Goal: Task Accomplishment & Management: Use online tool/utility

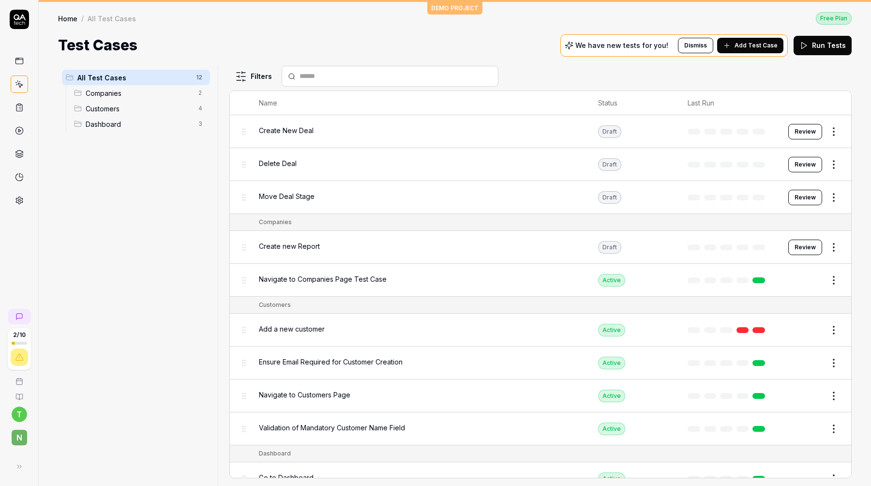
click at [739, 46] on span "Add Test Case" at bounding box center [756, 45] width 43 height 9
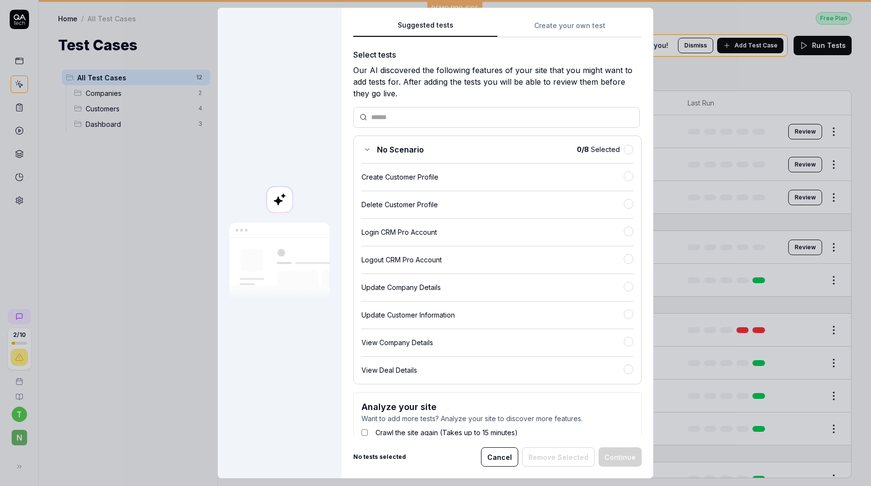
click at [563, 20] on div "Suggested tests Suggested tests Create your own test Select tests Our AI discov…" at bounding box center [435, 243] width 871 height 486
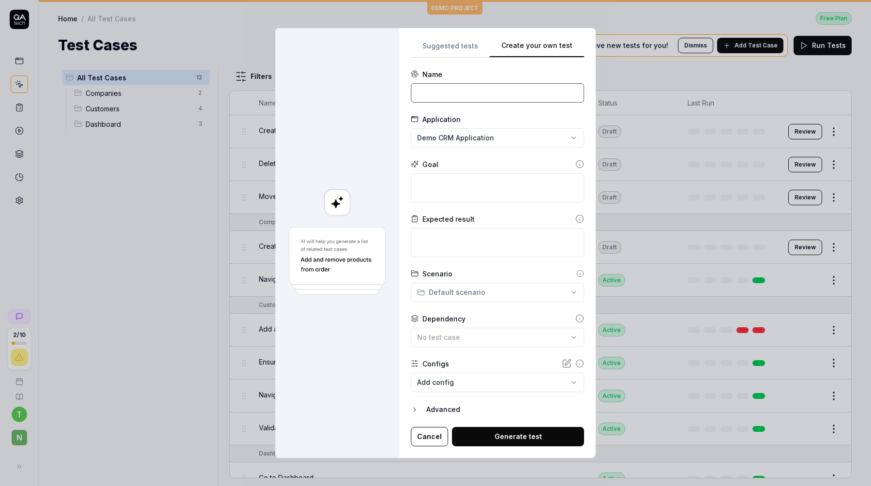
click at [480, 94] on input at bounding box center [497, 92] width 173 height 19
type input "G"
type input "Check the code base structure"
click at [495, 129] on div "**********" at bounding box center [435, 243] width 871 height 486
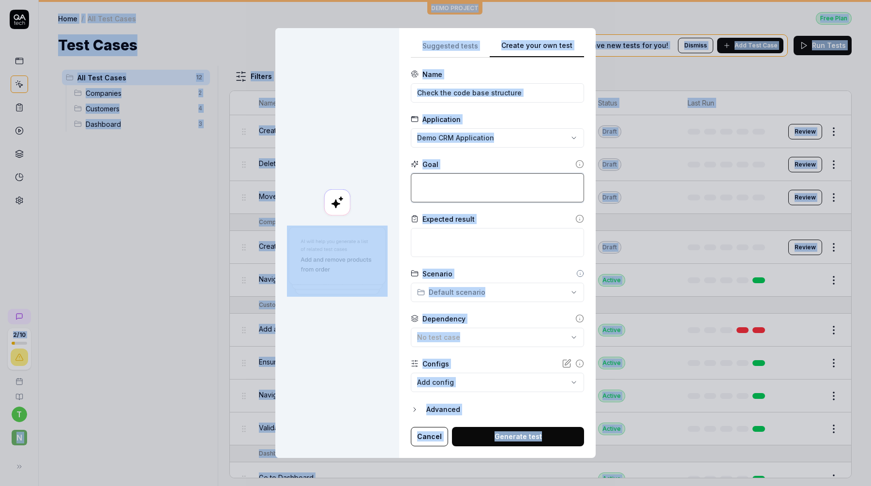
click at [477, 196] on textarea at bounding box center [497, 187] width 173 height 29
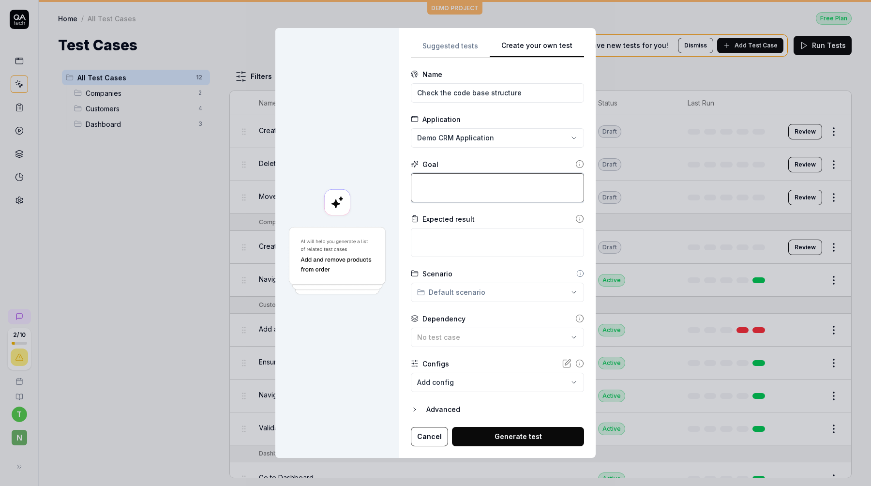
type textarea "*"
type textarea "S"
type textarea "*"
type textarea "Su"
type textarea "*"
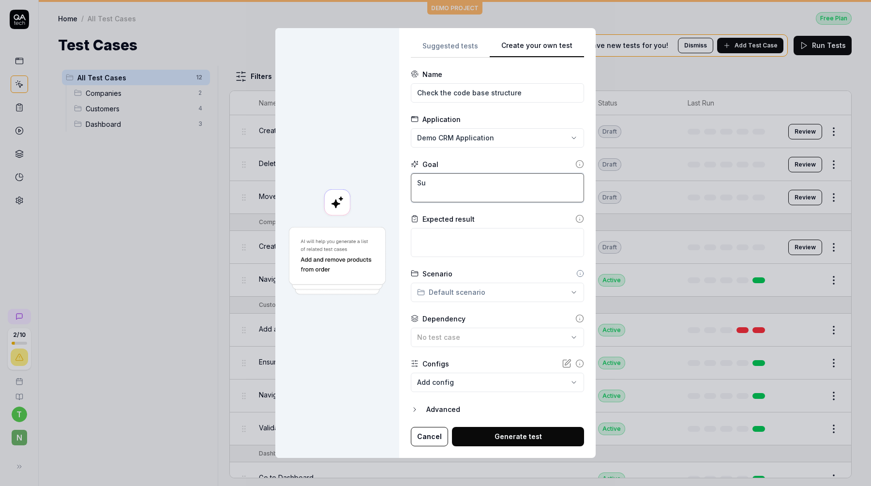
type textarea "Suc"
type textarea "*"
type textarea "Suce"
type textarea "*"
type textarea "Suces"
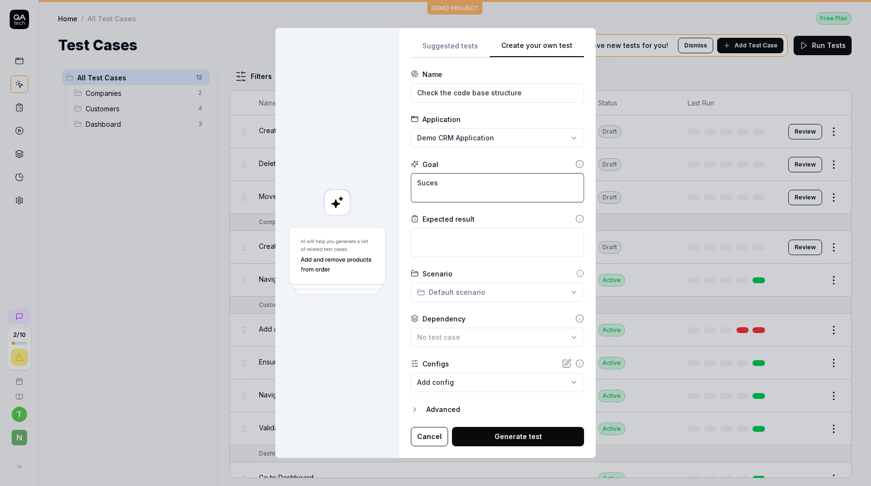
type textarea "*"
type textarea "Sucess"
type textarea "*"
type textarea "Sucessf"
type textarea "*"
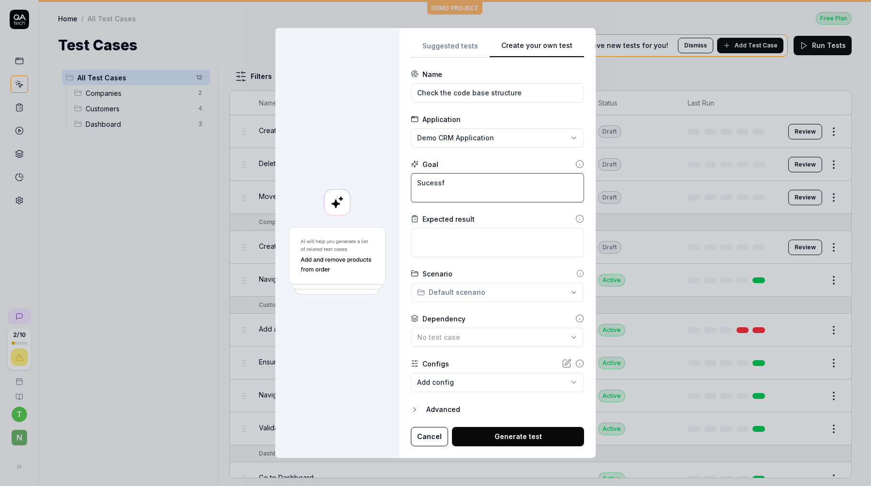
type textarea "Sucessfu"
type textarea "*"
type textarea "Sucessful"
type textarea "*"
type textarea "Sucessfull"
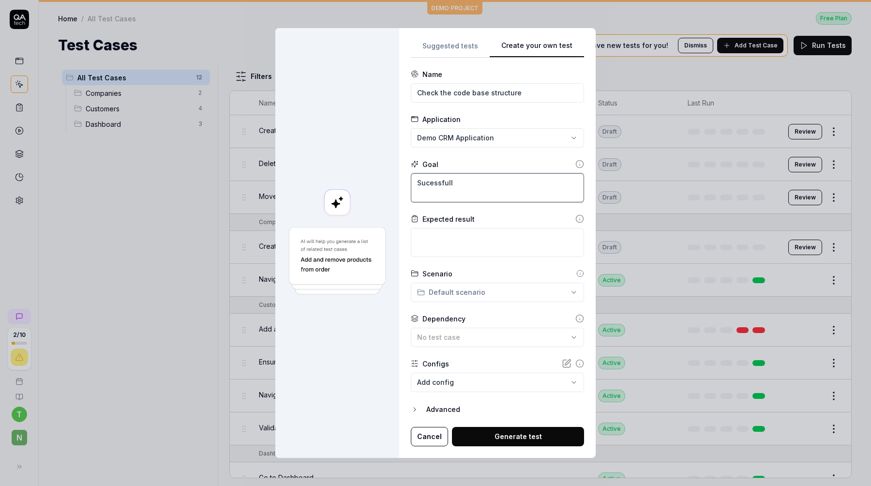
type textarea "*"
type textarea "Sucessfully"
type textarea "*"
type textarea "Sucessfully"
type textarea "*"
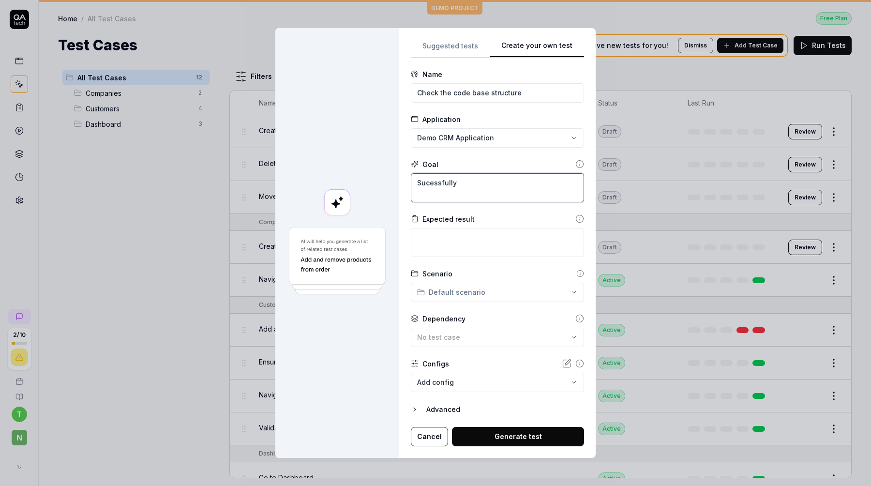
type textarea "Sucessfully c"
type textarea "*"
type textarea "Sucessfully ch"
type textarea "*"
type textarea "Sucessfully che"
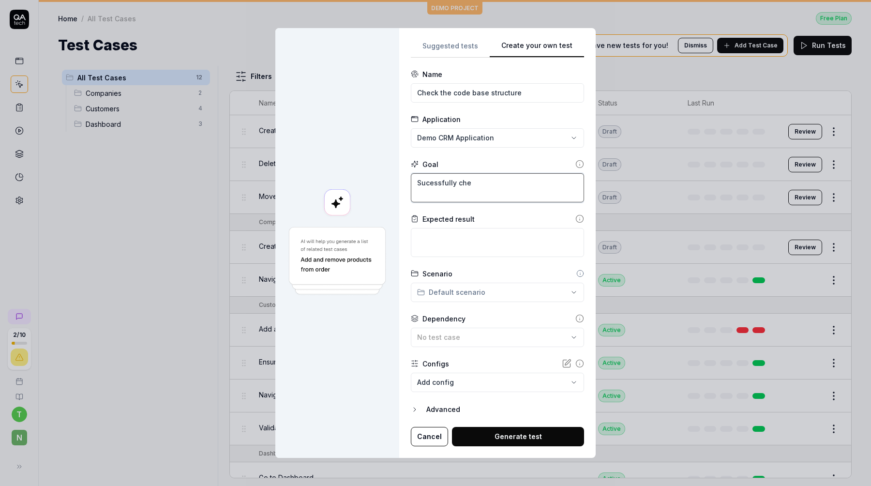
type textarea "*"
type textarea "Sucessfully"
type textarea "*"
type textarea "S"
type textarea "*"
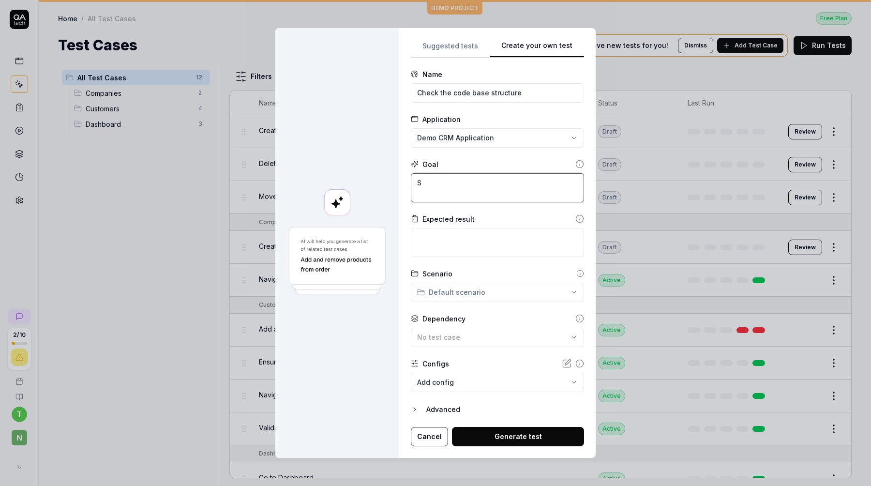
type textarea "Su"
type textarea "*"
type textarea "Suc"
type textarea "*"
type textarea "Succ"
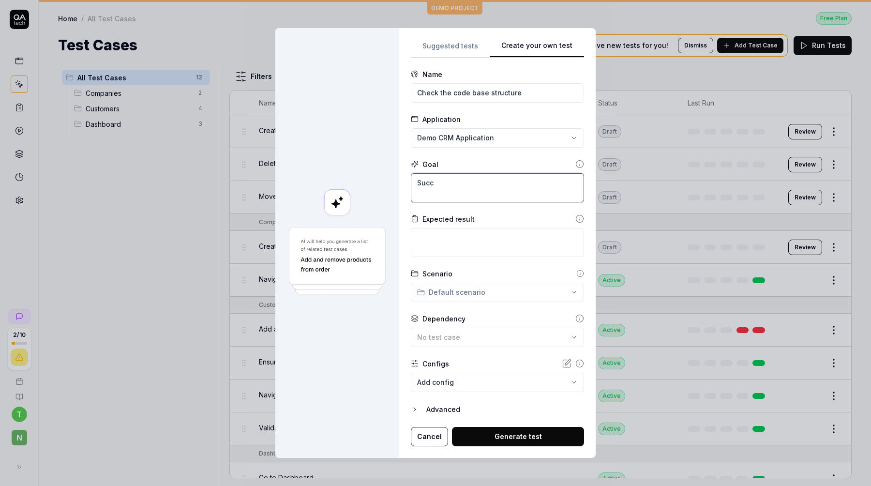
type textarea "*"
type textarea "Succe"
type textarea "*"
type textarea "Succes"
type textarea "*"
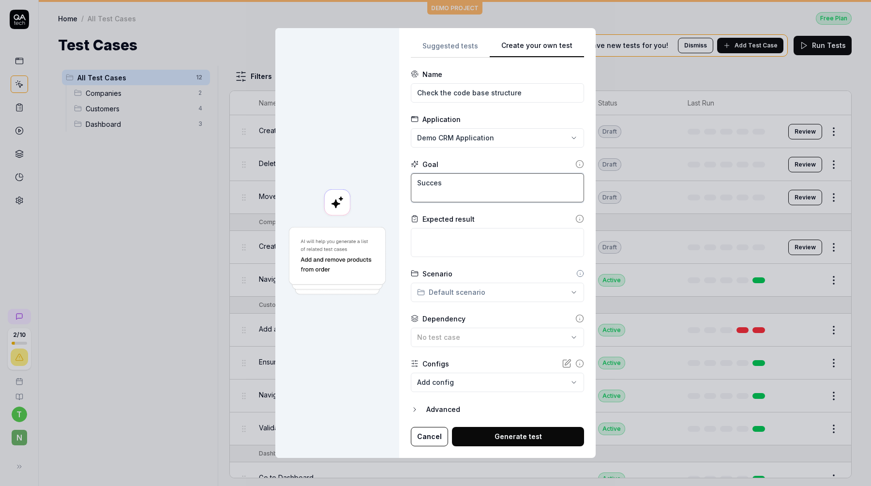
type textarea "Success"
type textarea "*"
type textarea "Succes"
type textarea "*"
type textarea "Succe"
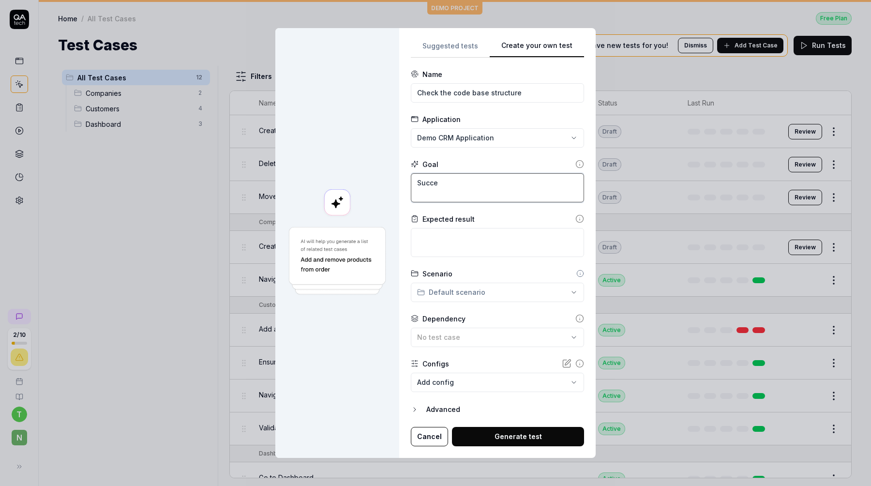
type textarea "*"
type textarea "Succ"
type textarea "*"
type textarea "Suc"
type textarea "*"
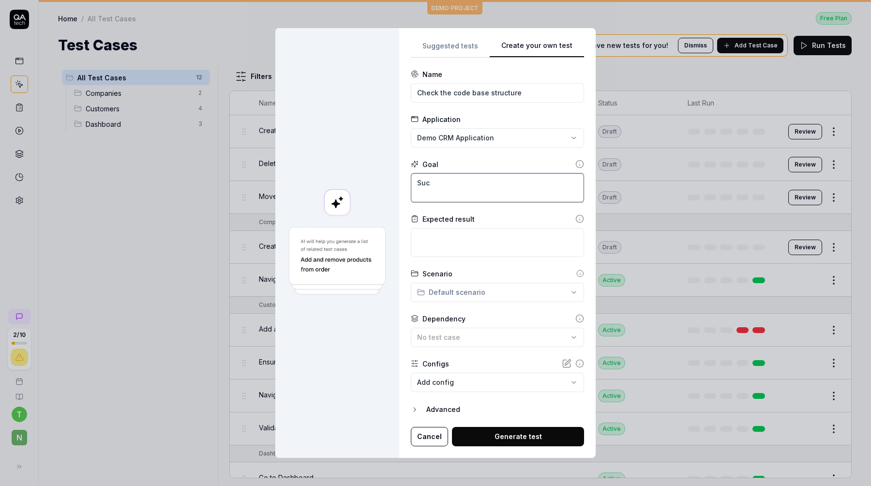
type textarea "Suce"
type textarea "*"
type textarea "Suces"
type textarea "*"
type textarea "Sucess"
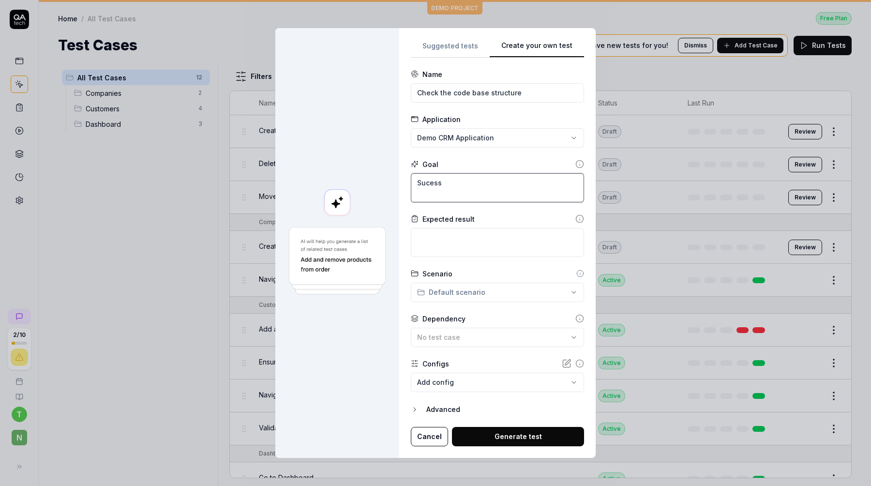
type textarea "*"
type textarea "Sucessf"
type textarea "*"
type textarea "Sucessfu"
type textarea "*"
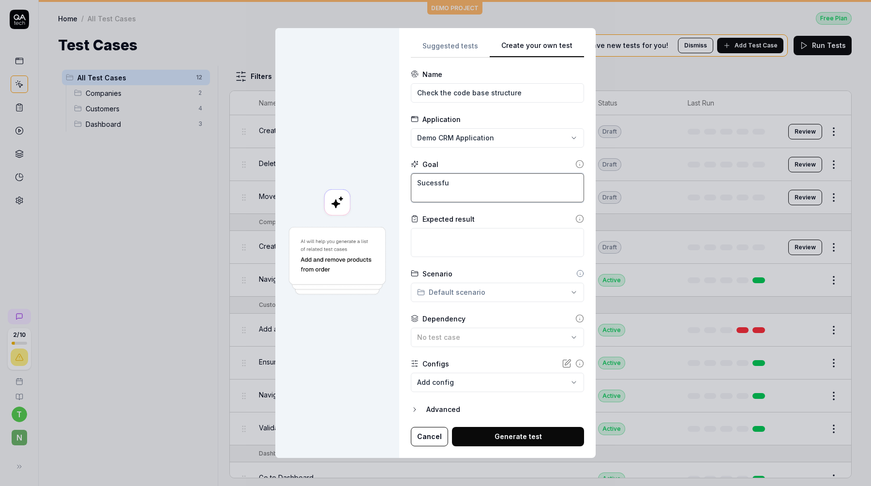
type textarea "Sucessful"
type textarea "*"
type textarea "Sucessfull"
type textarea "*"
type textarea "Sucessfully"
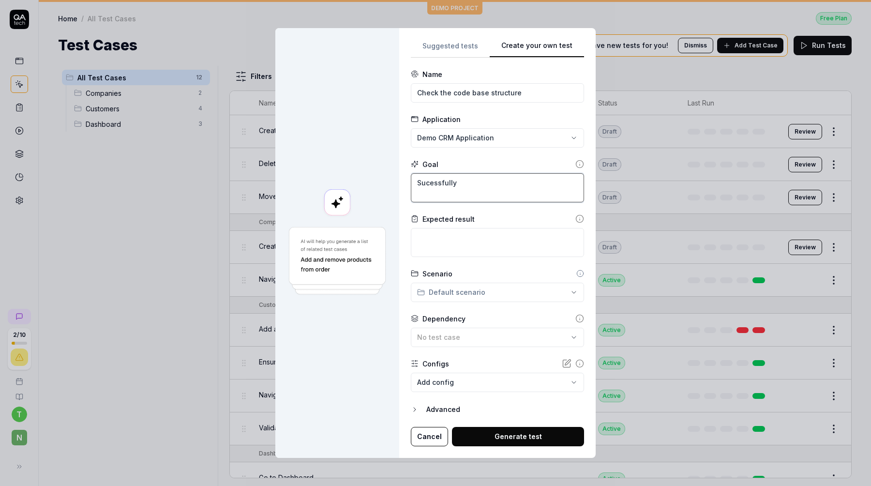
type textarea "*"
type textarea "Sucessfully"
type textarea "*"
type textarea "S"
type textarea "*"
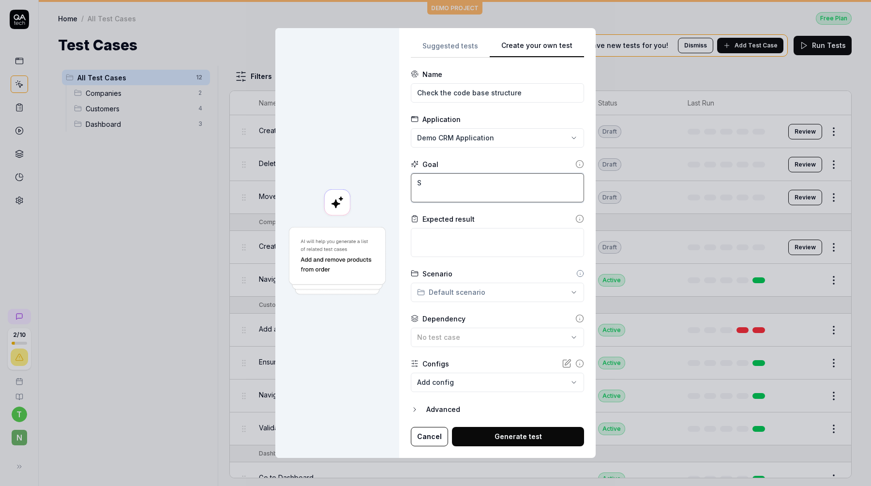
type textarea "Su"
type textarea "*"
type textarea "Suc"
type textarea "*"
type textarea "Succ"
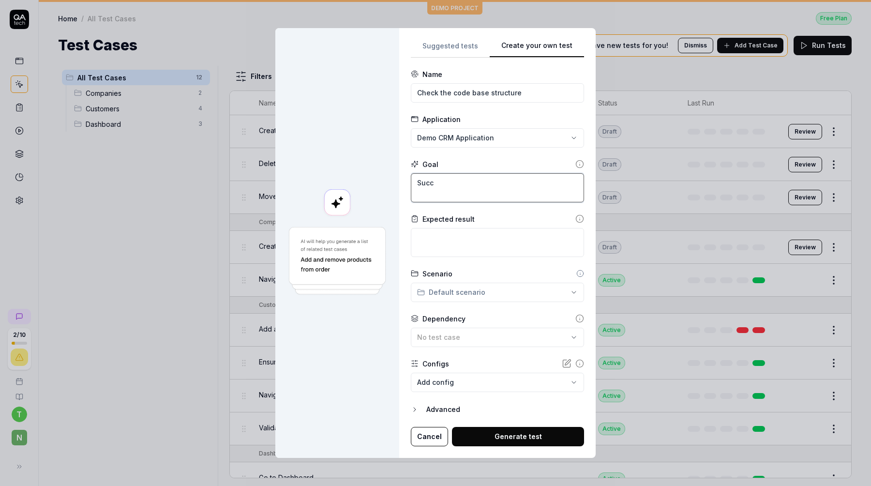
type textarea "*"
type textarea "Succe"
type textarea "*"
type textarea "Succes"
type textarea "*"
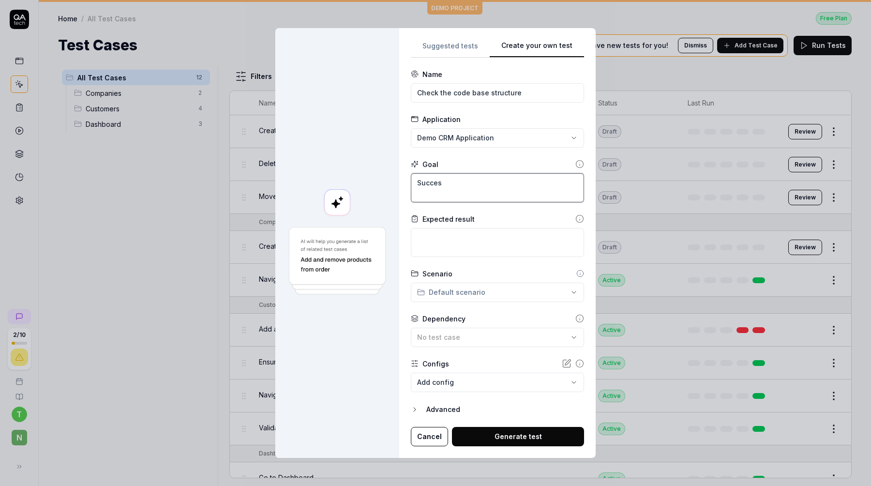
type textarea "Success"
type textarea "*"
type textarea "Successf"
type textarea "*"
type textarea "Successfu"
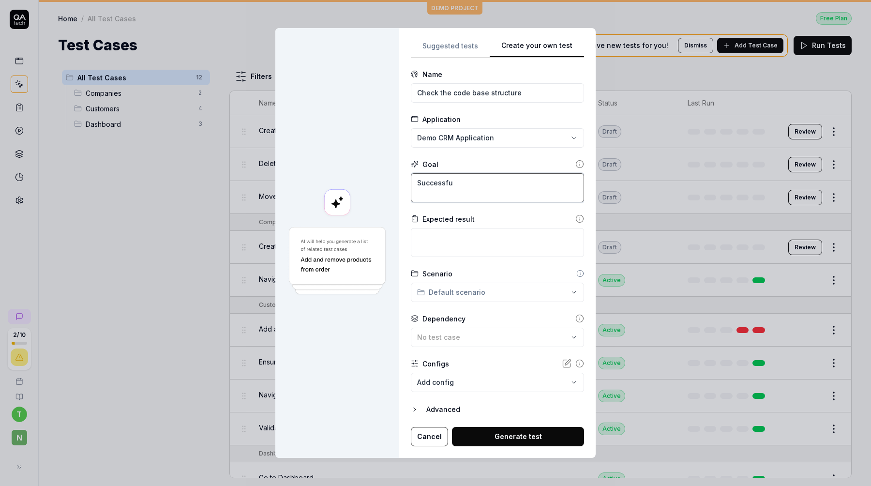
type textarea "*"
type textarea "Successful"
type textarea "*"
type textarea "Successfull"
type textarea "*"
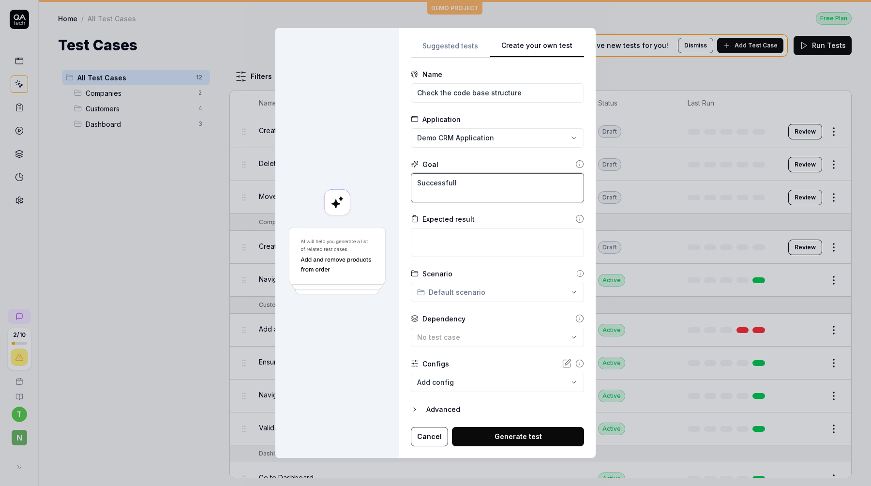
type textarea "SuccessfullY"
type textarea "*"
type textarea "Successfull"
type textarea "*"
type textarea "Successfully"
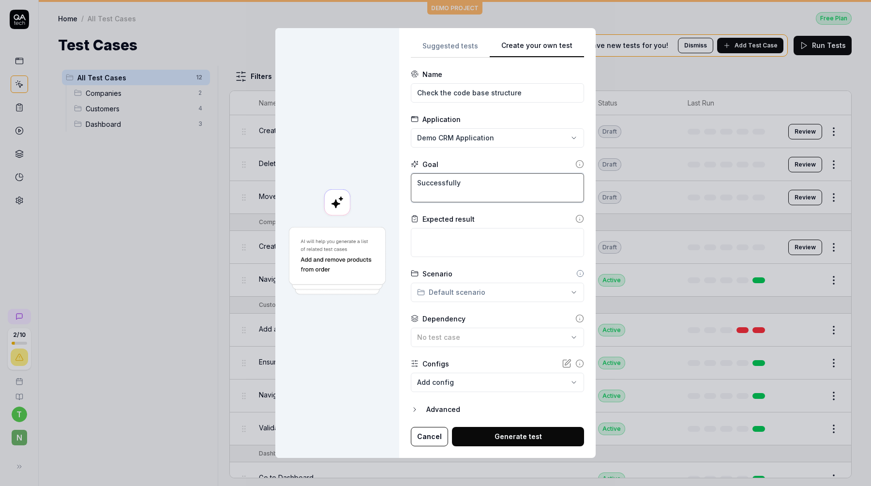
type textarea "*"
type textarea "Successfully"
type textarea "*"
type textarea "Successfully c"
type textarea "*"
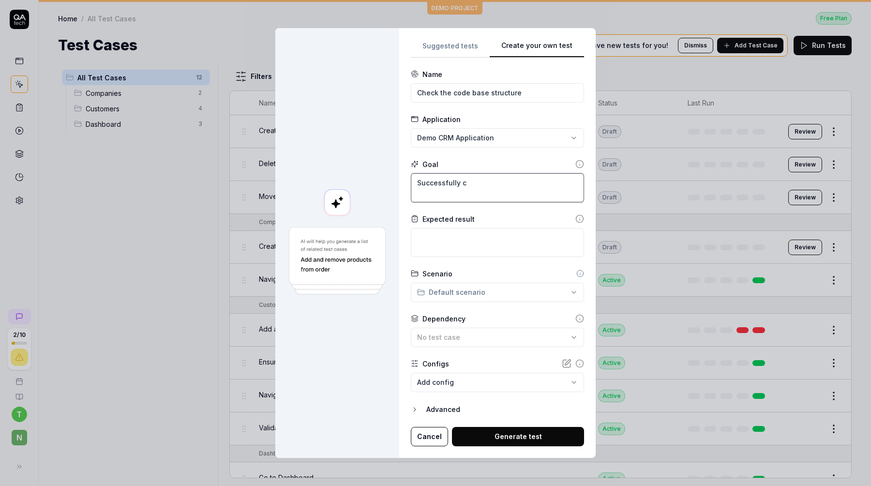
type textarea "Successfully ch"
type textarea "*"
type textarea "Successfully che"
type textarea "*"
type textarea "Successfully chec"
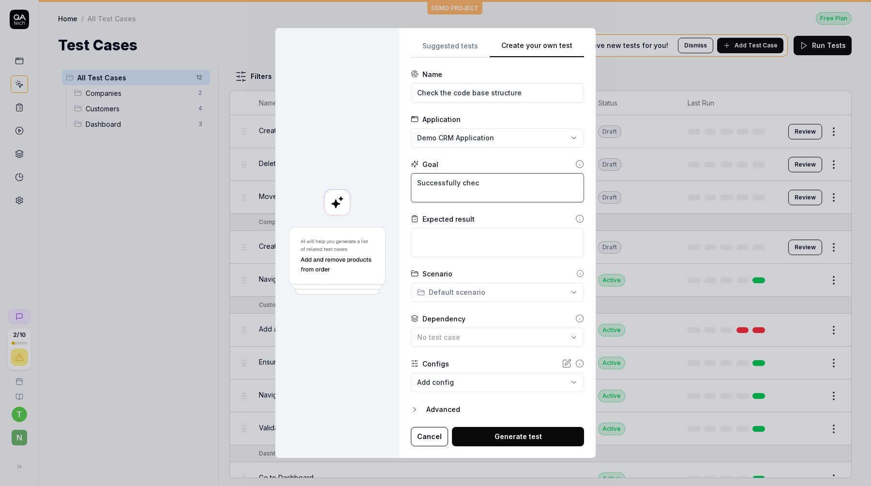
type textarea "*"
type textarea "Successfully check"
type textarea "*"
type textarea "Successfully check"
type textarea "*"
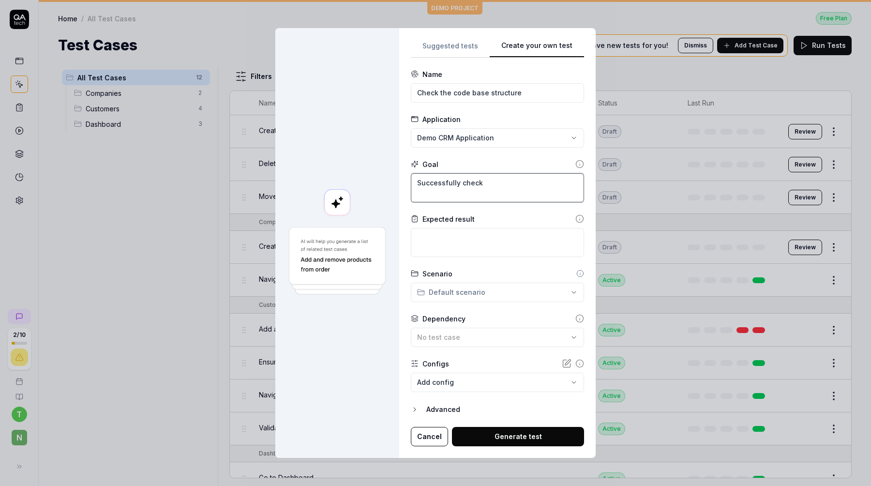
type textarea "Successfully check t"
type textarea "*"
type textarea "Successfully check the"
type textarea "*"
type textarea "Successfully check the"
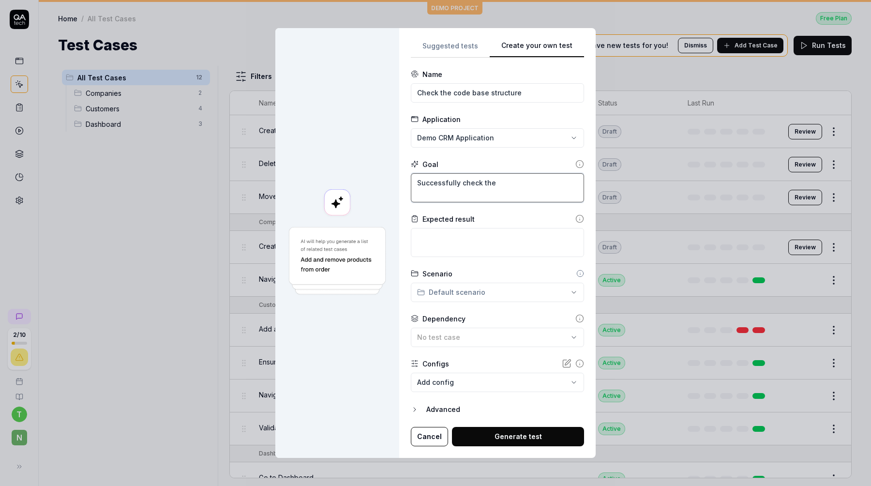
type textarea "*"
type textarea "Successfully check the w"
type textarea "*"
type textarea "Successfully check the we"
type textarea "*"
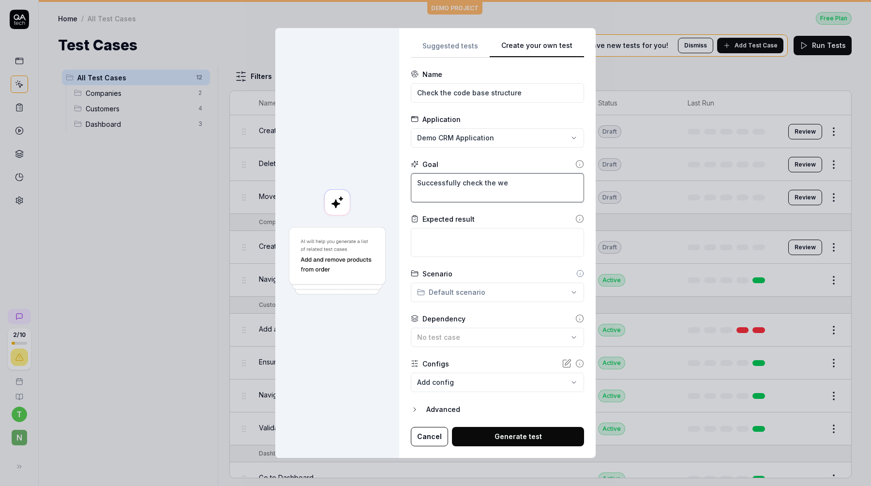
type textarea "Successfully check the web"
type textarea "*"
type textarea "Successfully check the web'"
type textarea "*"
type textarea "Successfully check the web's"
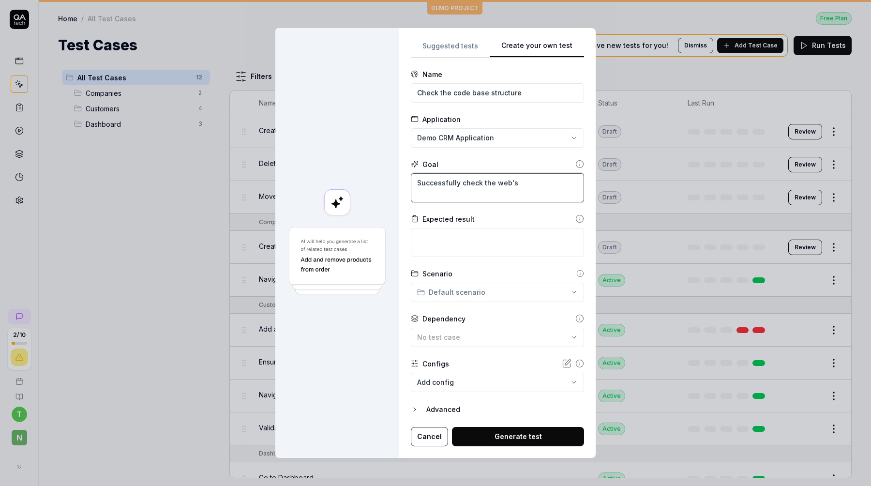
type textarea "*"
type textarea "Successfully check the web's"
type textarea "*"
type textarea "Successfully check the web's c"
type textarea "*"
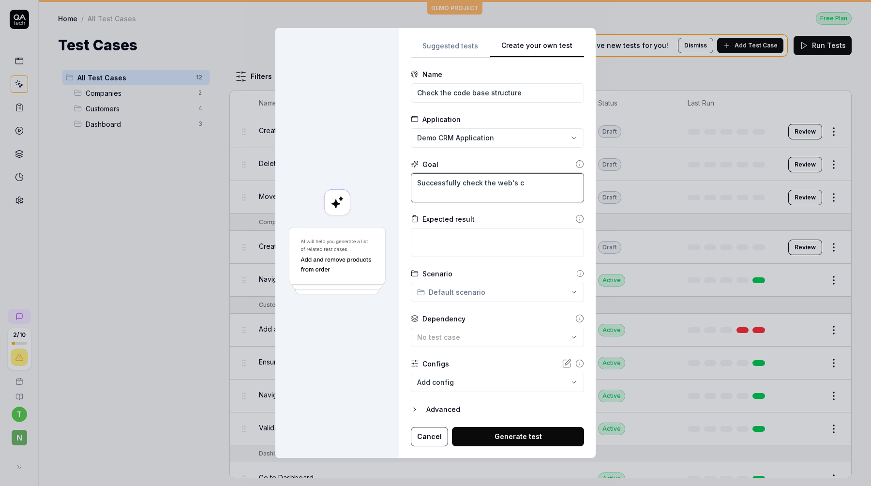
type textarea "Successfully check the web's co"
type textarea "*"
type textarea "Successfully check the web's cod"
type textarea "*"
type textarea "Successfully check the web's code"
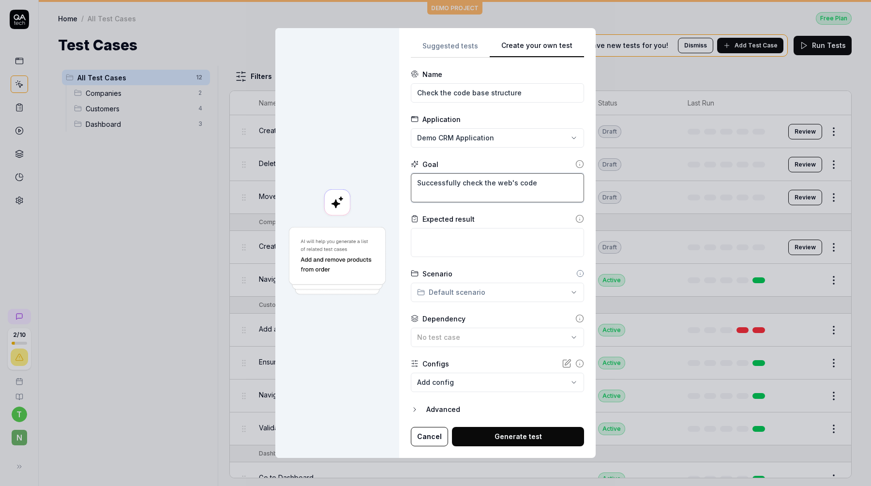
type textarea "*"
type textarea "Successfully check the web's code"
type textarea "*"
type textarea "Successfully check the web's"
type textarea "*"
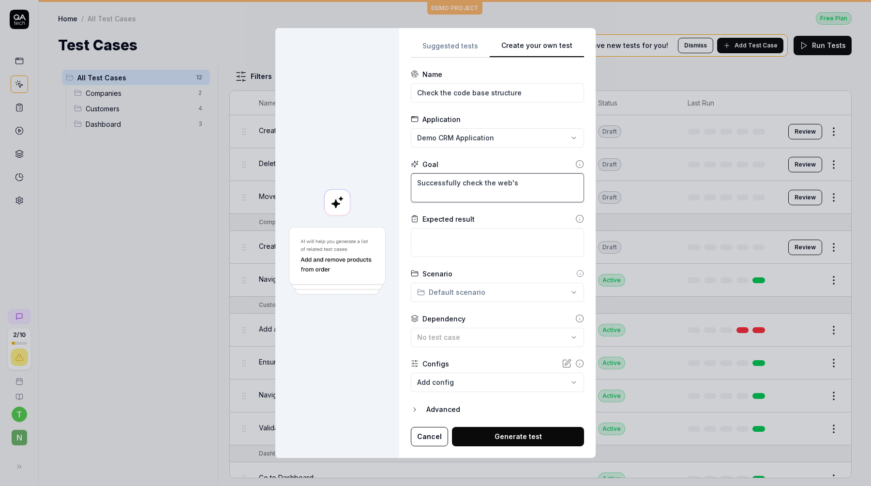
type textarea "Successfully check the web's H"
type textarea "*"
type textarea "Successfully check the web's HT"
type textarea "*"
type textarea "Successfully check the web's HTM"
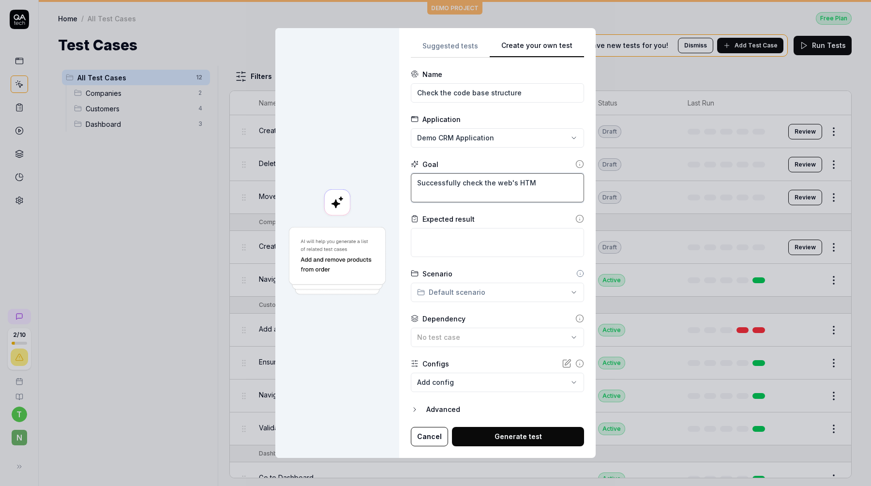
type textarea "*"
type textarea "Successfully check the web's HTML"
type textarea "*"
type textarea "Successfully check the web's HTML"
type textarea "*"
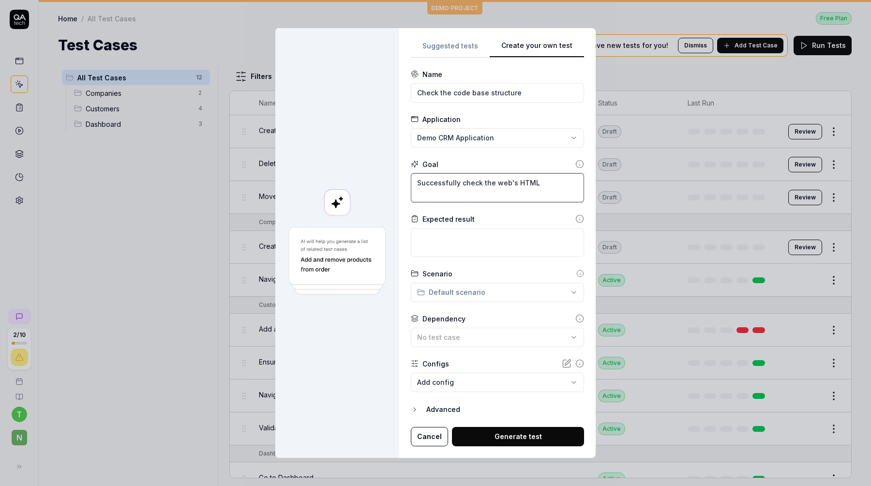
type textarea "Successfully check the web's HTML c"
type textarea "*"
type textarea "Successfully check the web's HTML co"
type textarea "*"
type textarea "Successfully check the web's HTML con"
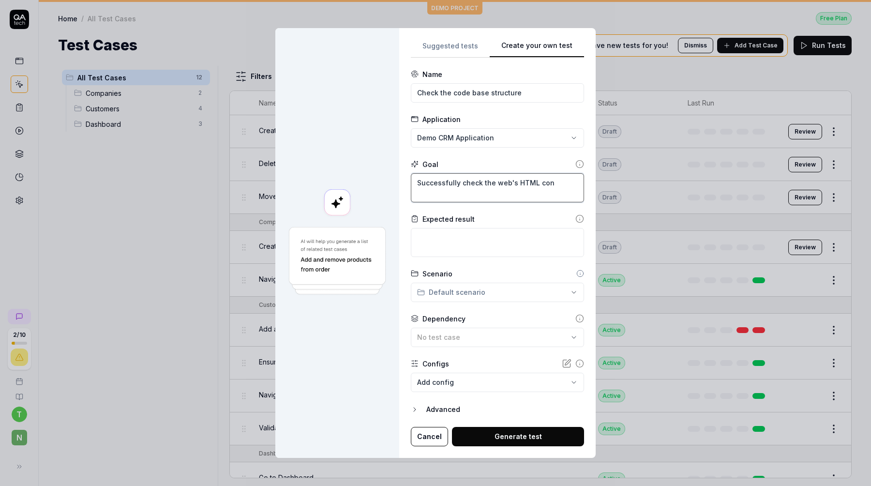
type textarea "*"
type textarea "Successfully check the web's HTML cont"
type textarea "*"
type textarea "Successfully check the web's HTML [PERSON_NAME]"
type textarea "*"
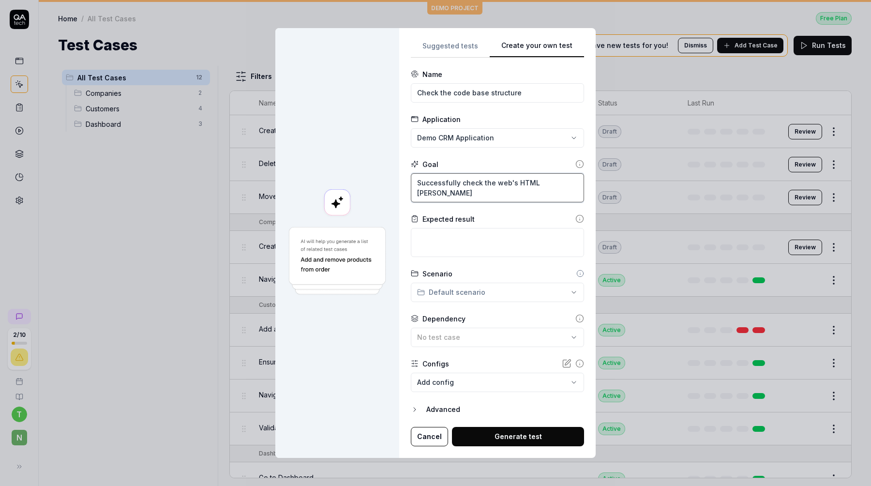
type textarea "Successfully check the web's HTML conten"
type textarea "*"
type textarea "Successfully check the web's HTML content"
click at [461, 244] on textarea at bounding box center [497, 242] width 173 height 29
type textarea "*"
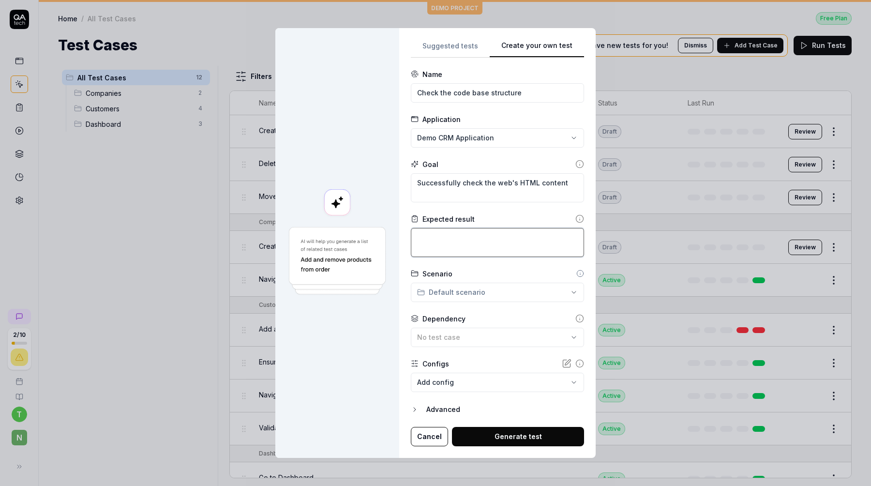
type textarea "C"
type textarea "*"
type textarea "Ca"
type textarea "*"
type textarea "Can"
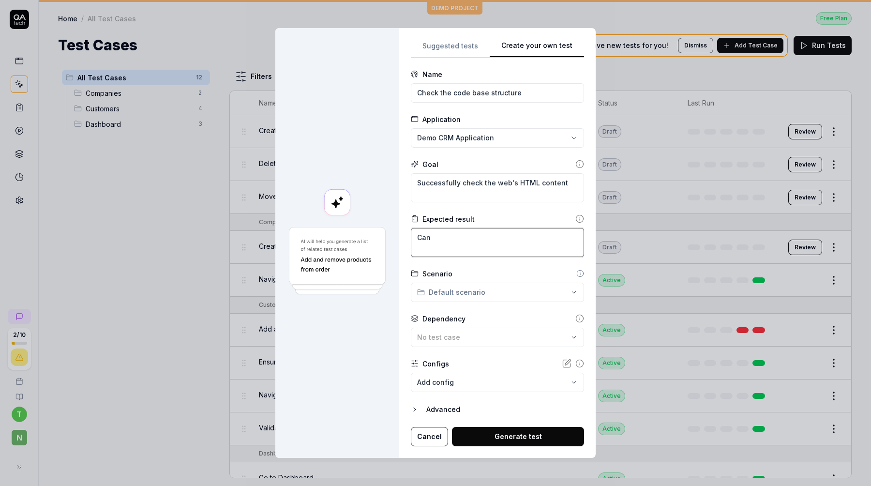
type textarea "*"
type textarea "Can"
type textarea "*"
type textarea "Can k"
type textarea "*"
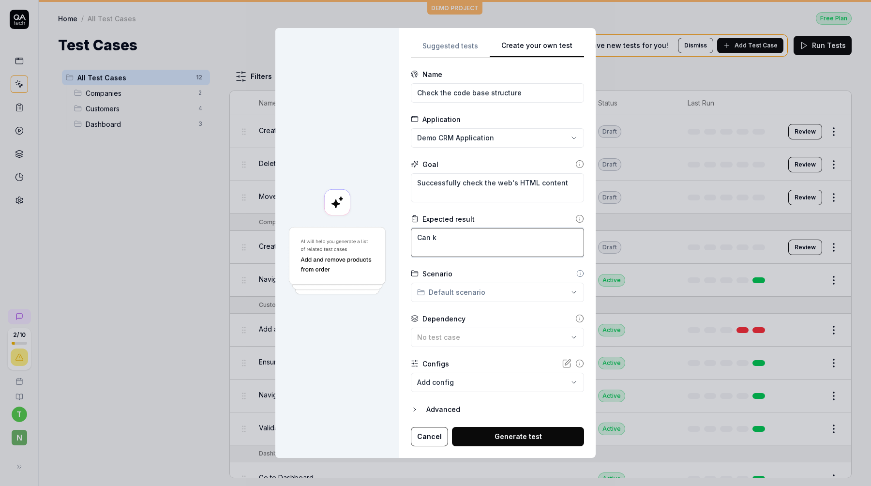
type textarea "Can kn"
type textarea "*"
type textarea "Can know"
type textarea "*"
type textarea "Can know"
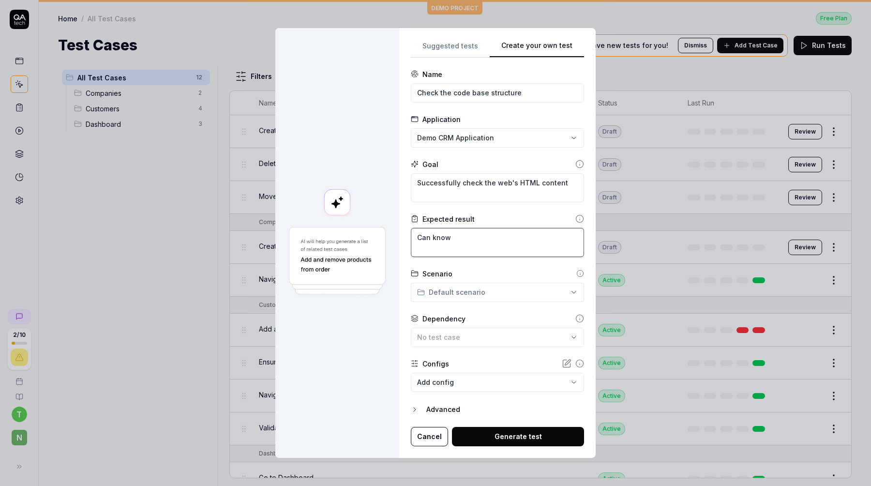
type textarea "*"
type textarea "Can know a"
type textarea "*"
type textarea "Can know"
type textarea "*"
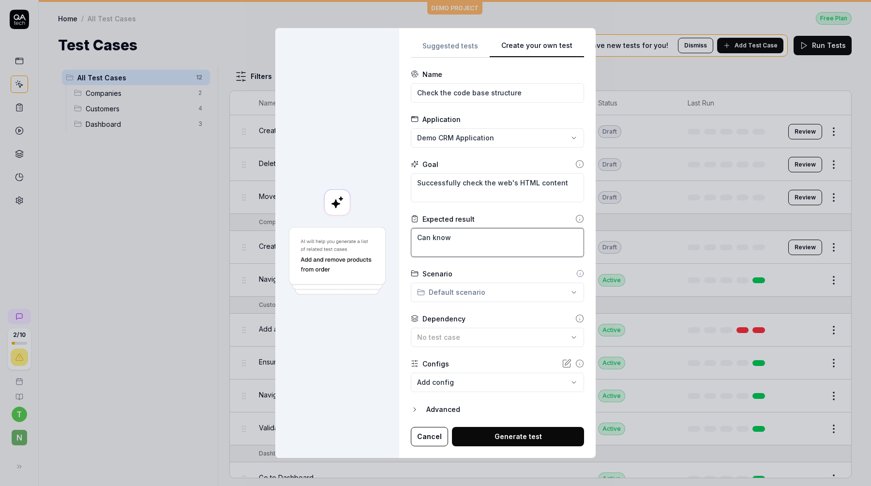
type textarea "Can know w"
type textarea "*"
type textarea "Can know wa"
type textarea "*"
type textarea "Can know wah"
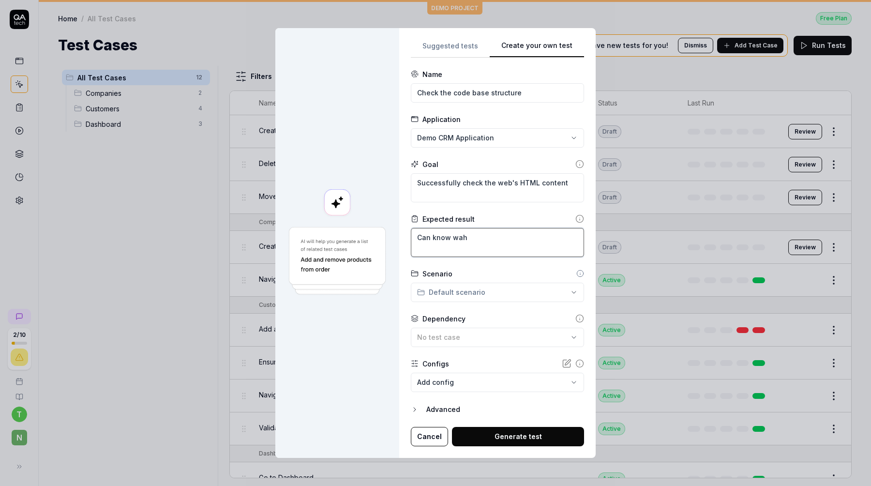
type textarea "*"
click at [488, 246] on textarea "Can know what is hidden from the user" at bounding box center [497, 242] width 173 height 29
click at [475, 289] on div "**********" at bounding box center [435, 243] width 871 height 486
click at [461, 335] on span "Customers" at bounding box center [460, 332] width 55 height 10
click at [487, 438] on button "Generate test" at bounding box center [518, 436] width 132 height 19
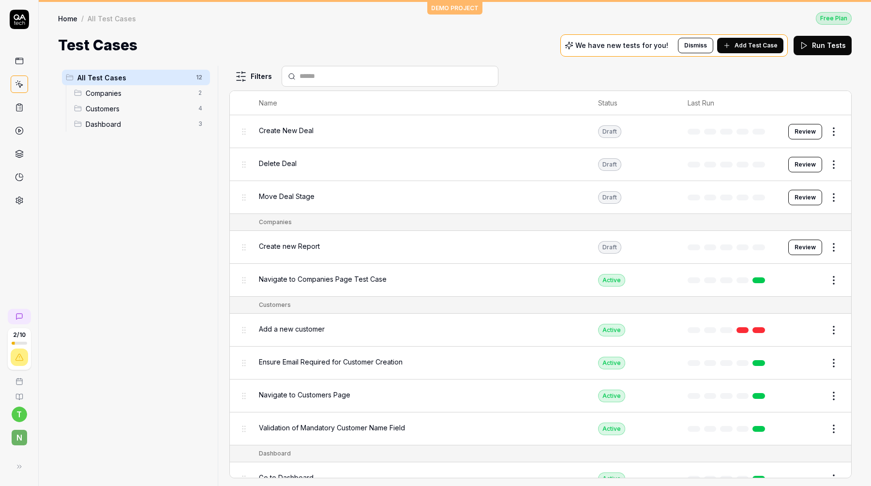
scroll to position [78, 0]
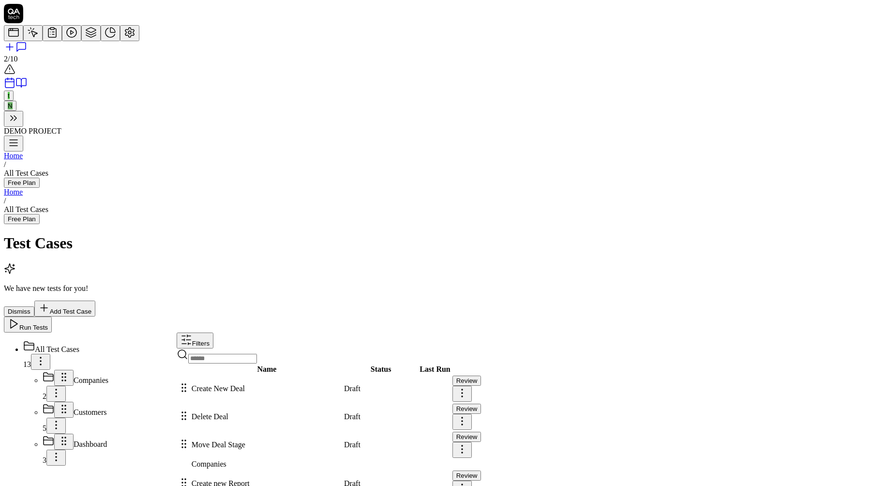
scroll to position [19, 0]
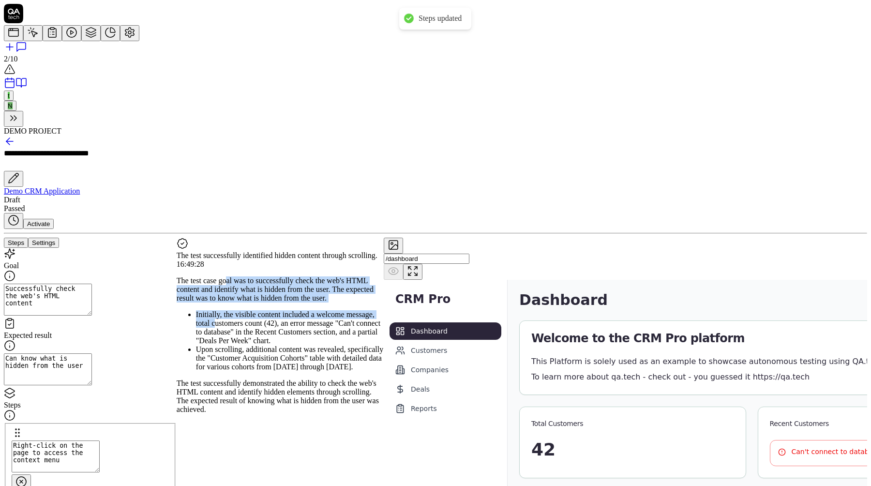
drag, startPoint x: 273, startPoint y: 100, endPoint x: 293, endPoint y: 161, distance: 64.8
click at [293, 276] on div "The test case goal was to successfully check the web's HTML content and identif…" at bounding box center [280, 344] width 207 height 137
click at [293, 310] on li "Initially, the visible content included a welcome message, total customers coun…" at bounding box center [290, 327] width 188 height 35
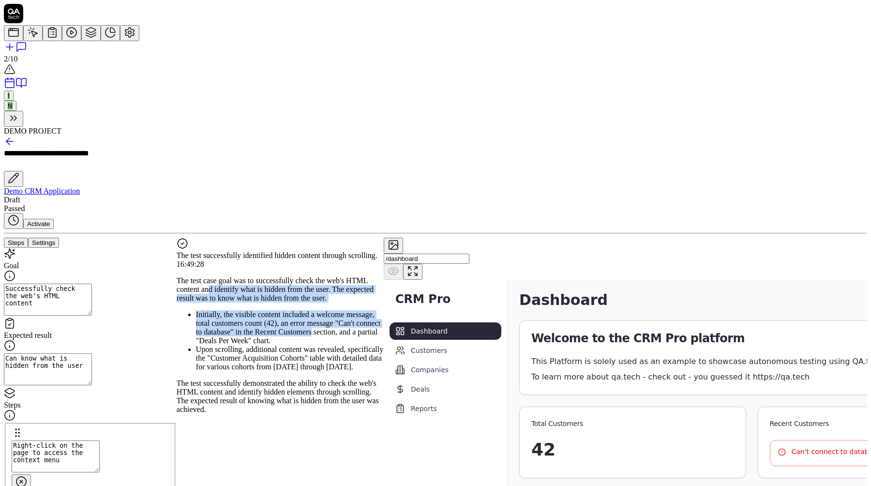
drag, startPoint x: 299, startPoint y: 112, endPoint x: 300, endPoint y: 181, distance: 68.7
click at [300, 276] on div "The test case goal was to successfully check the web's HTML content and identif…" at bounding box center [280, 344] width 207 height 137
click at [300, 310] on li "Initially, the visible content included a welcome message, total customers coun…" at bounding box center [290, 327] width 188 height 35
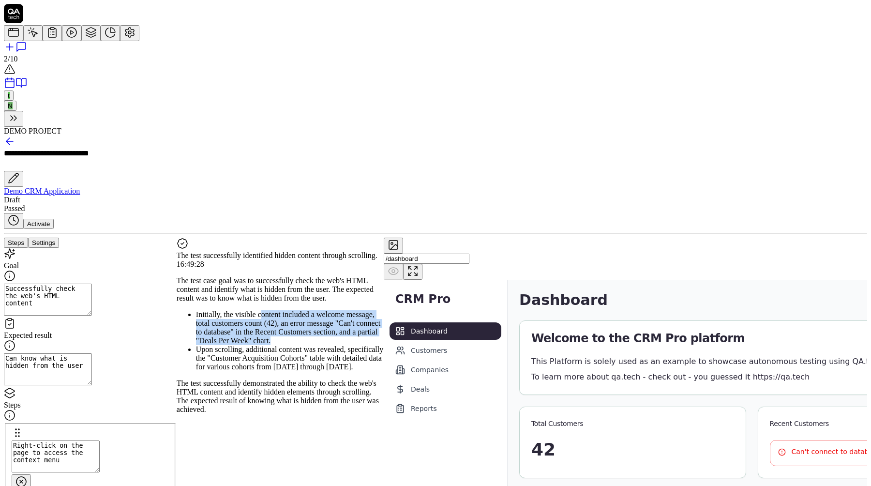
drag, startPoint x: 305, startPoint y: 145, endPoint x: 319, endPoint y: 186, distance: 43.5
click at [319, 310] on li "Initially, the visible content included a welcome message, total customers coun…" at bounding box center [290, 327] width 188 height 35
drag, startPoint x: 324, startPoint y: 145, endPoint x: 324, endPoint y: 191, distance: 46.5
click at [324, 310] on li "Initially, the visible content included a welcome message, total customers coun…" at bounding box center [290, 327] width 188 height 35
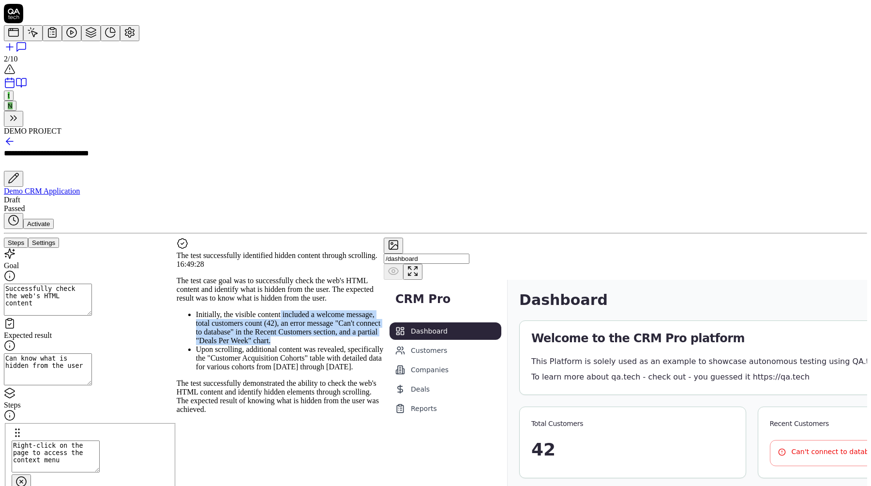
click at [324, 310] on li "Initially, the visible content included a welcome message, total customers coun…" at bounding box center [290, 327] width 188 height 35
drag, startPoint x: 324, startPoint y: 191, endPoint x: 315, endPoint y: 162, distance: 30.5
click at [315, 310] on li "Initially, the visible content included a welcome message, total customers coun…" at bounding box center [290, 327] width 188 height 35
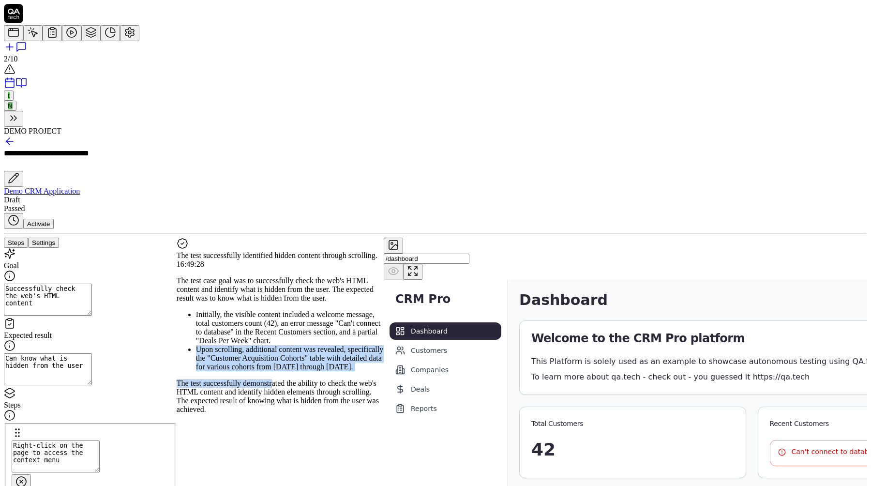
drag, startPoint x: 315, startPoint y: 192, endPoint x: 322, endPoint y: 240, distance: 49.0
click at [322, 276] on div "The test case goal was to successfully check the web's HTML content and identif…" at bounding box center [280, 344] width 207 height 137
click at [322, 379] on p "The test successfully demonstrated the ability to check the web's HTML content …" at bounding box center [280, 396] width 207 height 35
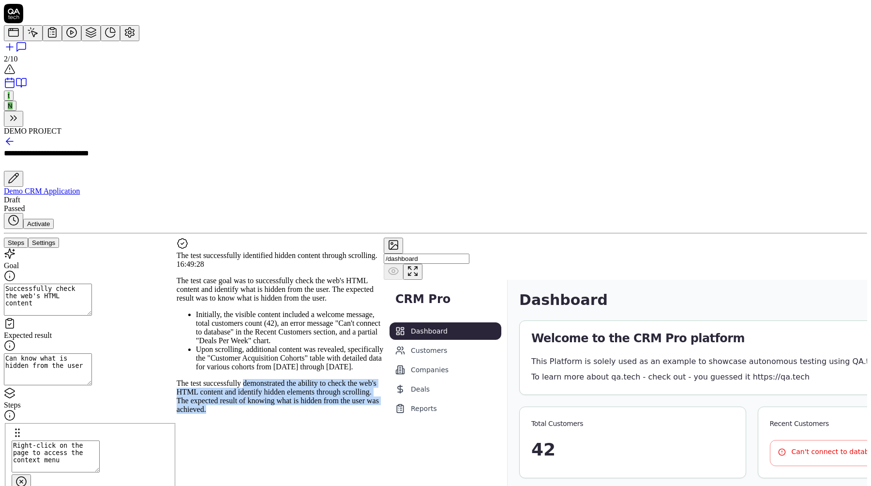
drag, startPoint x: 322, startPoint y: 240, endPoint x: 329, endPoint y: 286, distance: 46.4
click at [329, 286] on div "The test successfully identified hidden content through scrolling. 16:49:28 The…" at bounding box center [280, 326] width 207 height 176
drag, startPoint x: 321, startPoint y: 223, endPoint x: 348, endPoint y: 302, distance: 82.8
click at [348, 302] on div "The test successfully identified hidden content through scrolling. 16:49:28 The…" at bounding box center [280, 326] width 207 height 176
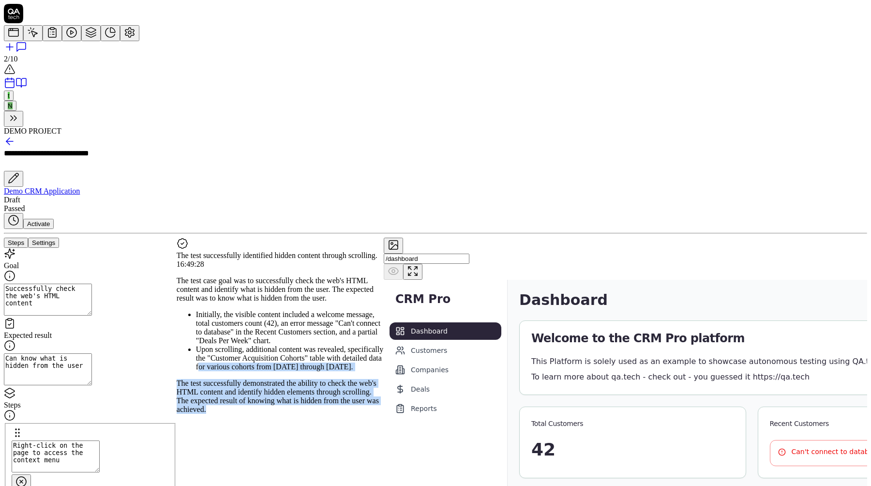
click at [348, 302] on div "The test successfully identified hidden content through scrolling. 16:49:28 The…" at bounding box center [280, 326] width 207 height 176
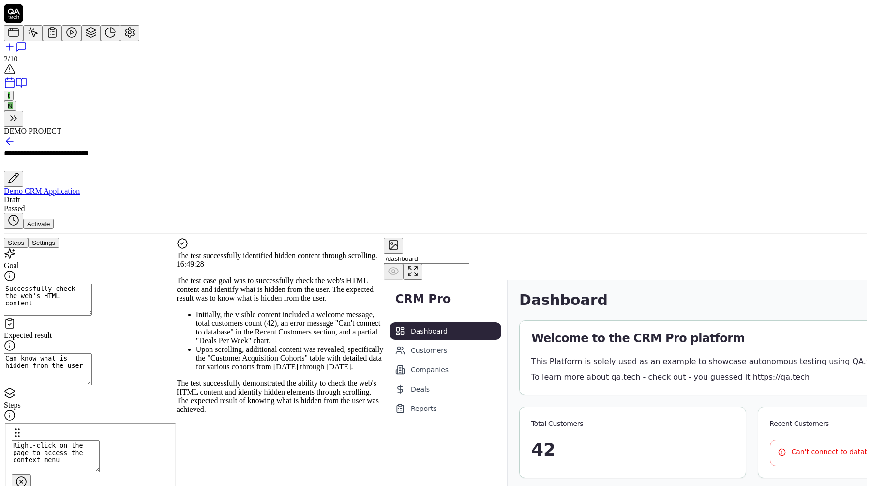
click at [531, 280] on img at bounding box center [694, 473] width 620 height 387
click at [76, 441] on textarea "Right-click on the page to access the context menu" at bounding box center [56, 457] width 88 height 32
click at [100, 441] on textarea "Right-click on the page to access the context menu" at bounding box center [56, 457] width 88 height 32
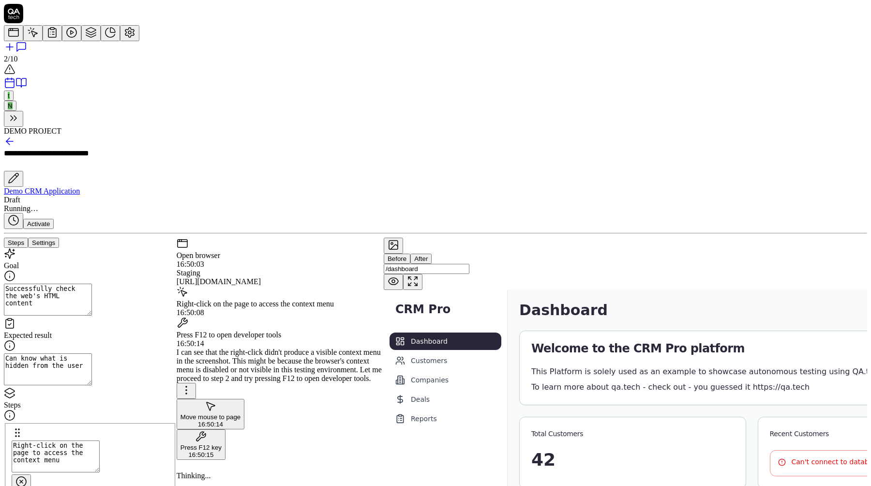
click at [241, 400] on div "Move mouse to page" at bounding box center [211, 410] width 60 height 20
click at [222, 431] on div "Press F12 key" at bounding box center [201, 441] width 41 height 20
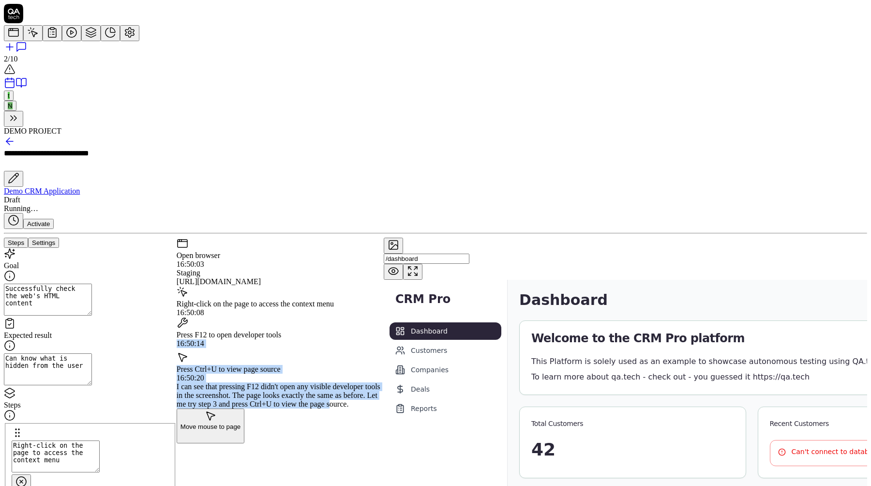
drag, startPoint x: 301, startPoint y: 172, endPoint x: 328, endPoint y: 241, distance: 74.1
click at [328, 242] on div "Open browser 16:50:03 Staging https://qacrmdemo.netlify.app/ Right-click on the…" at bounding box center [280, 339] width 207 height 202
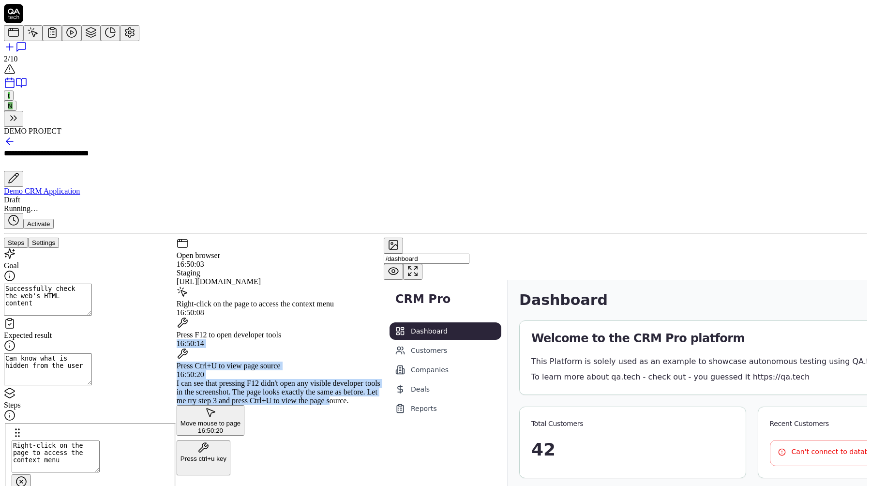
click at [328, 379] on div "I can see that pressing F12 didn't open any visible developer tools in the scre…" at bounding box center [280, 392] width 207 height 26
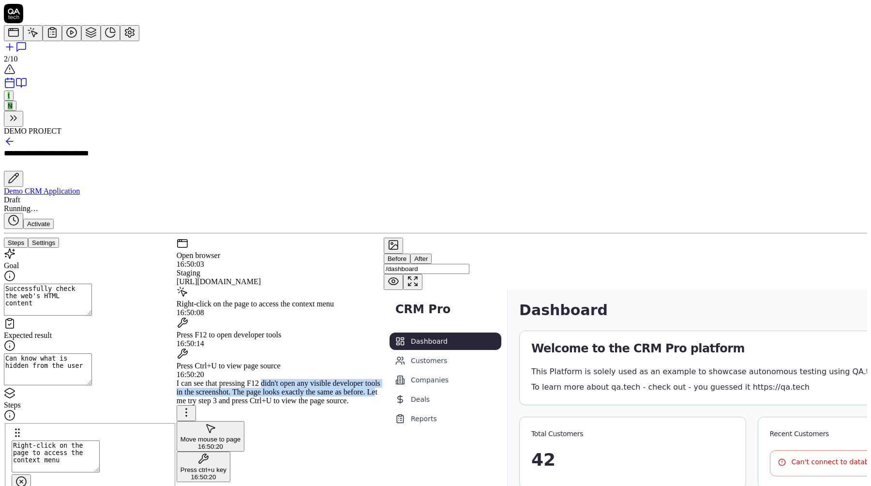
drag, startPoint x: 314, startPoint y: 215, endPoint x: 324, endPoint y: 233, distance: 21.3
click at [324, 379] on div "I can see that pressing F12 didn't open any visible developer tools in the scre…" at bounding box center [280, 392] width 207 height 26
drag, startPoint x: 328, startPoint y: 245, endPoint x: 322, endPoint y: 213, distance: 32.5
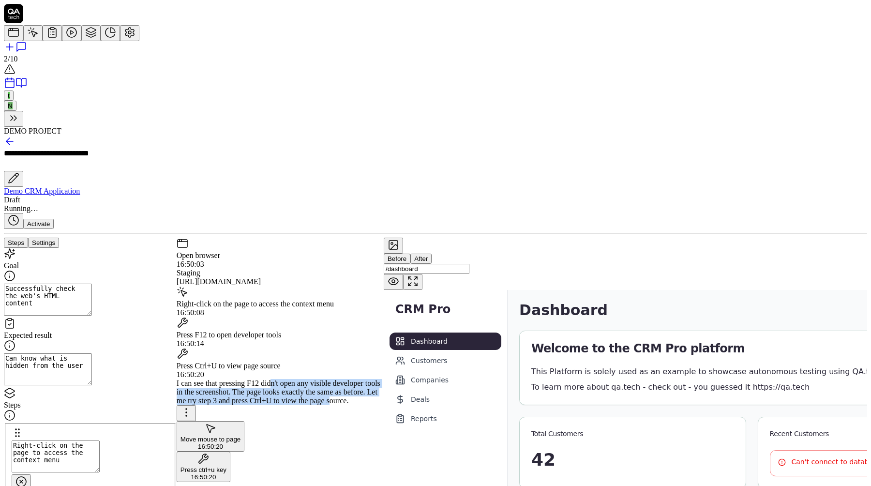
click at [322, 379] on div "I can see that pressing F12 didn't open any visible developer tools in the scre…" at bounding box center [280, 392] width 207 height 26
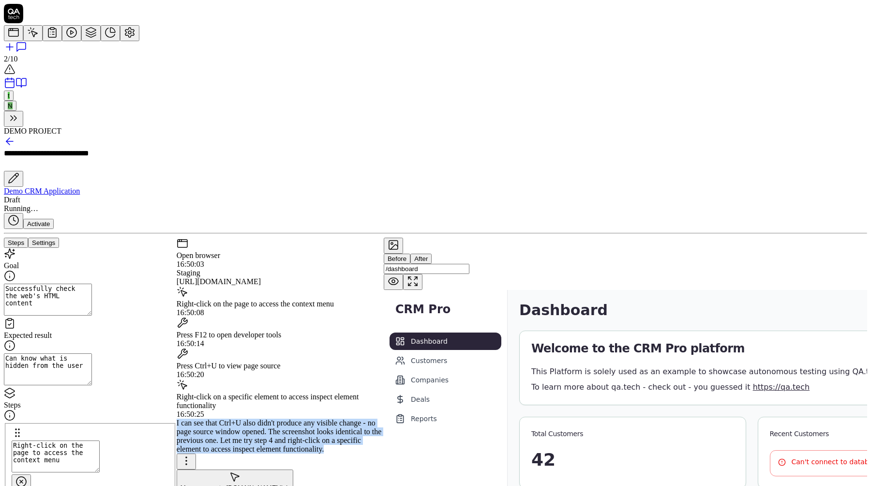
drag, startPoint x: 312, startPoint y: 247, endPoint x: 318, endPoint y: 299, distance: 52.1
click at [318, 419] on div "I can see that Ctrl+U also didn't produce any visible change - no page source w…" at bounding box center [280, 444] width 207 height 51
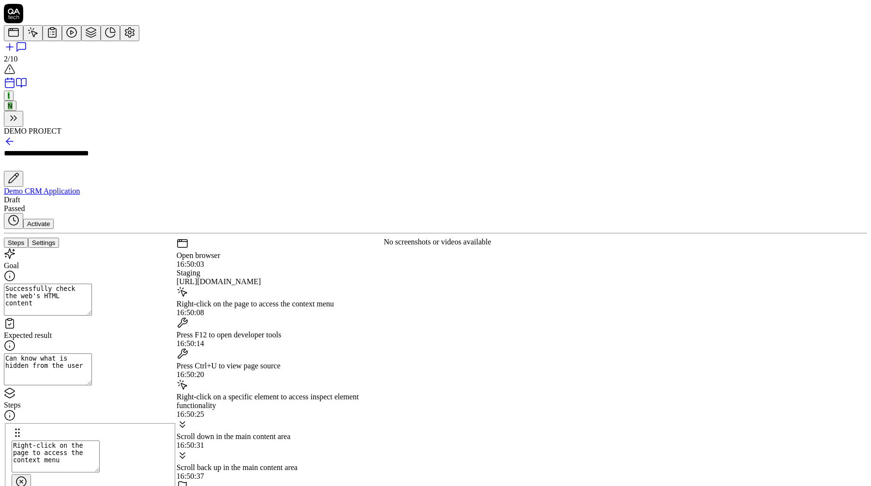
click at [310, 481] on div "Test completion" at bounding box center [280, 492] width 207 height 22
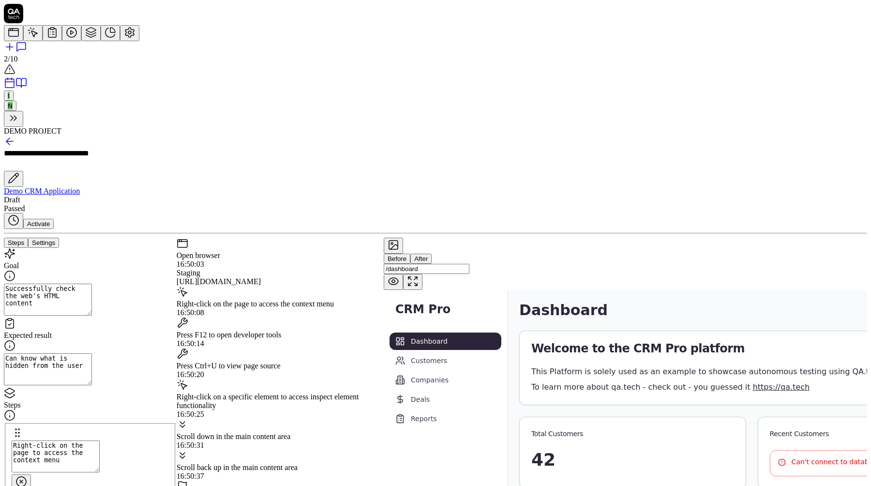
scroll to position [91, 0]
click at [307, 450] on div "Scroll back up in the main content area 16:50:37" at bounding box center [280, 465] width 207 height 31
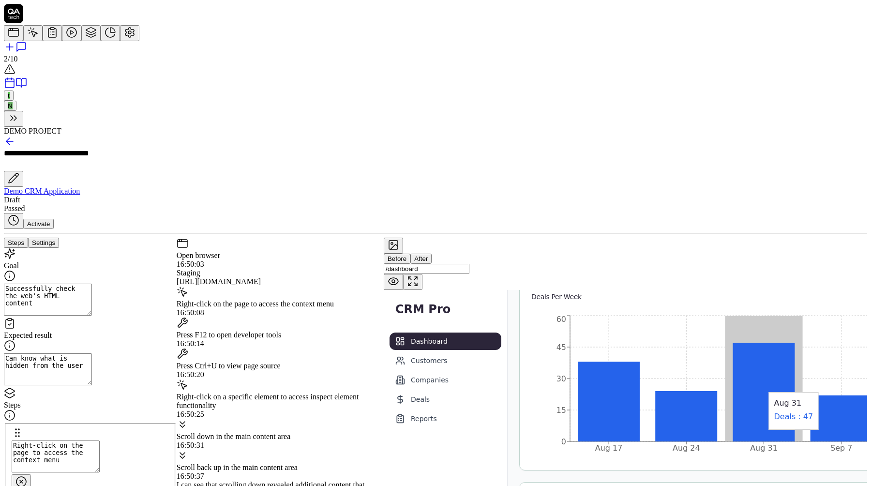
click at [305, 393] on div "Right-click on a specific element to access inspect element functionality" at bounding box center [280, 401] width 207 height 17
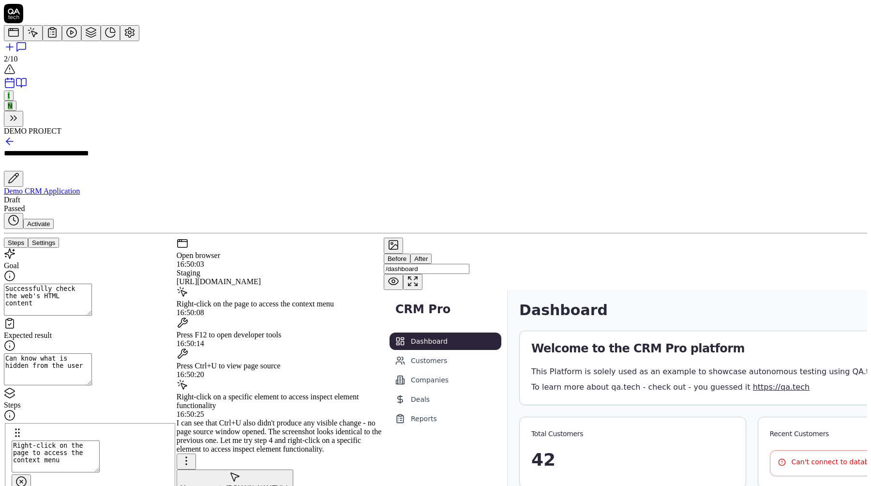
click at [313, 362] on div "Press Ctrl+U to view page source" at bounding box center [280, 366] width 207 height 9
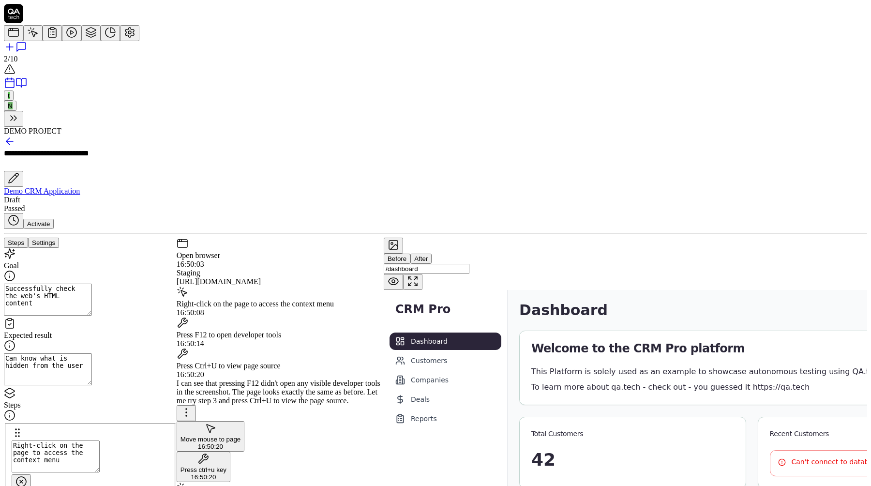
click at [316, 317] on div "Press F12 to open developer tools 16:50:14" at bounding box center [280, 332] width 207 height 31
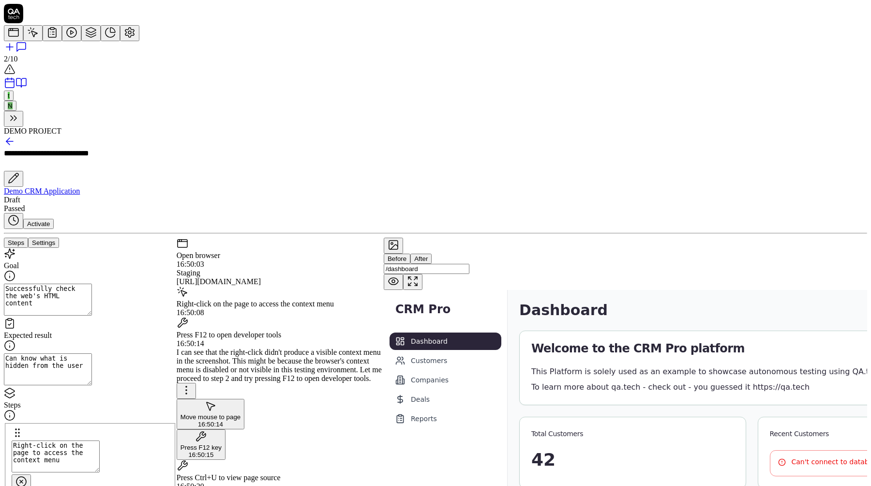
click at [321, 286] on div "Right-click on the page to access the context menu 16:50:08" at bounding box center [280, 301] width 207 height 31
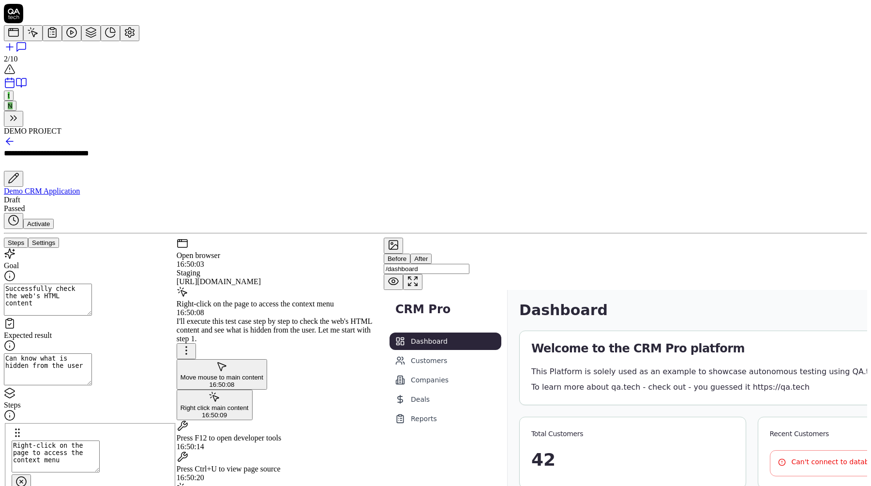
click at [279, 277] on div "https://qacrmdemo.netlify.app/" at bounding box center [280, 281] width 207 height 9
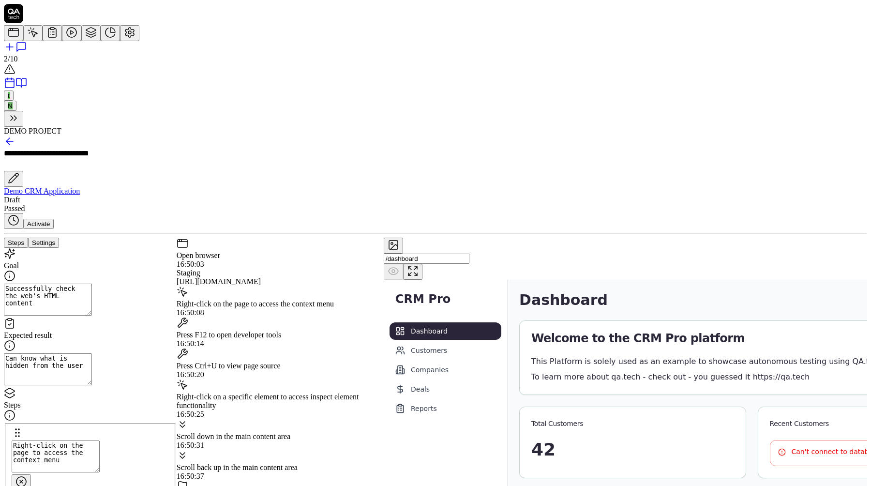
drag, startPoint x: 258, startPoint y: 90, endPoint x: 384, endPoint y: 90, distance: 126.4
click at [384, 269] on div "Staging https://qacrmdemo.netlify.app/" at bounding box center [280, 277] width 207 height 17
copy div "https://qacrmdemo.netlify.app/"
click at [92, 284] on textarea "Successfully check the web's HTML content" at bounding box center [48, 300] width 88 height 32
type textarea "*"
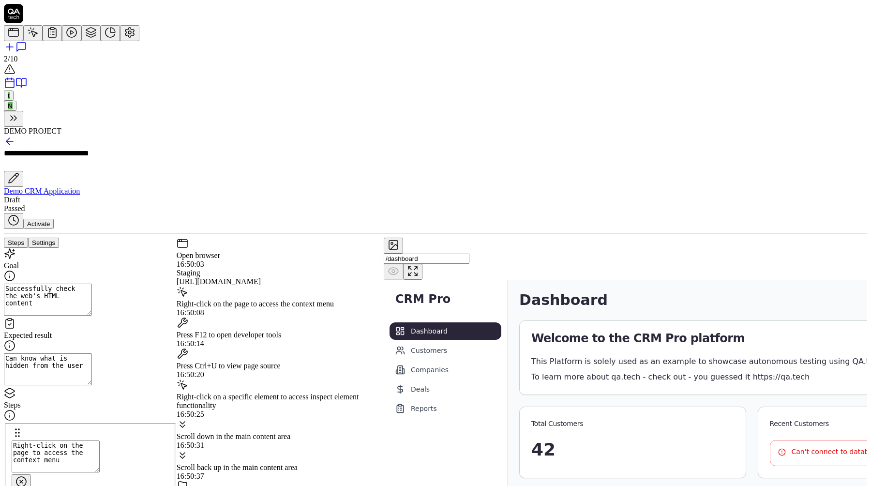
type textarea "C"
type textarea "*"
type textarea "Ch"
type textarea "*"
type textarea "Che"
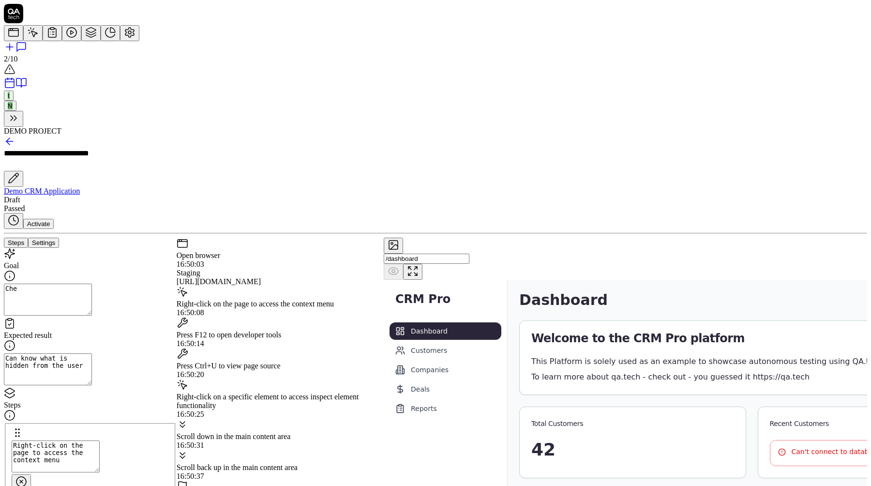
type textarea "*"
type textarea "Chec"
type textarea "*"
type textarea "Check"
type textarea "*"
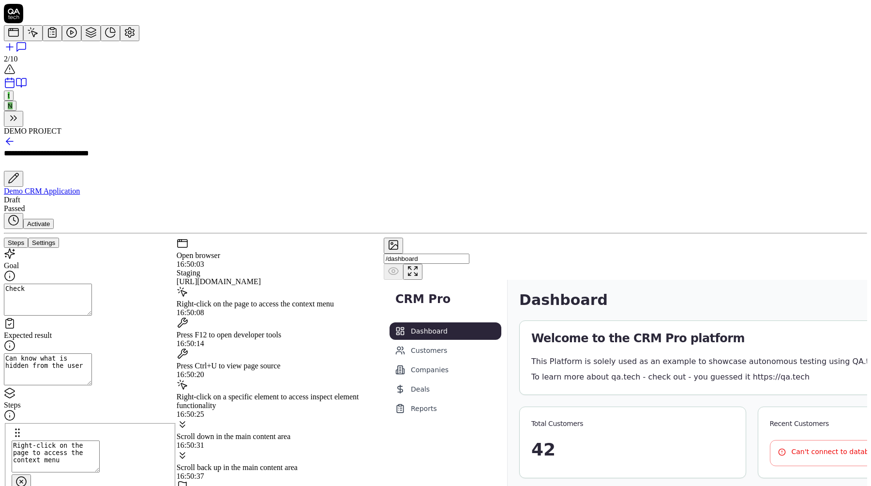
type textarea "Check"
type textarea "*"
type textarea "Check t"
type textarea "*"
type textarea "Check th"
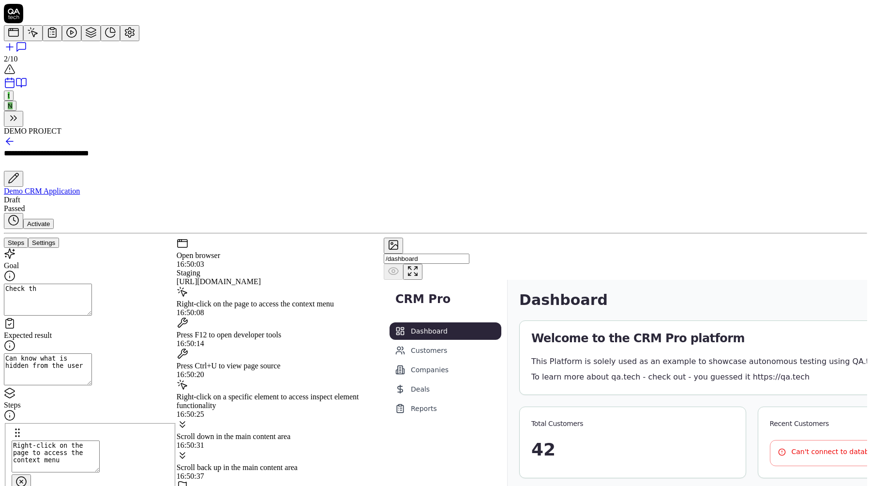
type textarea "*"
type textarea "Check the"
type textarea "*"
type textarea "Check the"
type textarea "*"
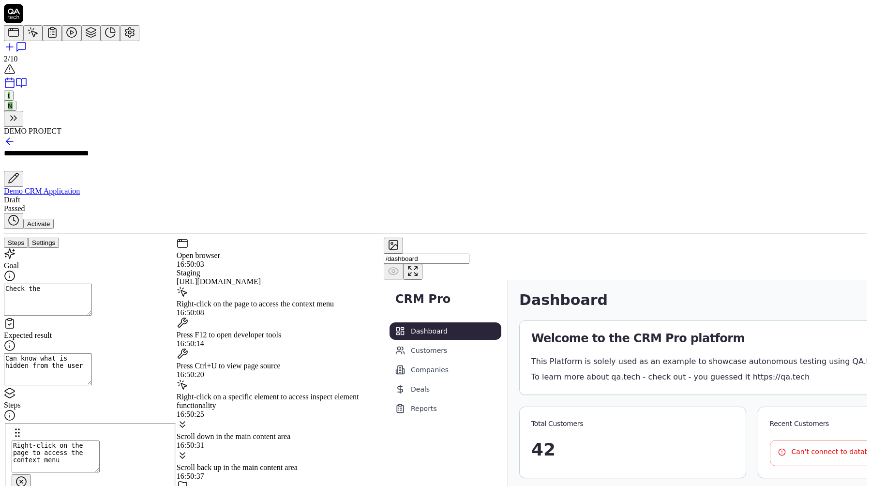
type textarea "Check the H"
type textarea "*"
type textarea "Check the Ha"
type textarea "*"
type textarea "Check the H"
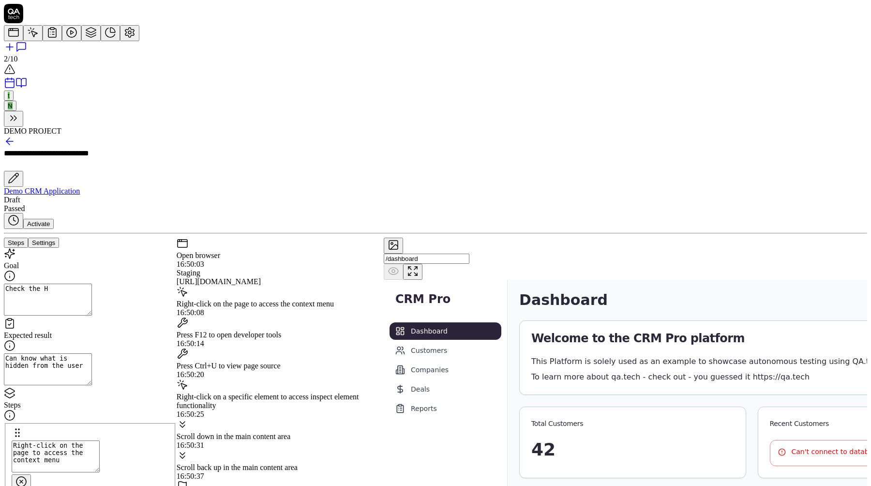
type textarea "*"
type textarea "Check the"
type textarea "*"
type textarea "Check the D"
type textarea "*"
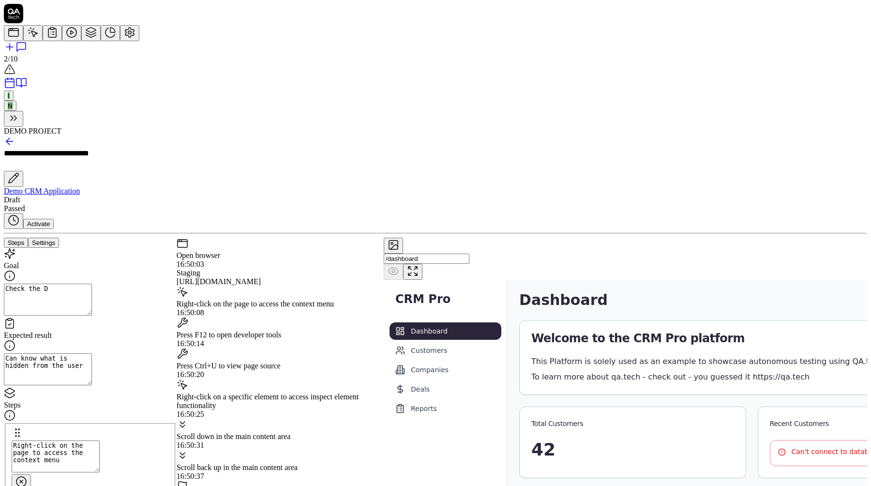
type textarea "Check the Da"
type textarea "*"
type textarea "Check the Das"
type textarea "*"
type textarea "Check the Dash"
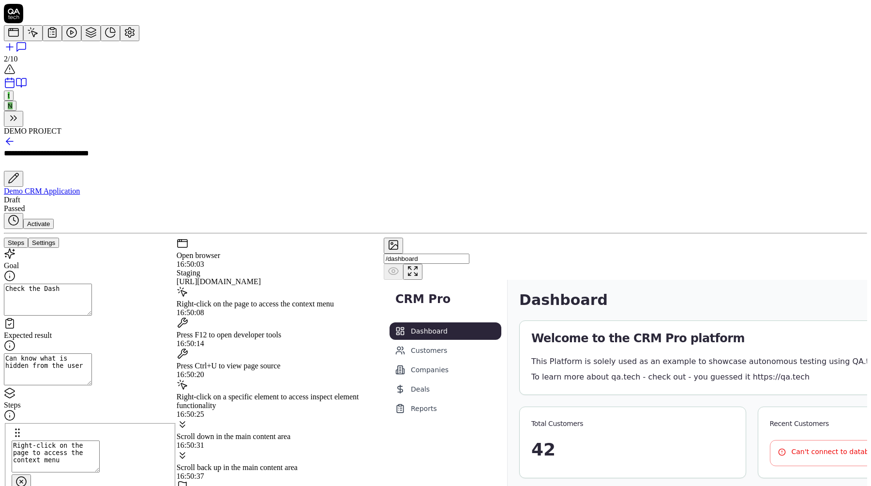
type textarea "*"
type textarea "Check the Dashb"
type textarea "*"
type textarea "Check the Dashbo"
type textarea "*"
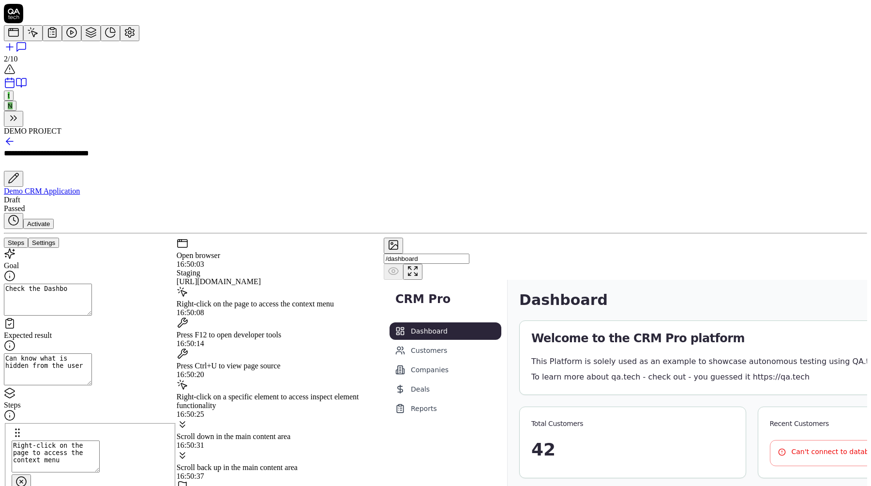
type textarea "Check the Dashboa"
type textarea "*"
type textarea "Check the Dashboar"
type textarea "*"
type textarea "Check the Dashboard"
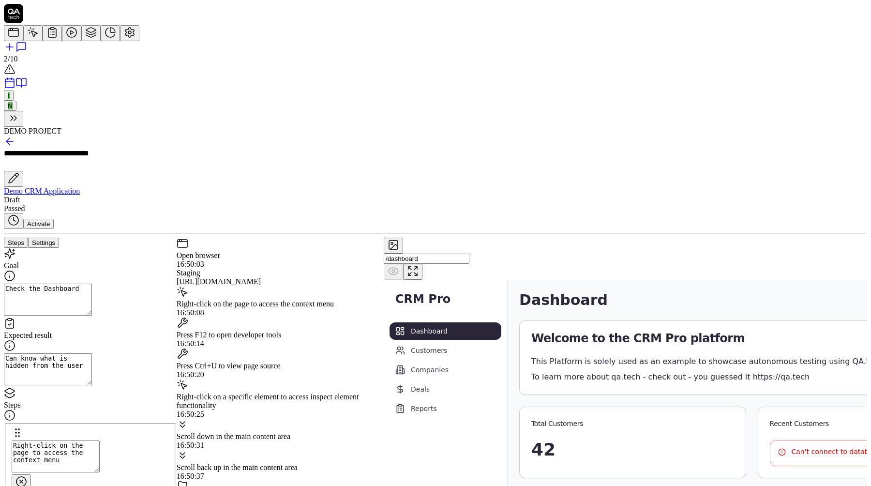
type textarea "*"
type textarea "Check the Dashboard"
type textarea "*"
type textarea "Check the Dashboard t"
type textarea "*"
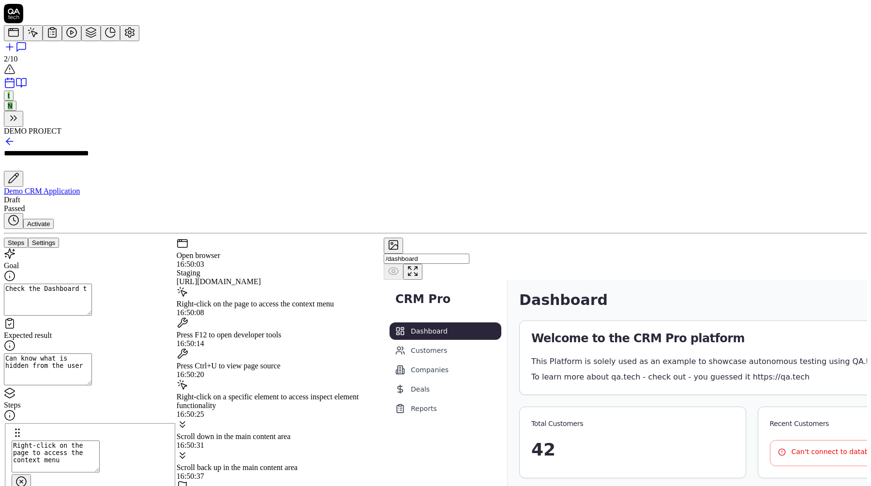
type textarea "Check the Dashboard te"
type textarea "*"
type textarea "Check the Dashboard tex"
type textarea "*"
type textarea "Check the Dashboard text"
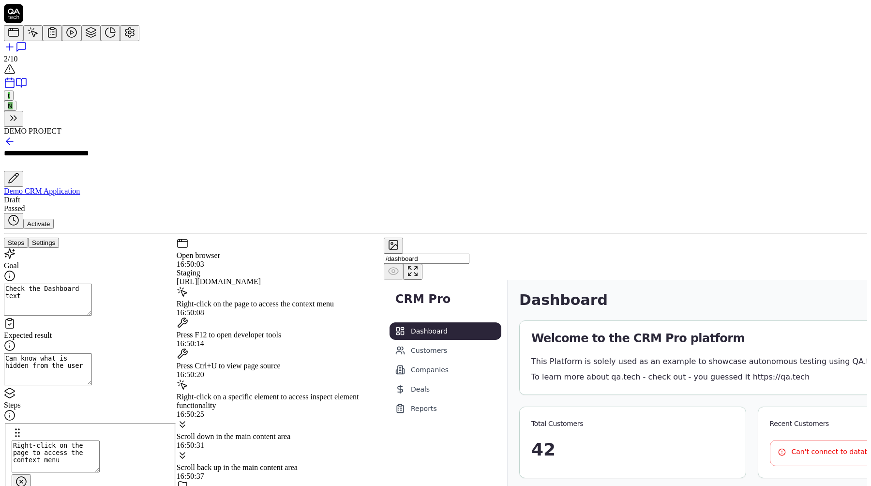
type textarea "*"
type textarea "Check the Dashboard text"
type textarea "*"
type textarea "Check the Dashboard text to"
type textarea "*"
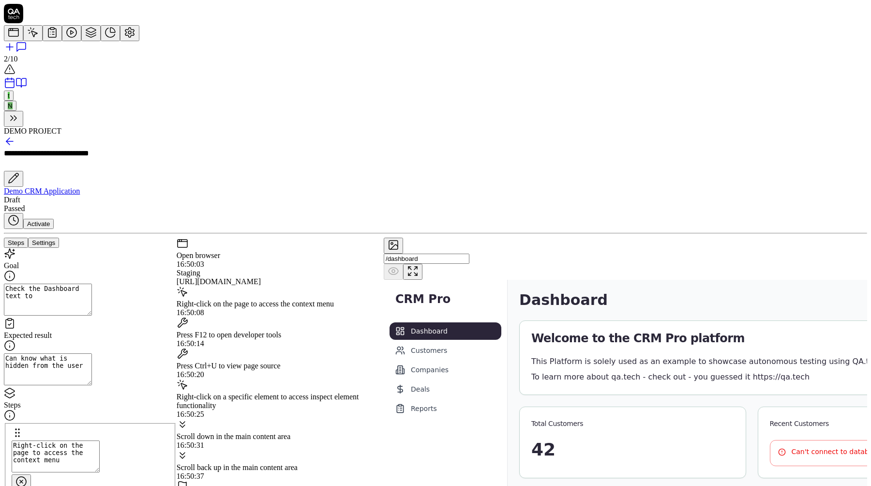
type textarea "Check the Dashboard text to"
type textarea "*"
type textarea "Check the Dashboard text to v"
type textarea "*"
type textarea "Check the Dashboard text to ve"
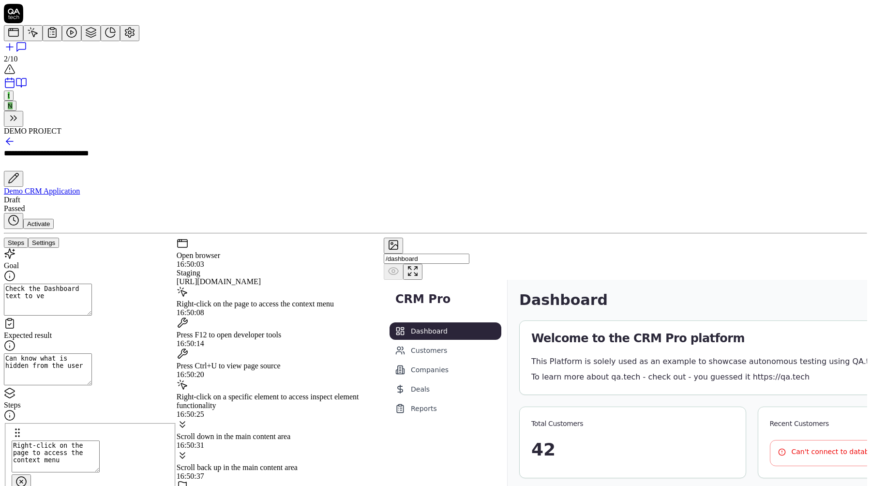
type textarea "*"
type textarea "Check the Dashboard text to ver"
type textarea "*"
type textarea "Check the Dashboard text to veri"
type textarea "*"
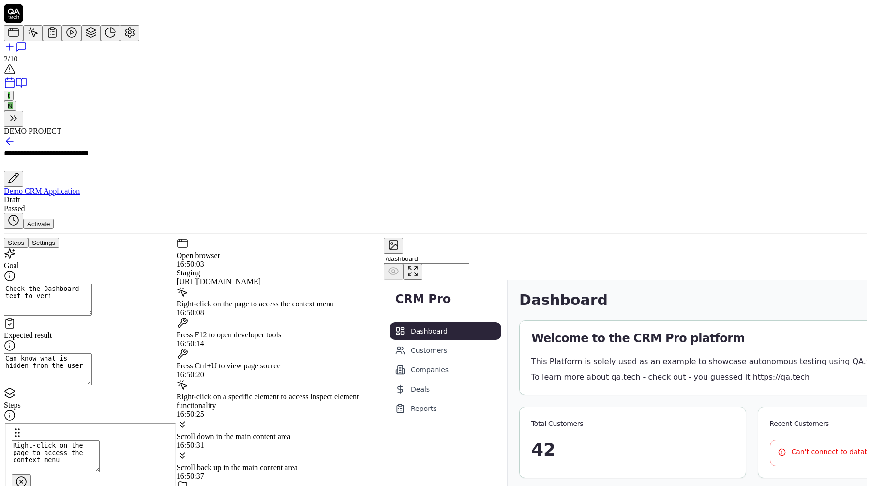
type textarea "Check the Dashboard text to verif"
type textarea "*"
type textarea "Check the Dashboard text to verify"
type textarea "*"
type textarea "Check the Dashboard text to verify"
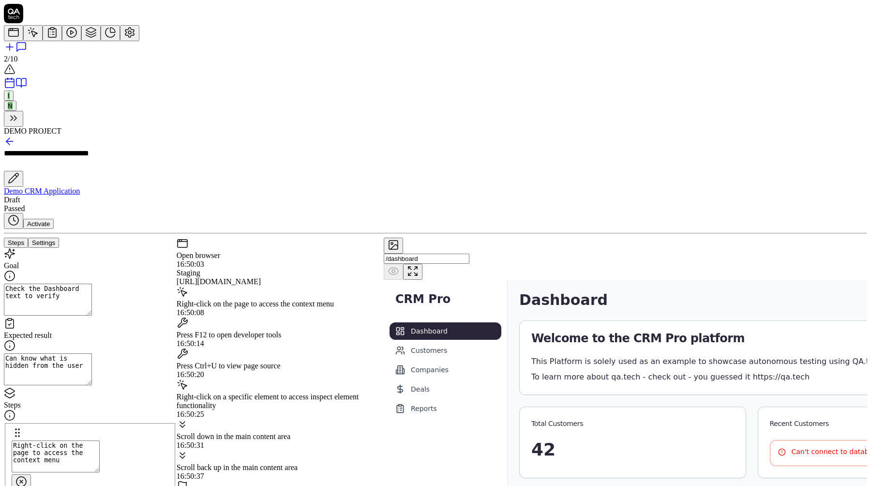
type textarea "*"
type textarea "Check the Dashboard text to verify i"
type textarea "*"
type textarea "Check the Dashboard text to verify it"
type textarea "*"
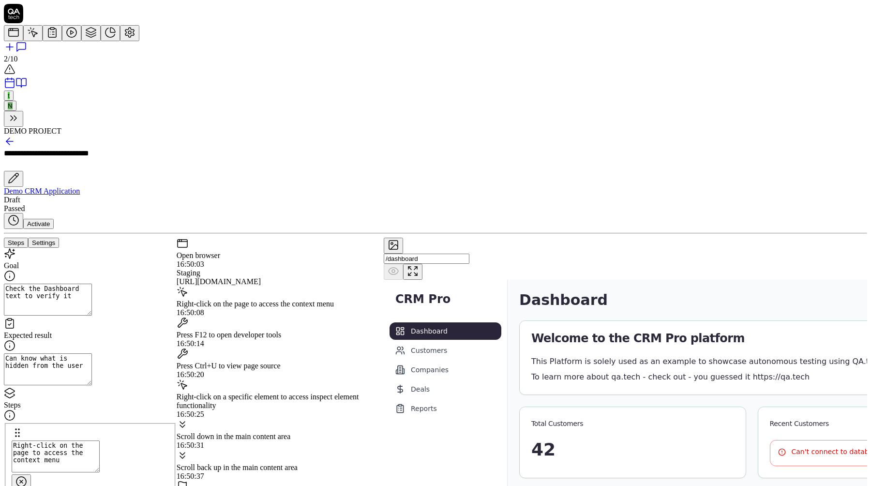
type textarea "Check the Dashboard text to verify it"
type textarea "*"
type textarea "Check the Dashboard text to verify it i"
type textarea "*"
type textarea "Check the Dashboard text to verify it is"
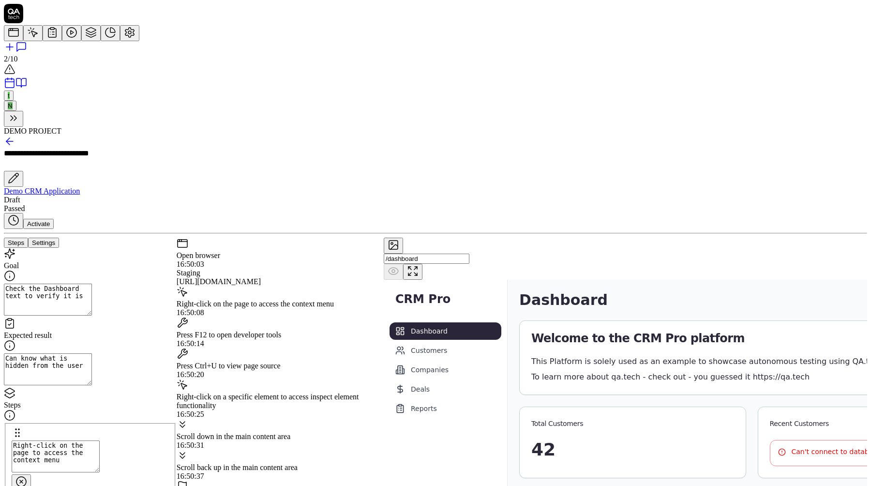
type textarea "*"
type textarea "Check the Dashboard text to verify it is"
type textarea "*"
type textarea "Check the Dashboard text to verify it is us"
type textarea "*"
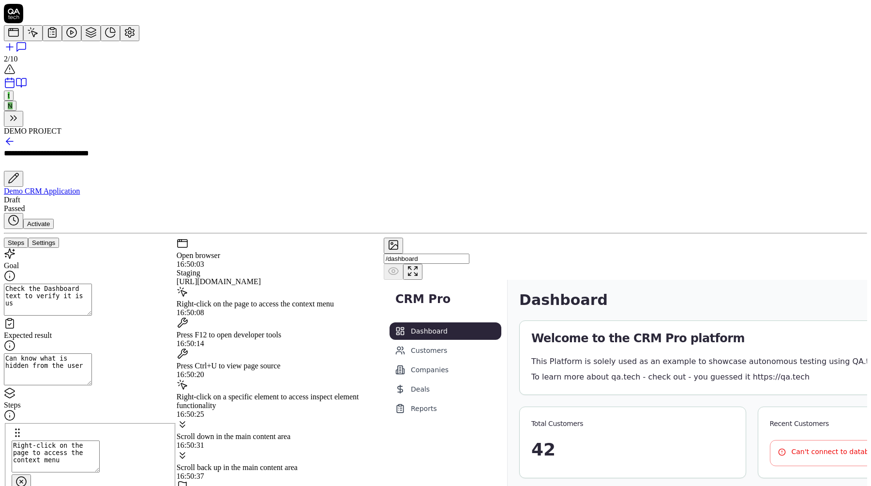
type textarea "Check the Dashboard text to verify it is usi"
type textarea "*"
type textarea "Check the Dashboard text to verify it is usin"
type textarea "*"
type textarea "Check the Dashboard text to verify it is using"
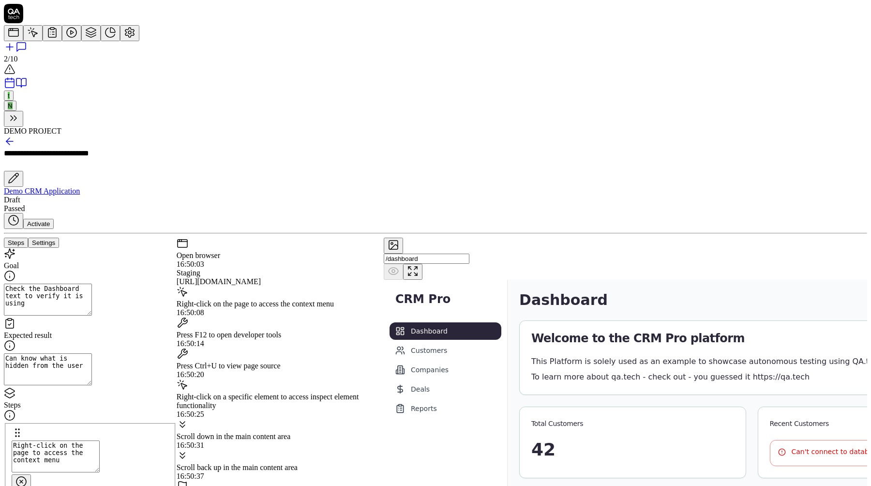
type textarea "*"
type textarea "Check the Dashboard text to verify it is using <"
type textarea "*"
type textarea "Check the Dashboard text to verify it is using <h"
type textarea "*"
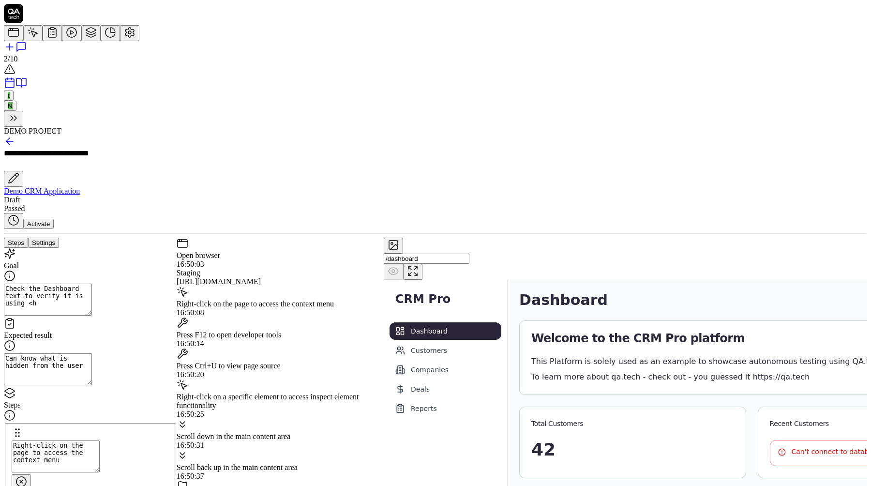
type textarea "Check the Dashboard text to verify it is using <ht"
type textarea "*"
type textarea "Check the Dashboard text to verify it is using <ht"
type textarea "*"
type textarea "Check the Dashboard text to verify it is using <ht"
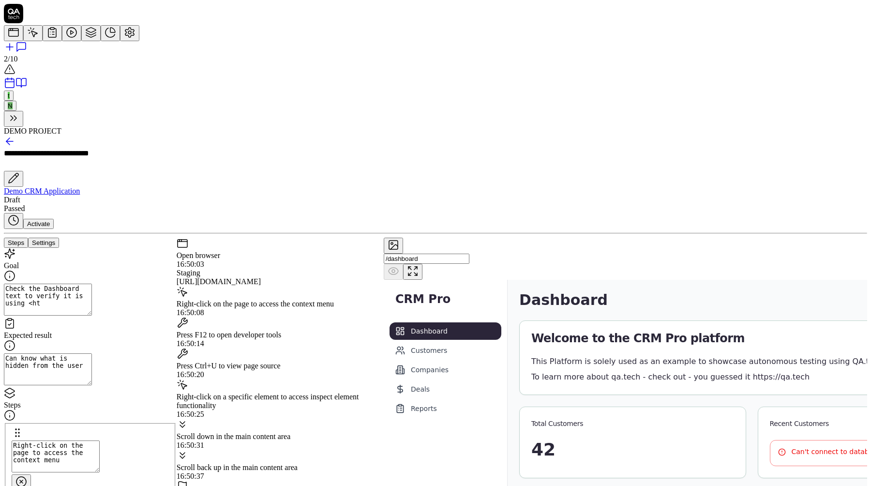
type textarea "*"
type textarea "Check the Dashboard text to verify it is using <h"
type textarea "*"
type textarea "Check the Dashboard text to verify it is using <h3"
type textarea "*"
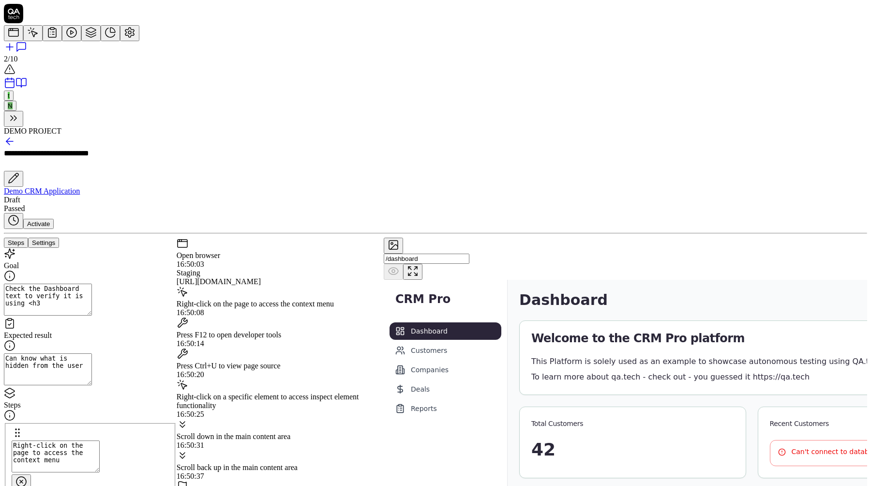
type textarea "Check the Dashboard text to verify it is using <h3>"
type textarea "*"
type textarea "Check the Dashboard text to verify it is using <h3>"
type textarea "*"
type textarea "Check the Dashboard text to verify it is using <h3> H"
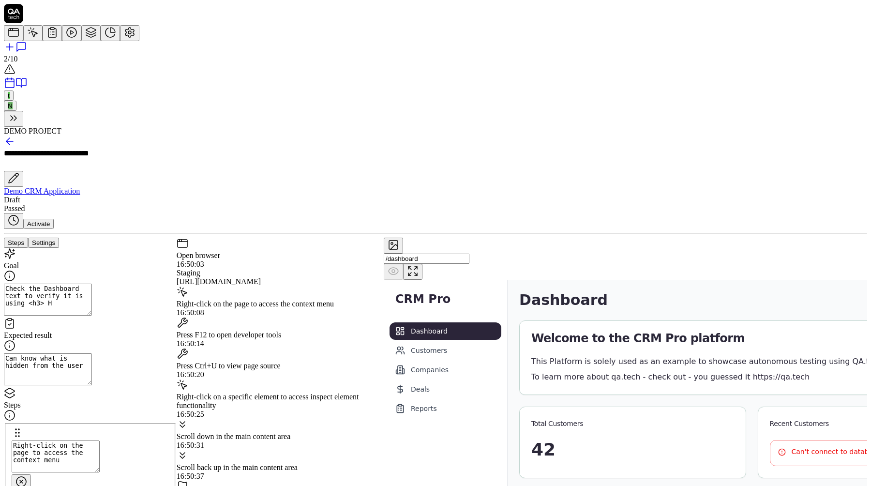
type textarea "*"
type textarea "Check the Dashboard text to verify it is using <h3> HT"
type textarea "*"
type textarea "Check the Dashboard text to verify it is using <h3> HTM"
type textarea "*"
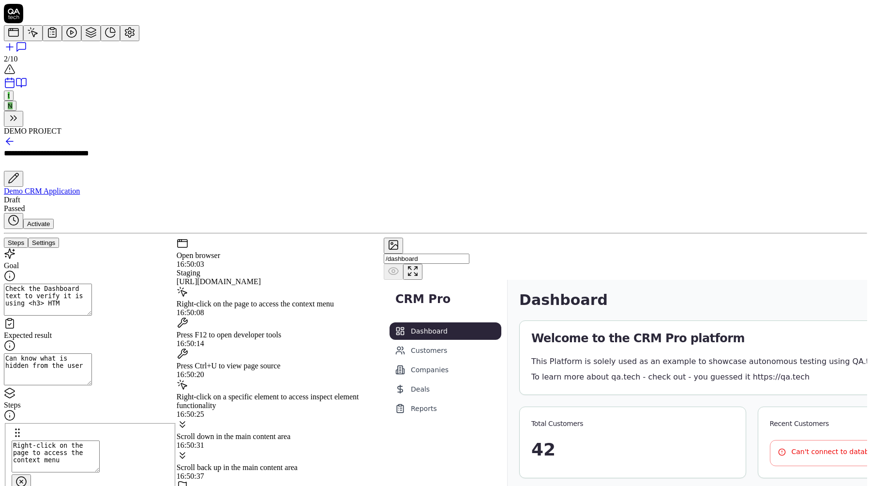
type textarea "Check the Dashboard text to verify it is using <h3> HTML"
type textarea "*"
type textarea "Check the Dashboard text to verify it is using <h3> HTML"
type textarea "*"
type textarea "Check the Dashboard text to verify it is using <h3> HTML t"
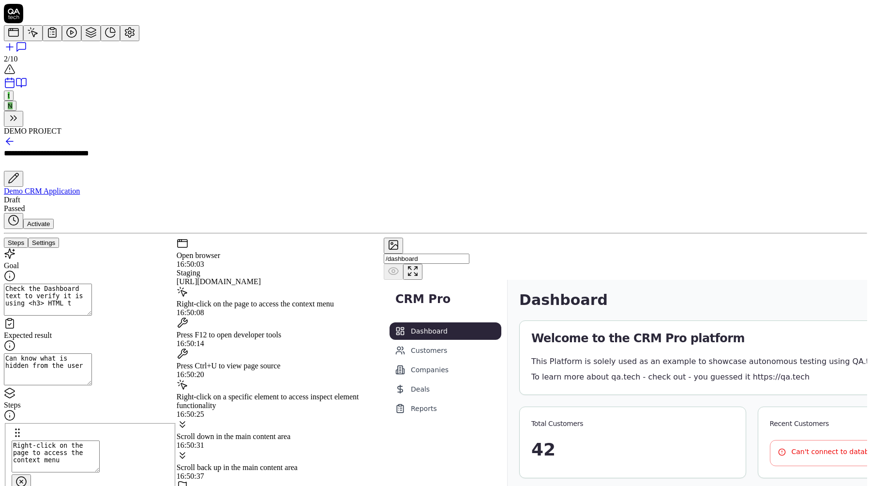
type textarea "*"
type textarea "Check the Dashboard text to verify it is using <h3> HTML ta"
type textarea "*"
type textarea "Check the Dashboard text to verify it is using <h3> HTML tag"
type textarea "*"
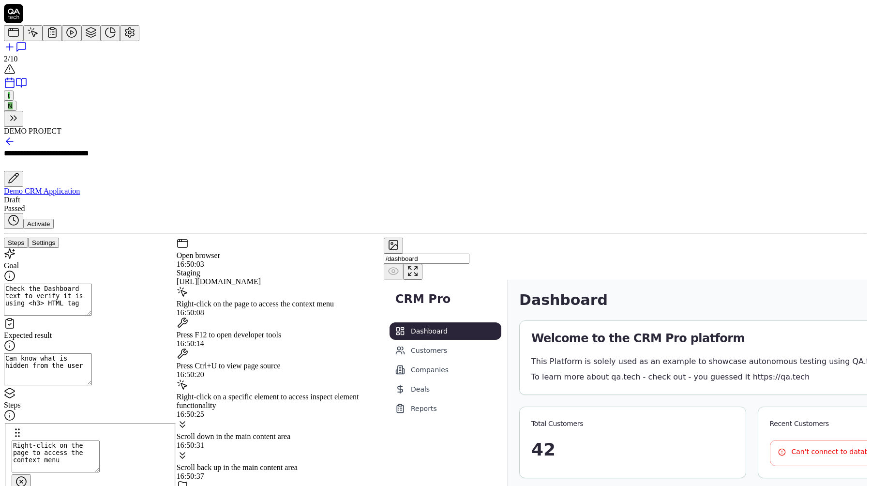
type textarea "Check the Dashboard text to verify it is using <h3> HTML tage"
type textarea "*"
type textarea "Check the Dashboard text to verify it is using <h3> HTML tag"
click at [92, 353] on textarea "Can know what is hidden from the user" at bounding box center [48, 369] width 88 height 32
type textarea "*"
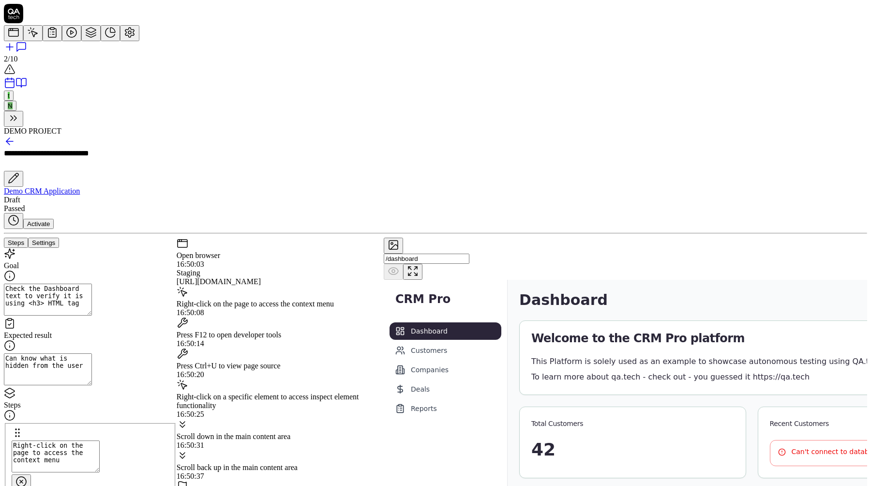
type textarea "T"
type textarea "*"
type textarea "Th"
type textarea "*"
type textarea "The"
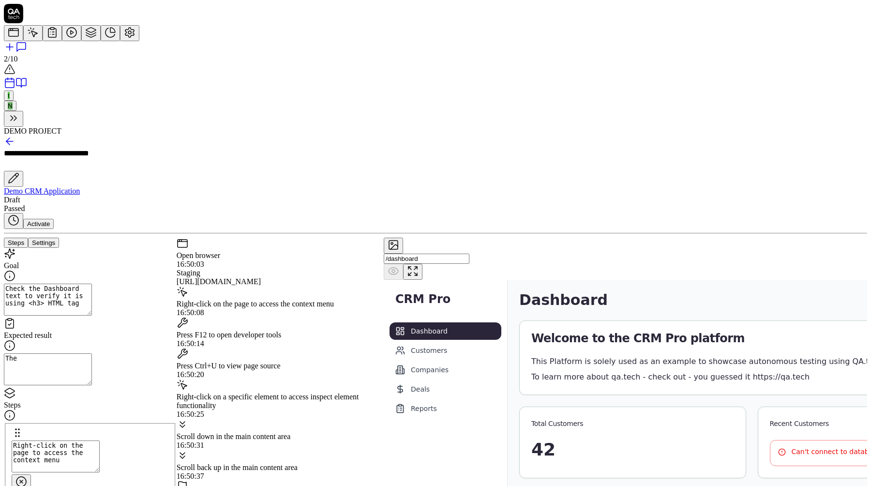
type textarea "*"
type textarea "The"
type textarea "*"
type textarea "The D"
type textarea "*"
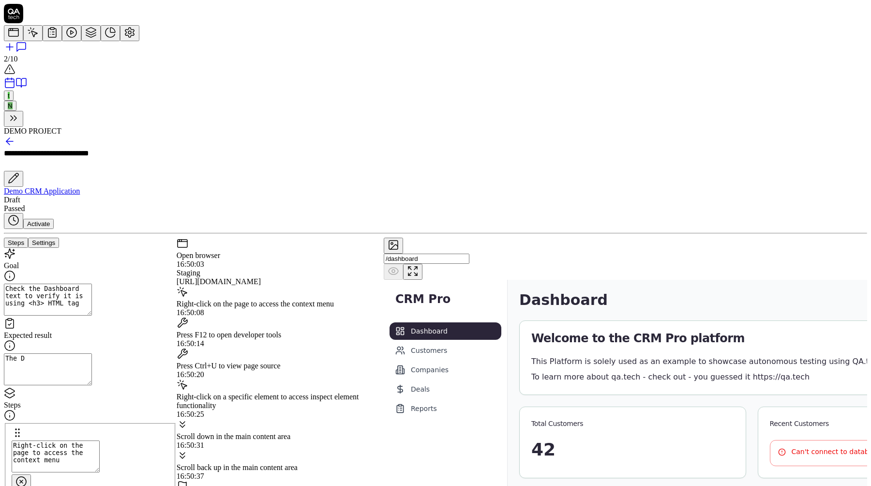
type textarea "The Da"
type textarea "*"
type textarea "The Das"
type textarea "*"
type textarea "The Dash"
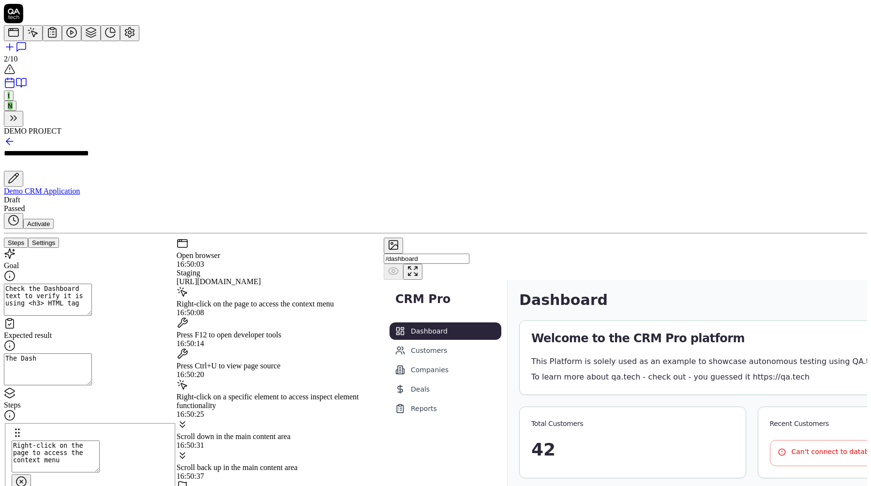
type textarea "*"
type textarea "The Dashb"
type textarea "*"
type textarea "The Dashbo"
type textarea "*"
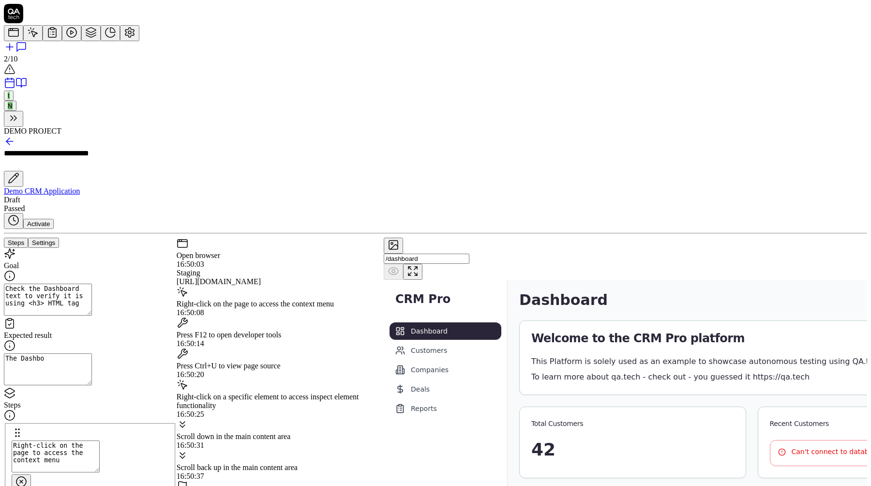
type textarea "The Dashboa"
type textarea "*"
type textarea "The Dashboar"
type textarea "*"
type textarea "The Dashboard"
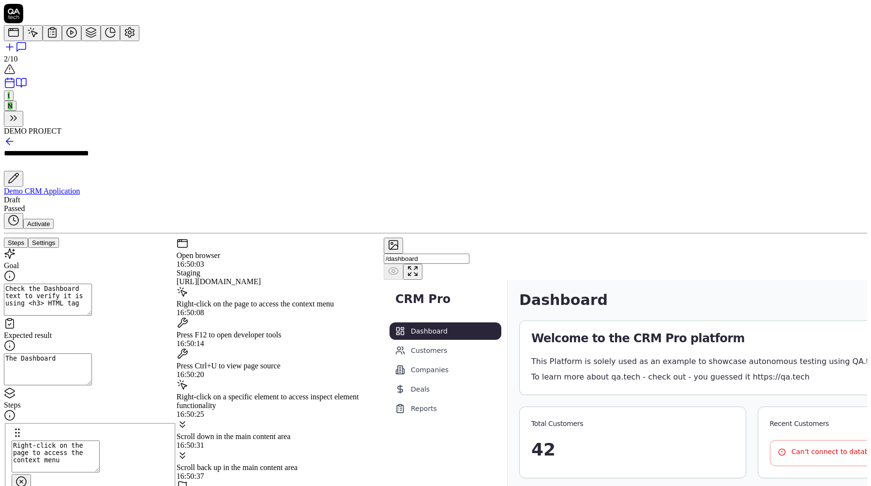
type textarea "*"
type textarea "The Dashboard"
type textarea "*"
type textarea "The Dashboard t"
type textarea "*"
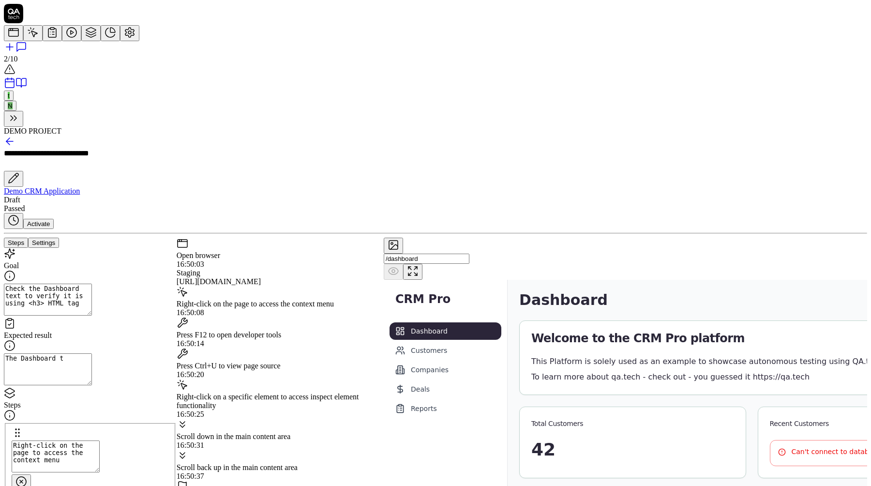
type textarea "The Dashboard te"
type textarea "*"
type textarea "The Dashboard tex"
type textarea "*"
type textarea "The Dashboard text"
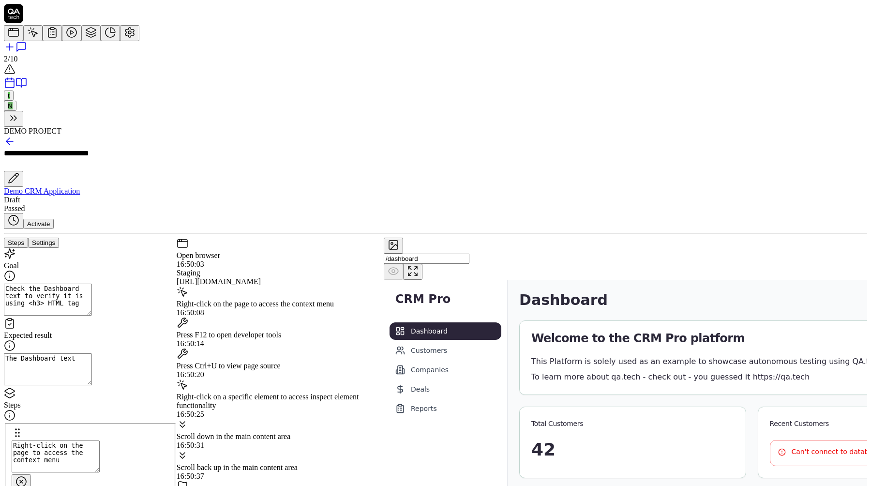
type textarea "*"
type textarea "The Dashboard text o"
type textarea "*"
type textarea "The Dashboard text on"
type textarea "*"
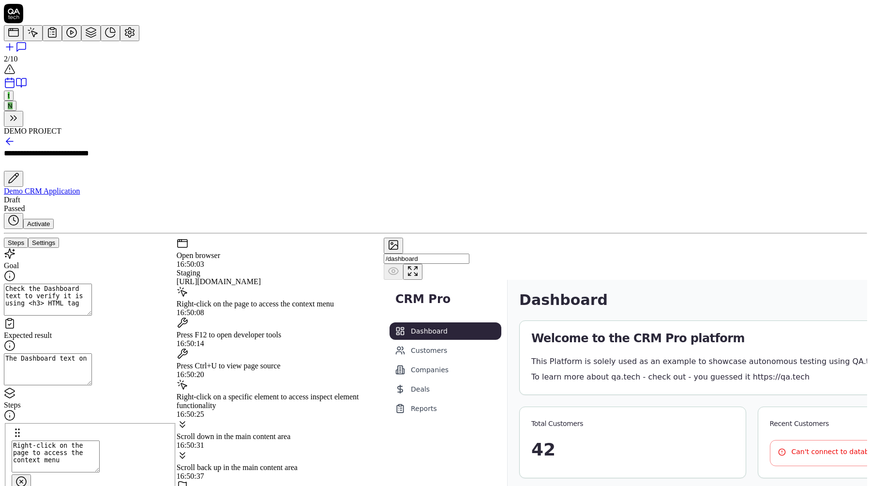
type textarea "The Dashboard text on"
type textarea "*"
type textarea "The Dashboard text on t"
type textarea "*"
type textarea "The Dashboard text on th"
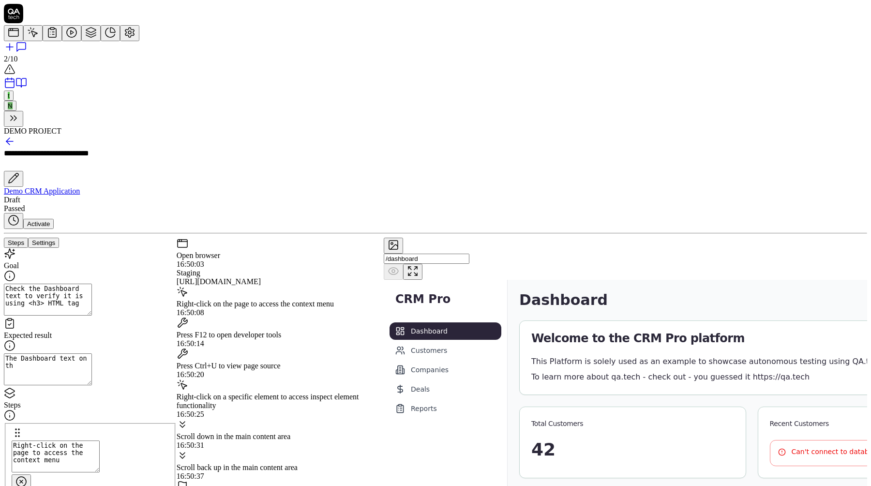
type textarea "*"
type textarea "The Dashboard text on the"
type textarea "*"
type textarea "The Dashboard text on the"
type textarea "*"
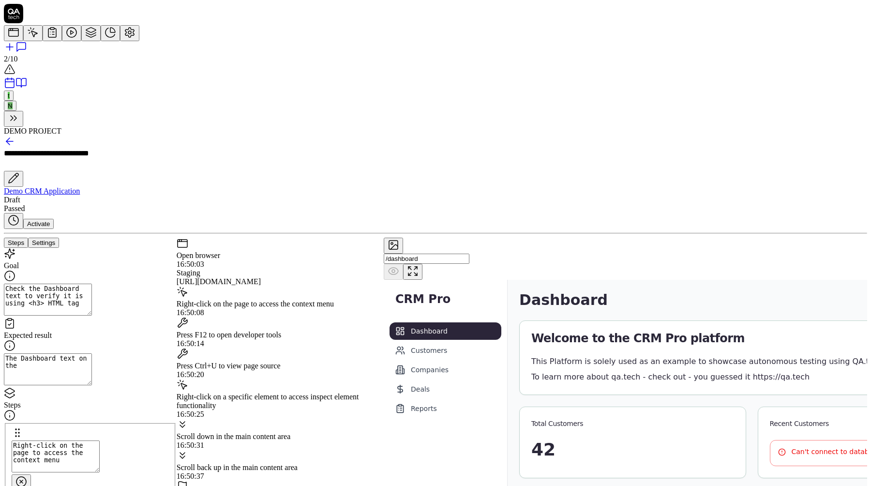
type textarea "The Dashboard text on the /"
type textarea "*"
type textarea "The Dashboard text on the /d"
type textarea "*"
type textarea "The Dashboard text on the /da"
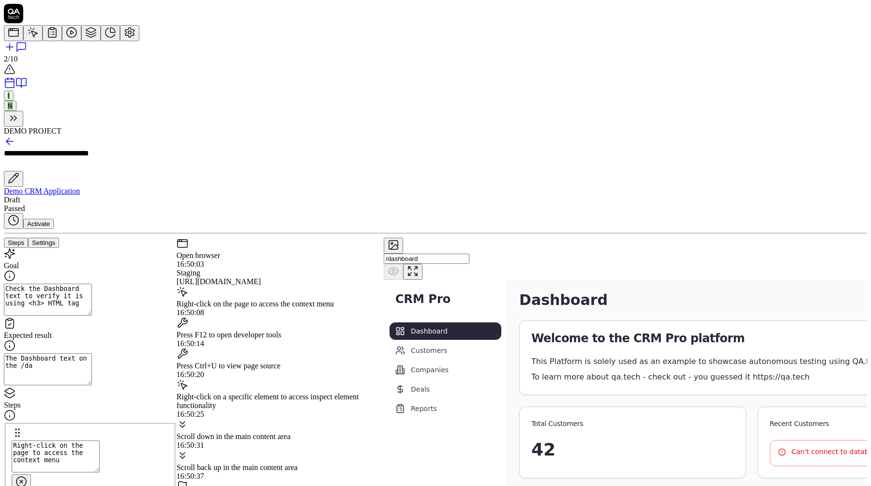
type textarea "*"
type textarea "The Dashboard text on the /dah"
type textarea "*"
type textarea "The Dashboard text on the /dahs"
type textarea "*"
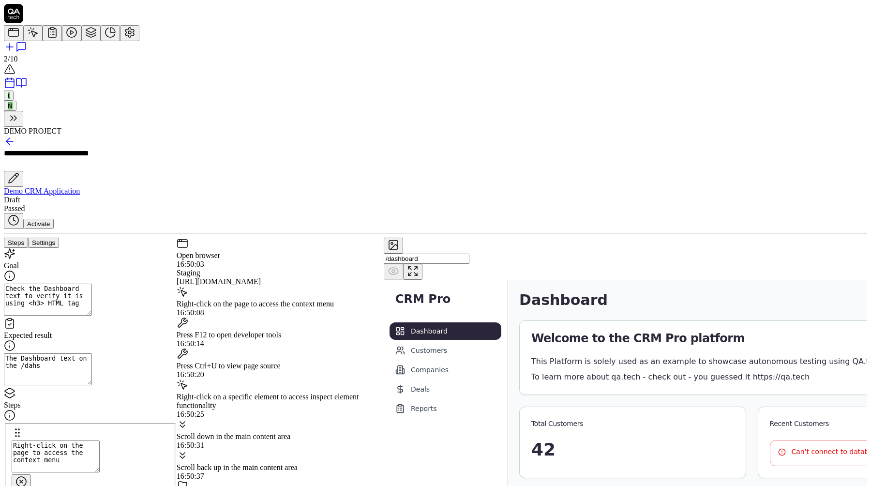
type textarea "The Dashboard text on the /dah"
type textarea "*"
type textarea "The Dashboard text on the /da"
type textarea "*"
type textarea "The Dashboard text on the /dash"
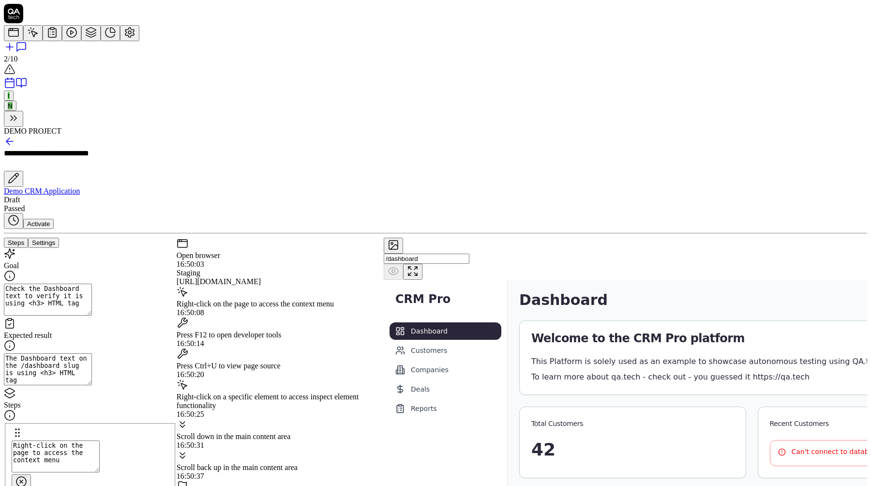
click at [26, 477] on circle at bounding box center [21, 482] width 10 height 10
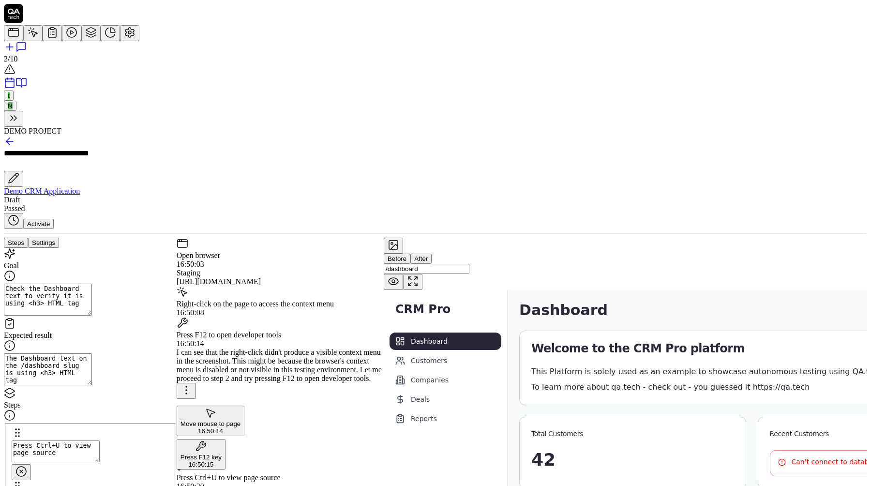
click at [26, 467] on circle at bounding box center [21, 472] width 10 height 10
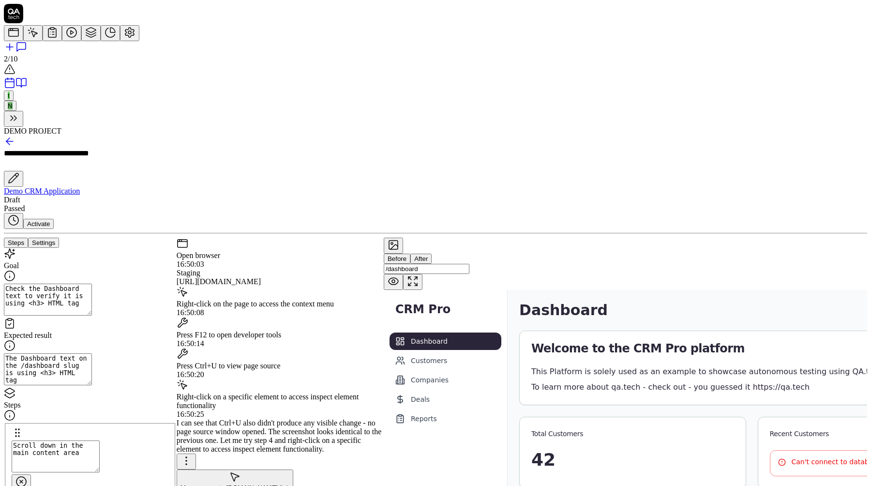
click at [26, 477] on circle at bounding box center [21, 482] width 10 height 10
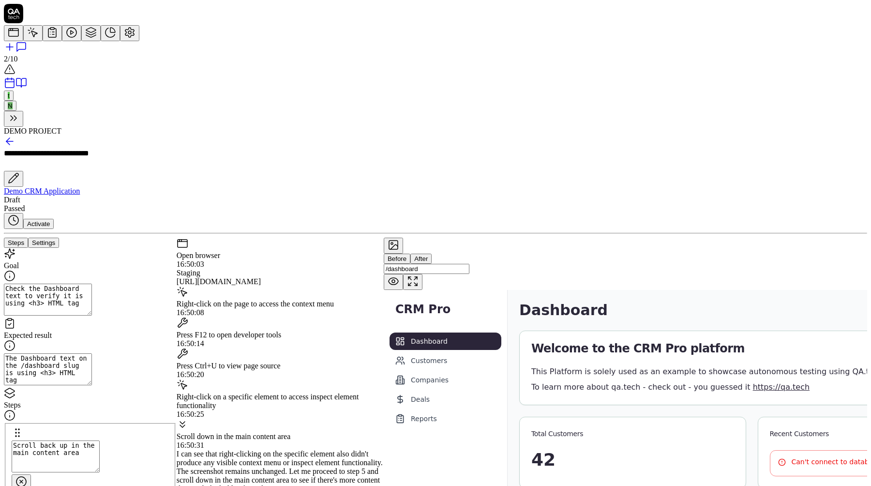
click at [26, 477] on circle at bounding box center [21, 482] width 10 height 10
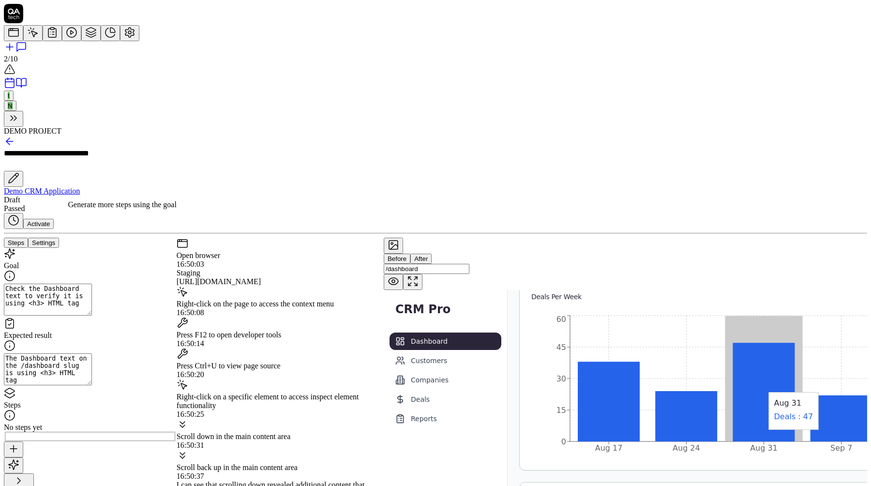
click at [18, 460] on icon "button" at bounding box center [14, 465] width 10 height 10
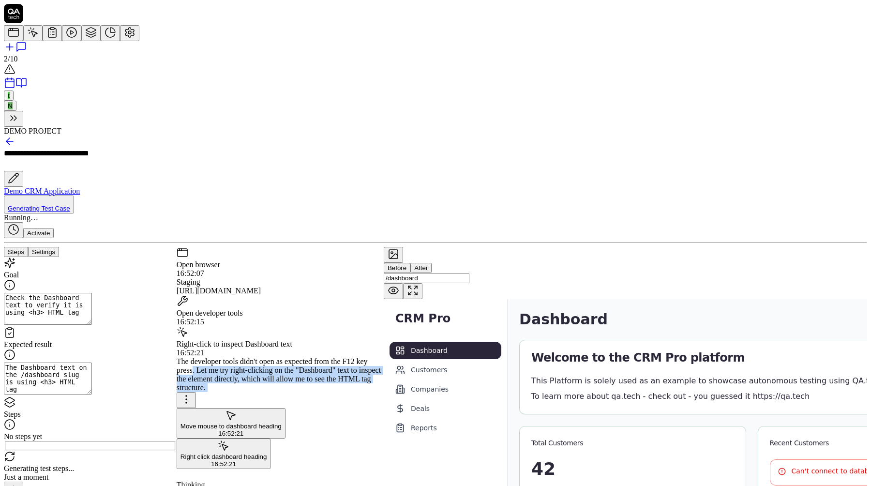
drag, startPoint x: 282, startPoint y: 182, endPoint x: 283, endPoint y: 213, distance: 30.5
click at [283, 357] on div "The developer tools didn't open as expected from the F12 key press. Let me try …" at bounding box center [280, 413] width 207 height 112
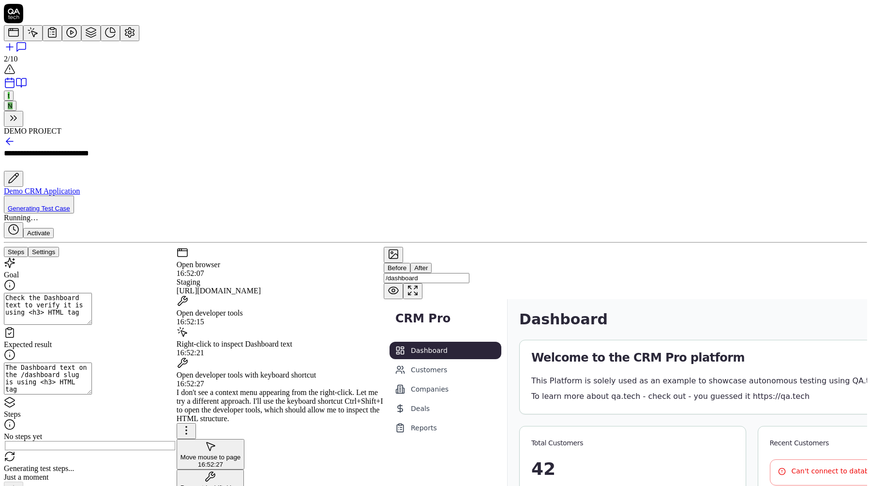
drag, startPoint x: 283, startPoint y: 213, endPoint x: 285, endPoint y: 261, distance: 48.4
click at [285, 388] on div "I don't see a context menu appearing from the right-click. Let me try a differe…" at bounding box center [280, 413] width 207 height 51
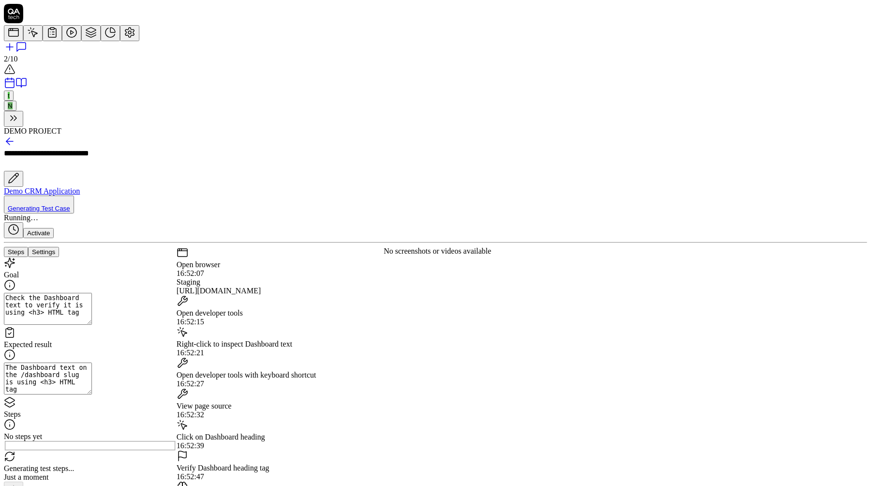
click at [291, 450] on div "Verify Dashboard heading tag 16:52:47" at bounding box center [280, 465] width 207 height 31
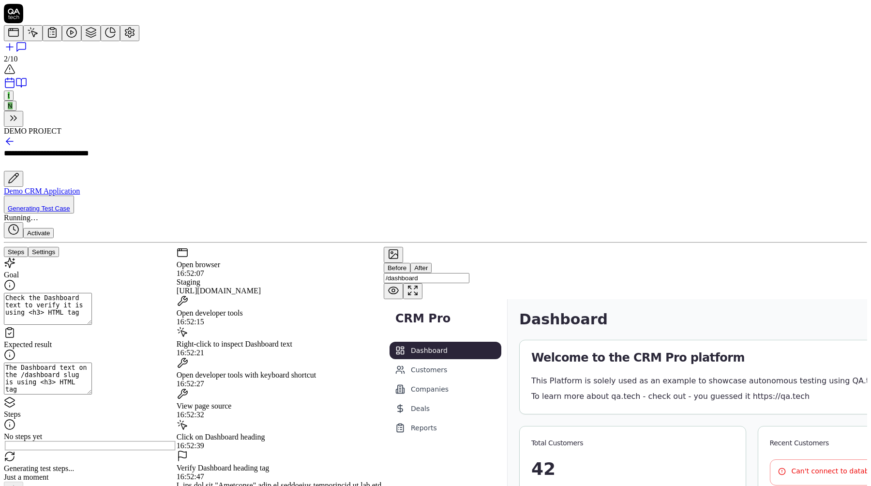
scroll to position [142, 0]
drag, startPoint x: 290, startPoint y: 315, endPoint x: 306, endPoint y: 373, distance: 60.7
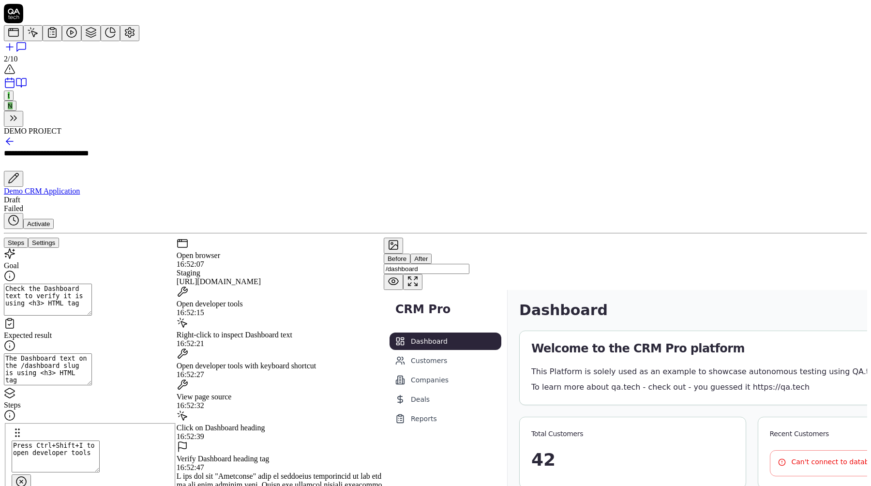
scroll to position [0, 0]
click at [294, 410] on div "Click on Dashboard heading 16:52:39" at bounding box center [280, 425] width 207 height 31
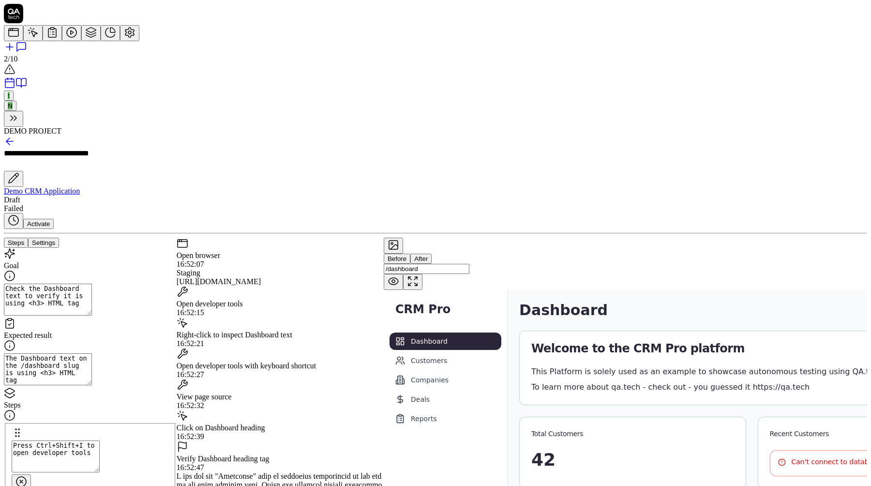
scroll to position [132, 0]
drag, startPoint x: 311, startPoint y: 170, endPoint x: 333, endPoint y: 231, distance: 64.6
drag, startPoint x: 239, startPoint y: 198, endPoint x: 302, endPoint y: 223, distance: 68.1
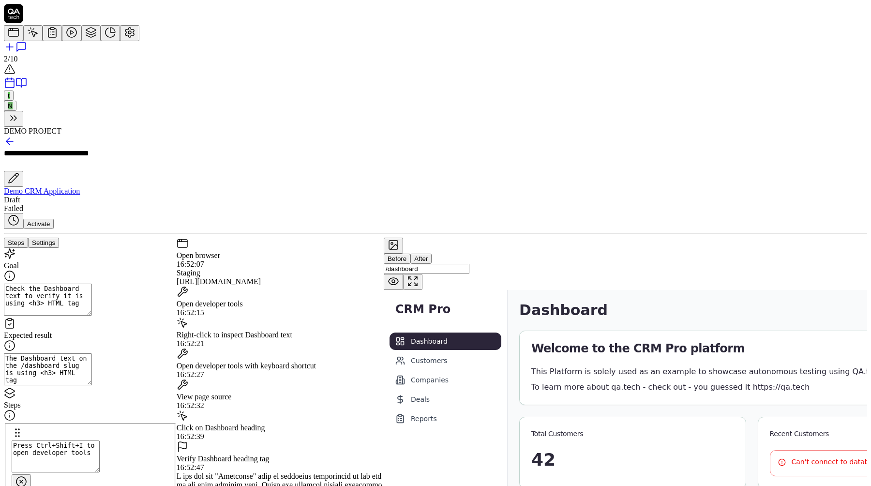
drag, startPoint x: 324, startPoint y: 225, endPoint x: 274, endPoint y: 186, distance: 63.9
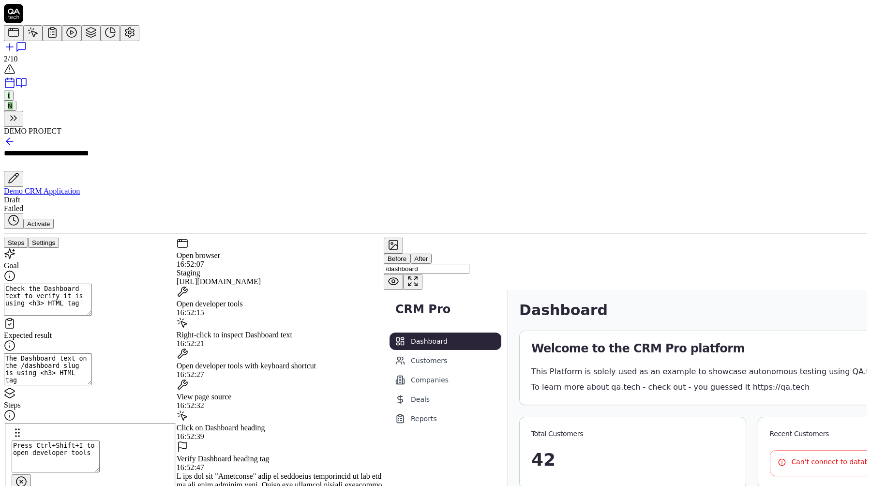
drag, startPoint x: 335, startPoint y: 228, endPoint x: 307, endPoint y: 217, distance: 29.8
drag, startPoint x: 296, startPoint y: 243, endPoint x: 314, endPoint y: 261, distance: 25.7
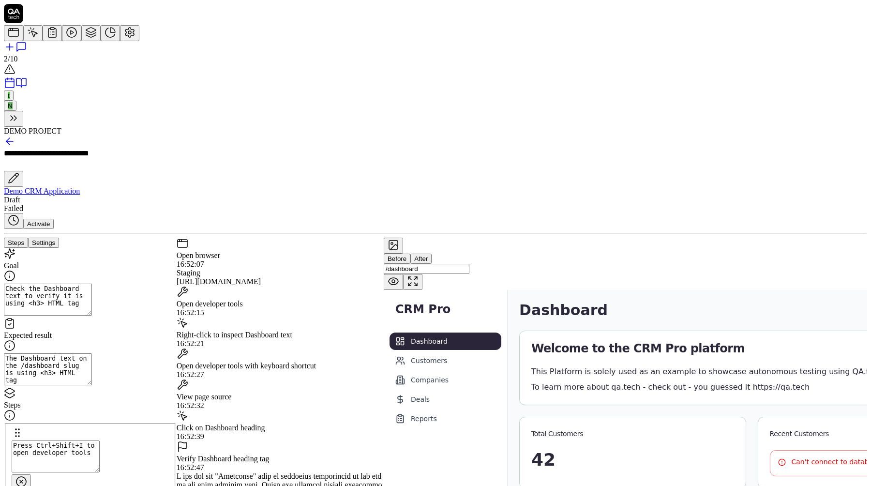
drag, startPoint x: 282, startPoint y: 294, endPoint x: 297, endPoint y: 306, distance: 20.0
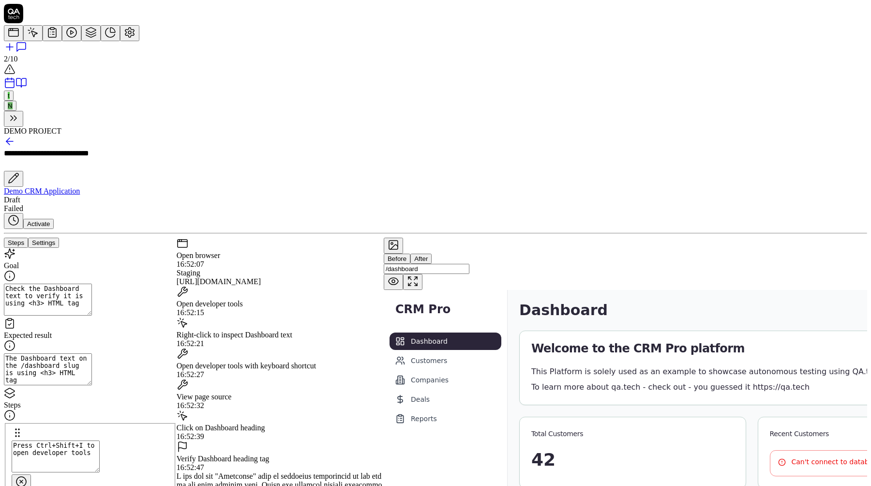
drag, startPoint x: 271, startPoint y: 301, endPoint x: 285, endPoint y: 316, distance: 20.6
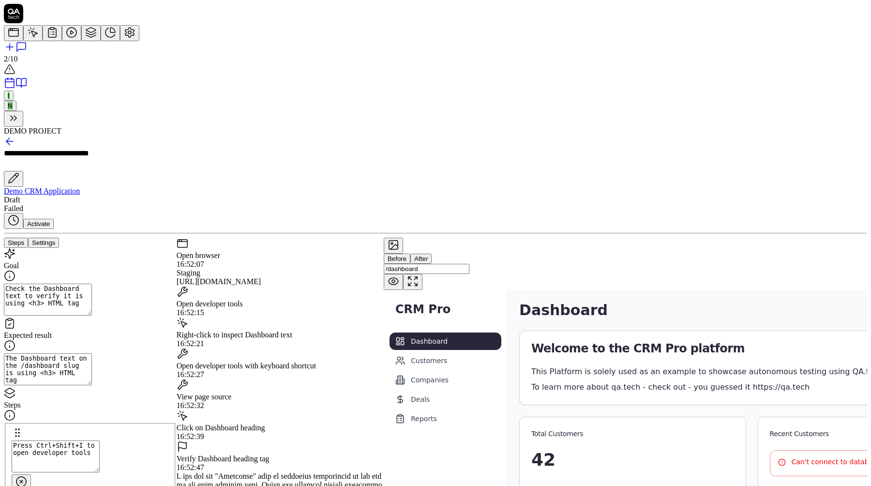
scroll to position [172, 0]
drag, startPoint x: 291, startPoint y: 293, endPoint x: 299, endPoint y: 397, distance: 104.3
drag, startPoint x: 347, startPoint y: 299, endPoint x: 347, endPoint y: 333, distance: 34.4
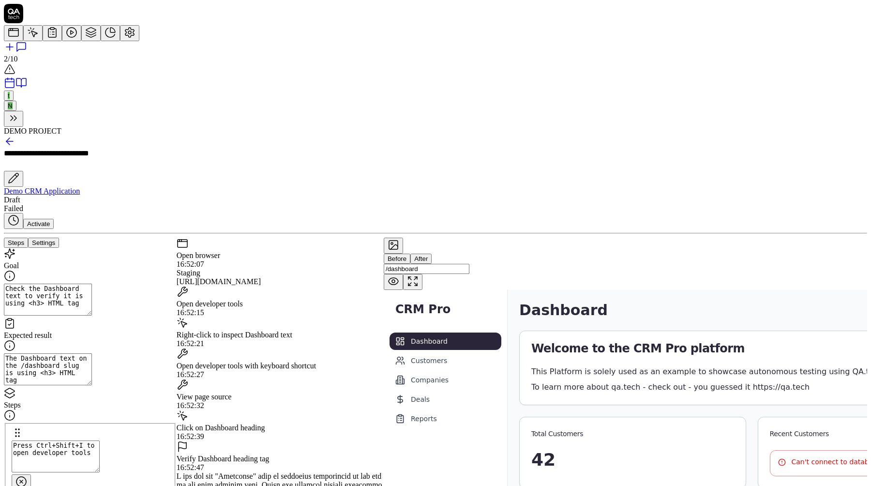
drag, startPoint x: 321, startPoint y: 296, endPoint x: 337, endPoint y: 328, distance: 35.9
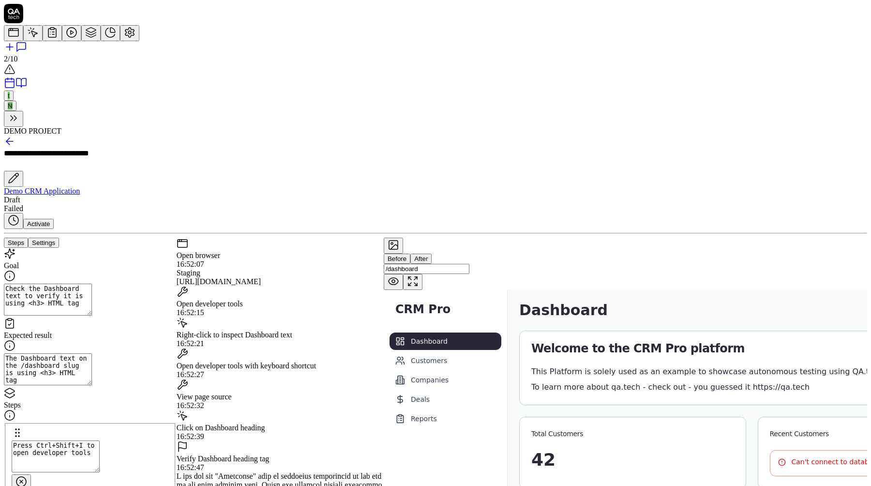
drag, startPoint x: 320, startPoint y: 300, endPoint x: 345, endPoint y: 354, distance: 59.3
click at [432, 254] on button "After" at bounding box center [421, 259] width 21 height 10
click at [411, 254] on button "Before" at bounding box center [397, 259] width 27 height 10
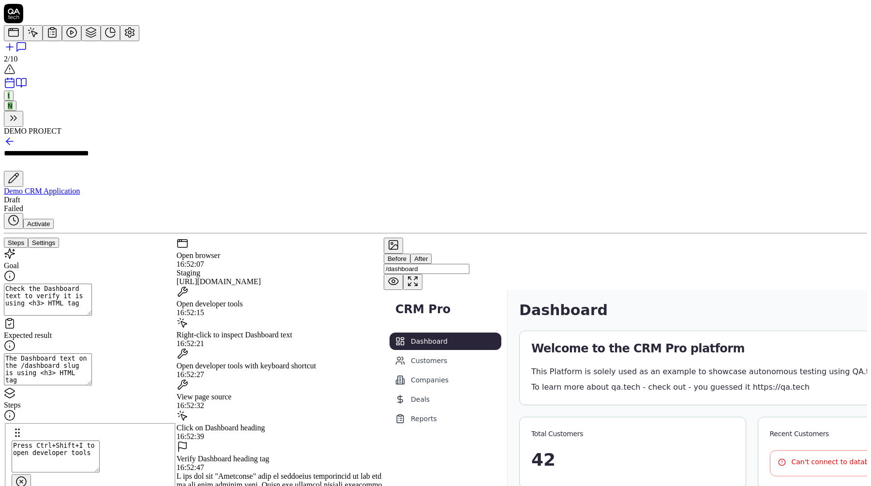
click at [399, 239] on icon at bounding box center [394, 245] width 12 height 12
click at [403, 238] on button at bounding box center [393, 246] width 19 height 16
click at [399, 275] on icon at bounding box center [394, 281] width 12 height 12
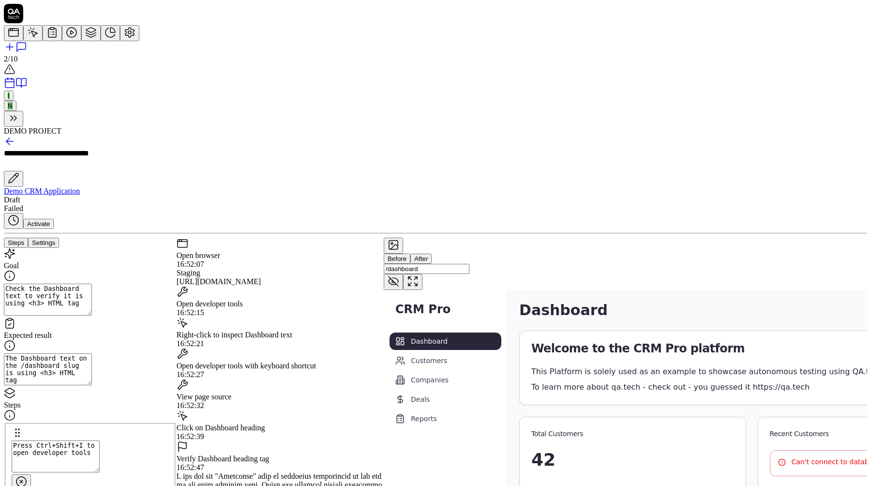
click at [399, 275] on icon at bounding box center [394, 281] width 12 height 12
click at [92, 284] on textarea "Check the Dashboard text to verify it is using <h3> HTML tag" at bounding box center [48, 300] width 88 height 32
click at [92, 353] on textarea "The Dashboard text on the /dashboard slug is using <h3> HTML tag" at bounding box center [48, 369] width 88 height 32
click at [92, 284] on textarea "Check the Dashboard text to verify it is using <h3> HTML tag" at bounding box center [48, 300] width 88 height 32
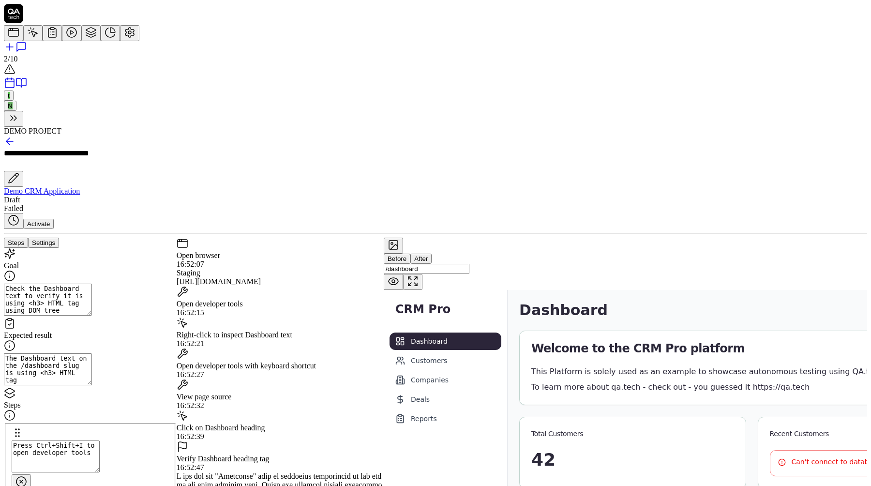
click at [27, 476] on icon at bounding box center [21, 482] width 12 height 12
click at [19, 459] on icon "button" at bounding box center [14, 465] width 12 height 12
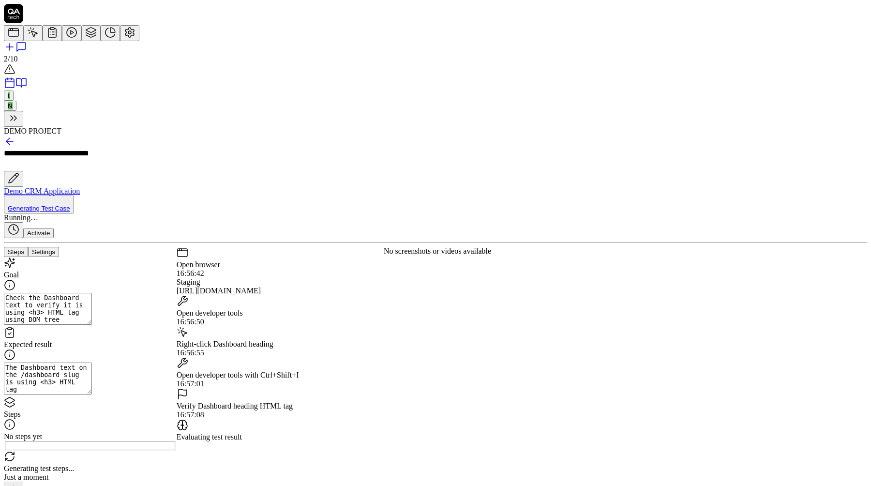
click at [311, 402] on div "Verify Dashboard heading HTML tag" at bounding box center [280, 406] width 207 height 9
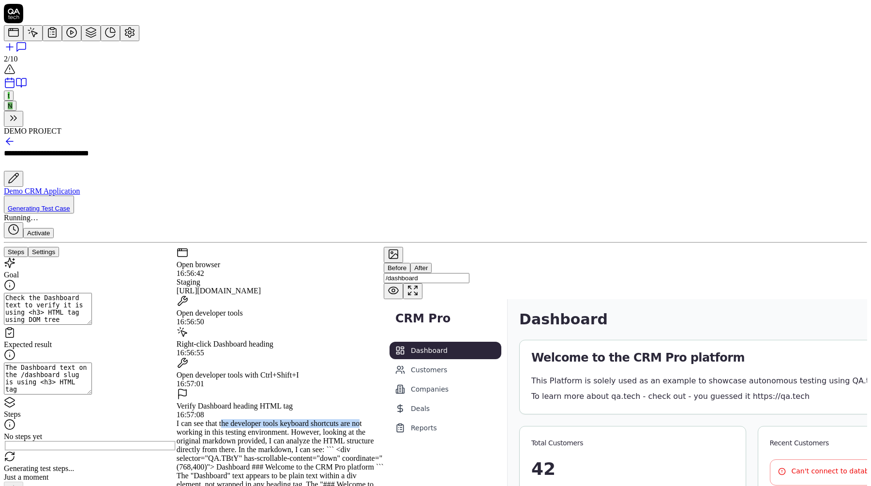
drag, startPoint x: 274, startPoint y: 236, endPoint x: 277, endPoint y: 244, distance: 8.6
click at [277, 419] on div "I can see that the developer tools keyboard shortcuts are not working in this t…" at bounding box center [280, 471] width 207 height 105
drag, startPoint x: 270, startPoint y: 266, endPoint x: 269, endPoint y: 272, distance: 5.9
click at [270, 419] on div "I can see that the developer tools keyboard shortcuts are not working in this t…" at bounding box center [280, 471] width 207 height 105
click at [269, 419] on div "I can see that the developer tools keyboard shortcuts are not working in this t…" at bounding box center [280, 471] width 207 height 105
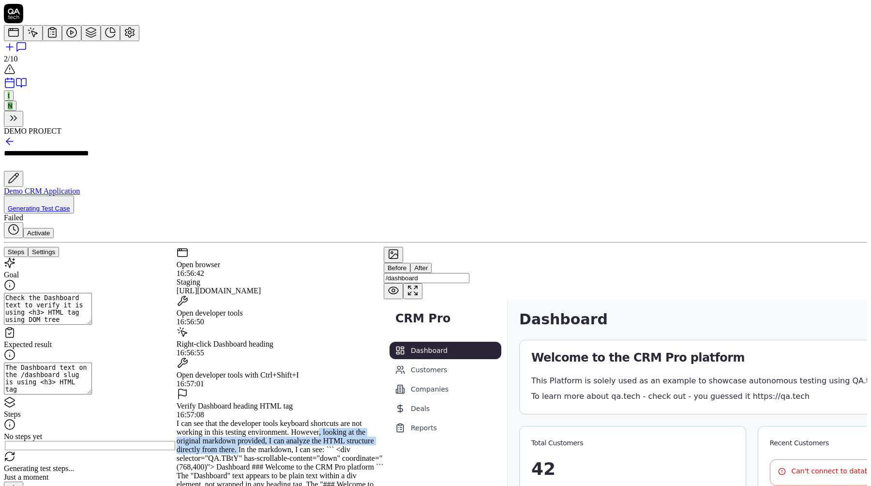
drag, startPoint x: 298, startPoint y: 257, endPoint x: 298, endPoint y: 282, distance: 25.7
click at [298, 419] on div "I can see that the developer tools keyboard shortcuts are not working in this t…" at bounding box center [280, 471] width 207 height 105
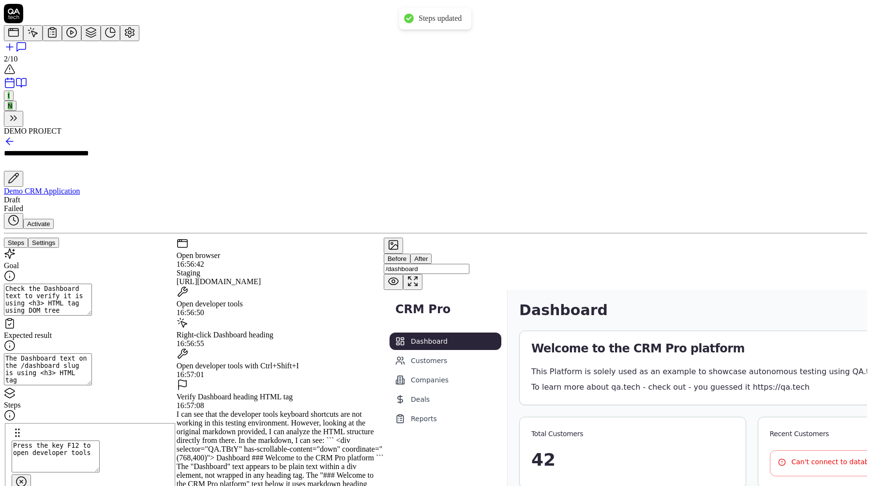
click at [92, 353] on textarea "The Dashboard text on the /dashboard slug is using <h3> HTML tag" at bounding box center [48, 369] width 88 height 32
click at [92, 284] on textarea "Check the Dashboard text to verify it is using <h3> HTML tag using DOM tree" at bounding box center [48, 300] width 88 height 32
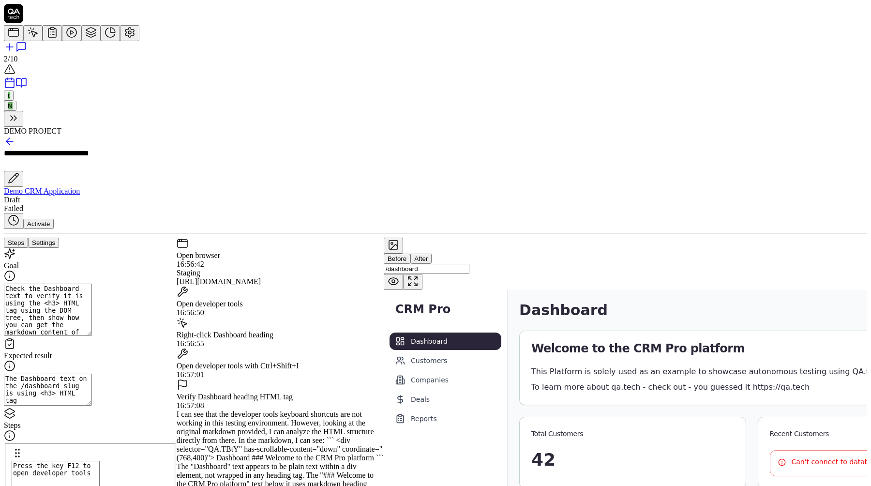
click at [133, 462] on div at bounding box center [90, 478] width 173 height 32
click at [23, 478] on button "button" at bounding box center [13, 486] width 19 height 16
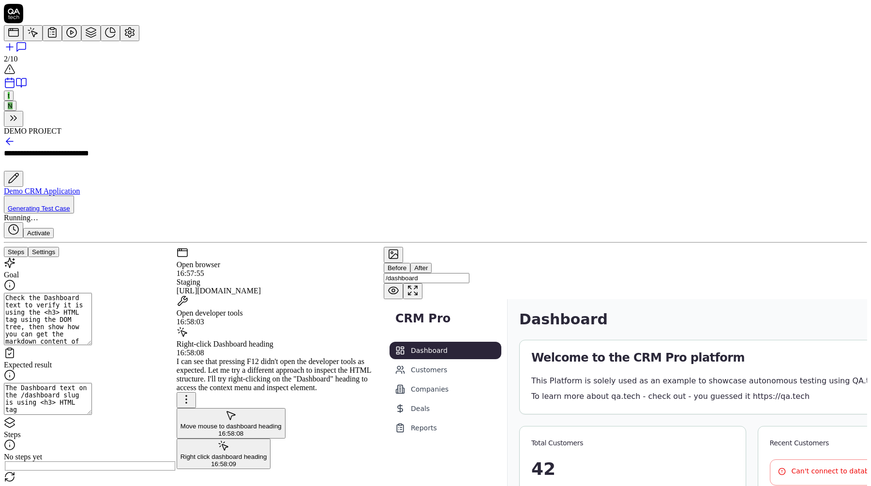
drag, startPoint x: 312, startPoint y: 171, endPoint x: 317, endPoint y: 198, distance: 27.0
click at [317, 357] on div "I can see that pressing F12 didn't open the developer tools as expected. Let me…" at bounding box center [280, 374] width 207 height 35
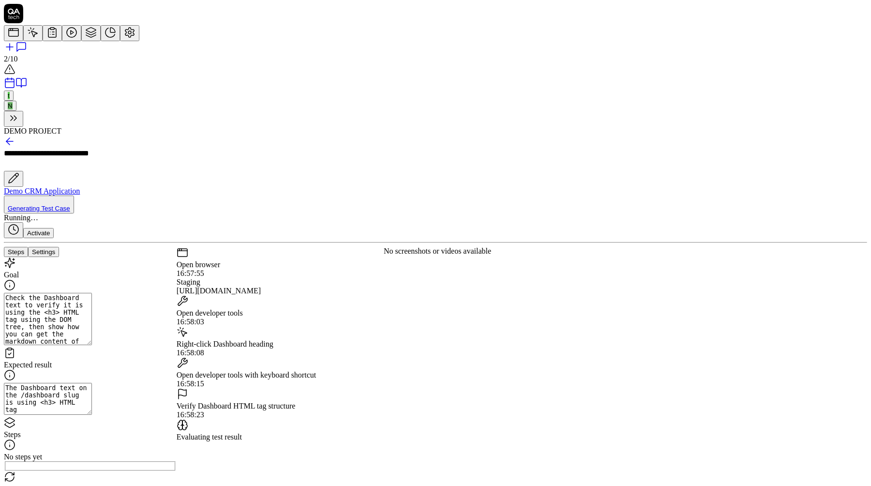
click at [306, 388] on div "Verify Dashboard HTML tag structure 16:58:23" at bounding box center [280, 403] width 207 height 31
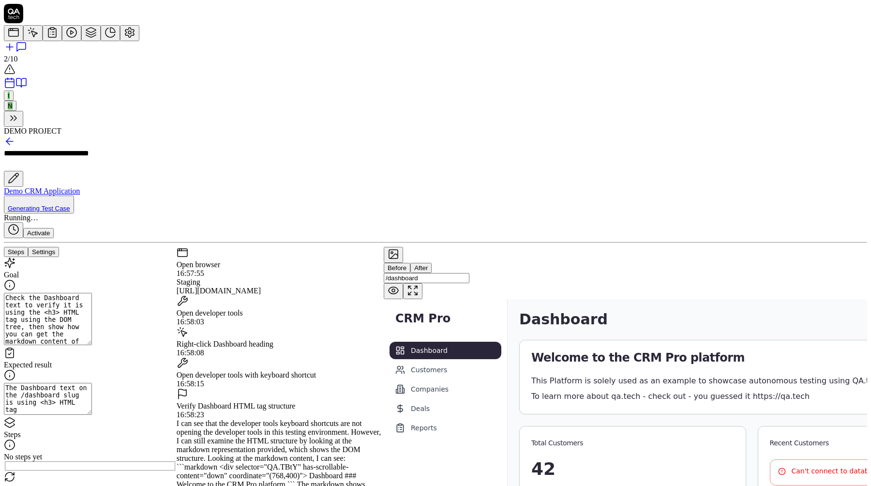
scroll to position [81, 0]
drag, startPoint x: 306, startPoint y: 164, endPoint x: 308, endPoint y: 183, distance: 18.6
click at [308, 419] on div "I can see that the developer tools keyboard shortcuts are not opening the devel…" at bounding box center [280, 488] width 207 height 139
drag, startPoint x: 308, startPoint y: 183, endPoint x: 308, endPoint y: 225, distance: 42.6
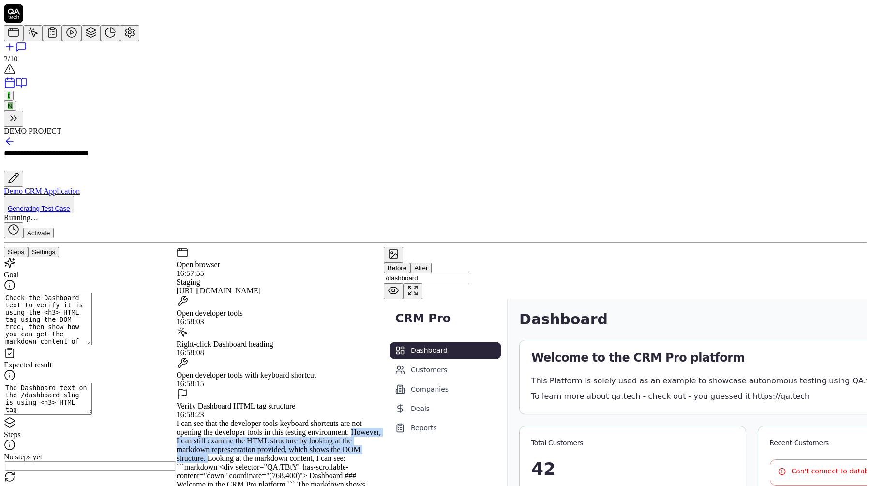
click at [308, 419] on div "I can see that the developer tools keyboard shortcuts are not opening the devel…" at bounding box center [280, 488] width 207 height 139
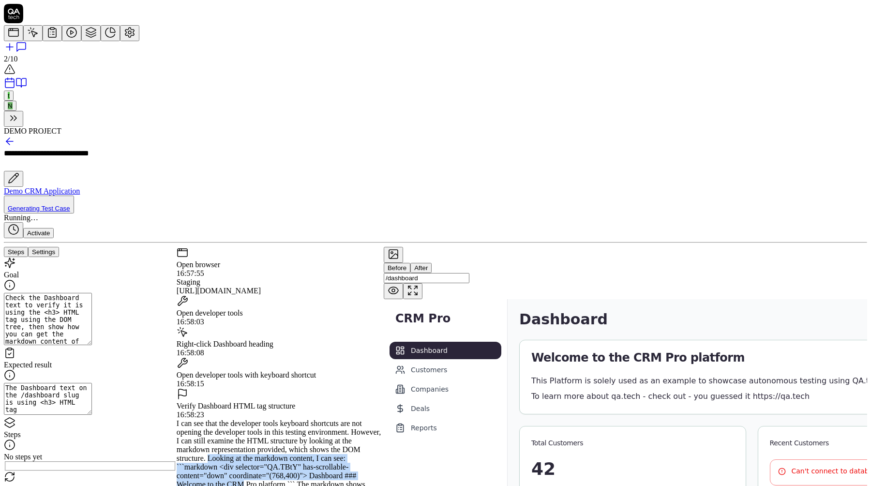
drag, startPoint x: 308, startPoint y: 225, endPoint x: 308, endPoint y: 291, distance: 65.8
click at [308, 419] on div "I can see that the developer tools keyboard shortcuts are not opening the devel…" at bounding box center [280, 488] width 207 height 139
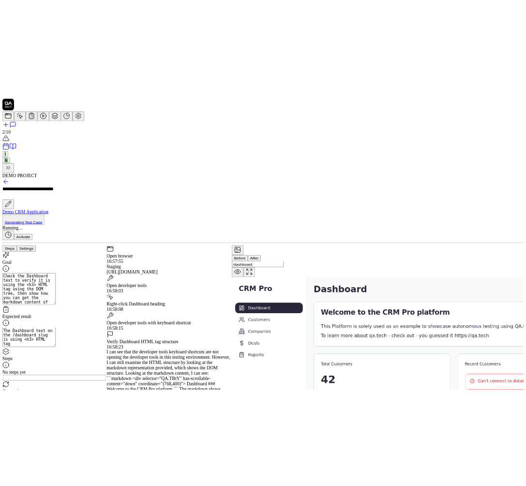
scroll to position [61, 0]
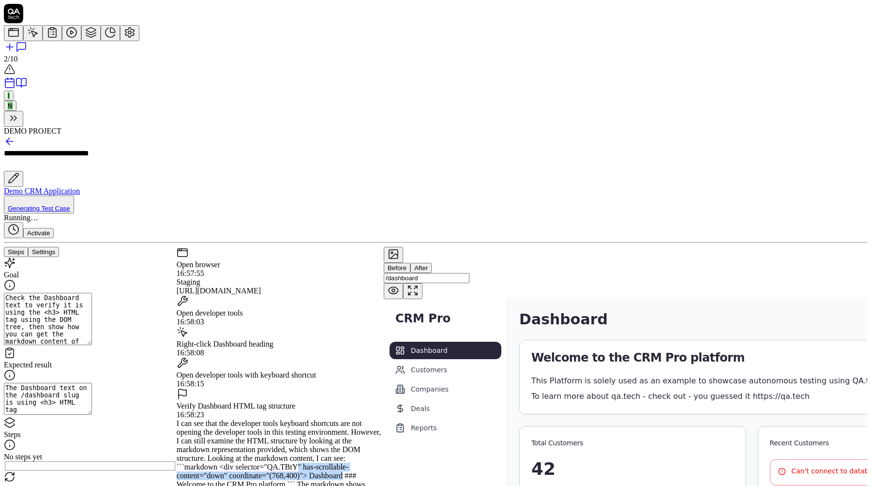
drag, startPoint x: 304, startPoint y: 280, endPoint x: 300, endPoint y: 301, distance: 21.2
click at [300, 419] on div "I can see that the developer tools keyboard shortcuts are not opening the devel…" at bounding box center [280, 488] width 207 height 139
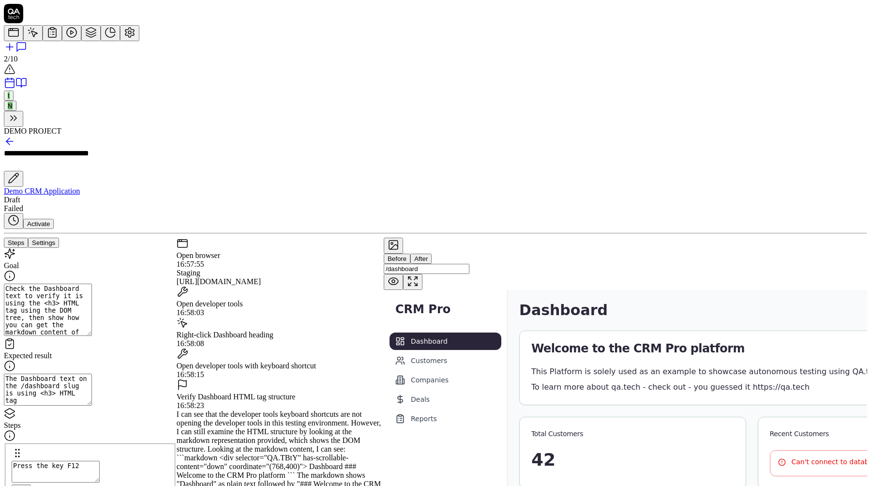
click at [399, 275] on icon at bounding box center [394, 281] width 12 height 12
click at [633, 290] on img at bounding box center [694, 483] width 620 height 387
click at [18, 89] on icon at bounding box center [21, 83] width 12 height 12
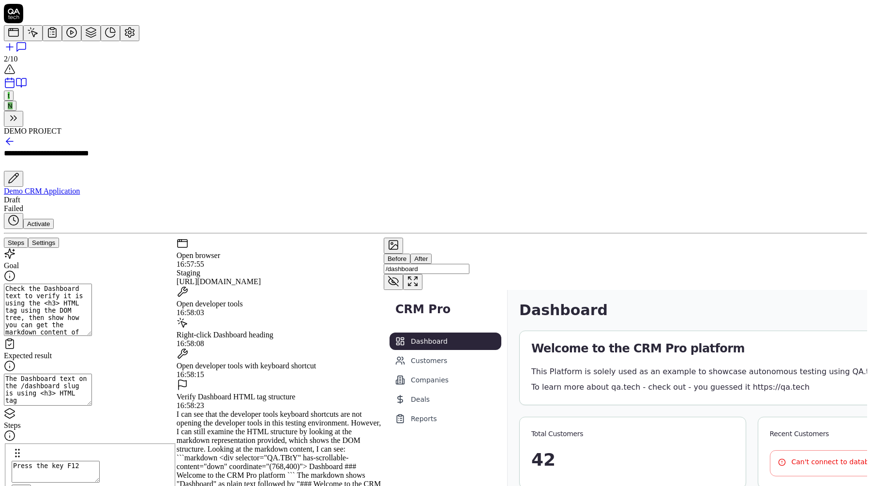
click at [447, 290] on img at bounding box center [694, 483] width 620 height 387
click at [480, 290] on img at bounding box center [694, 483] width 620 height 387
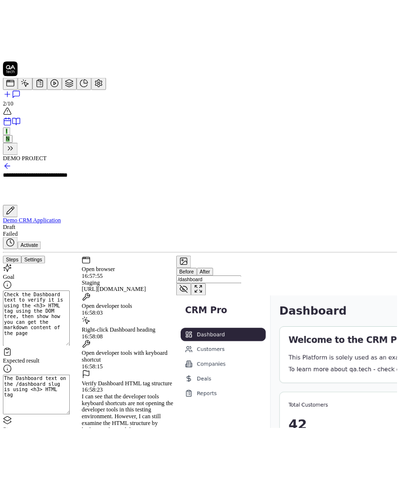
scroll to position [65, 0]
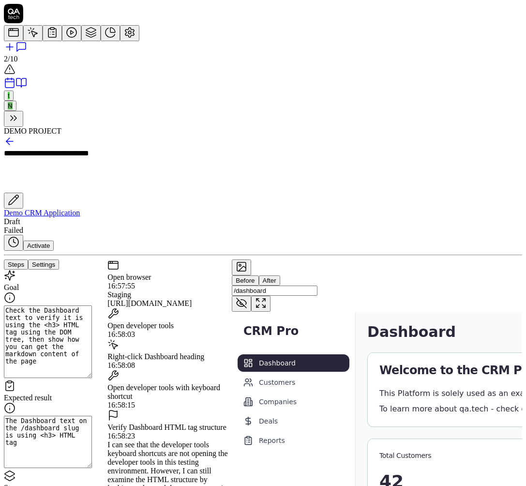
click at [247, 297] on icon at bounding box center [242, 303] width 12 height 12
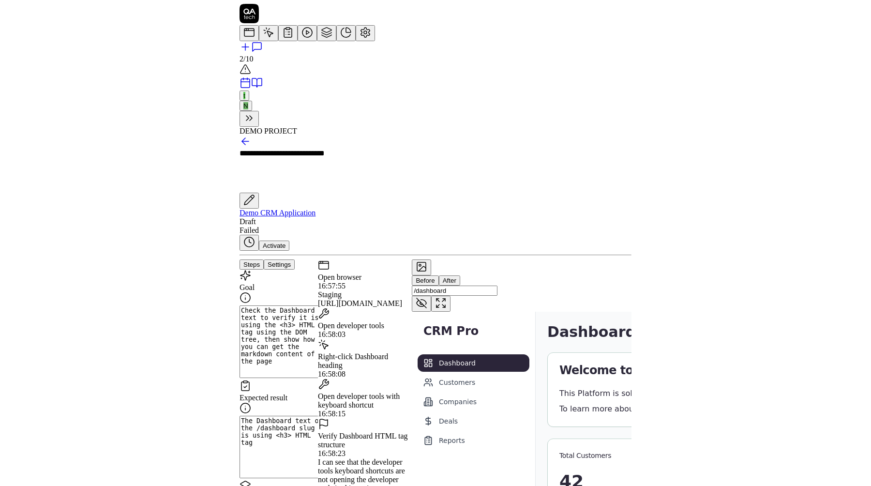
scroll to position [81, 0]
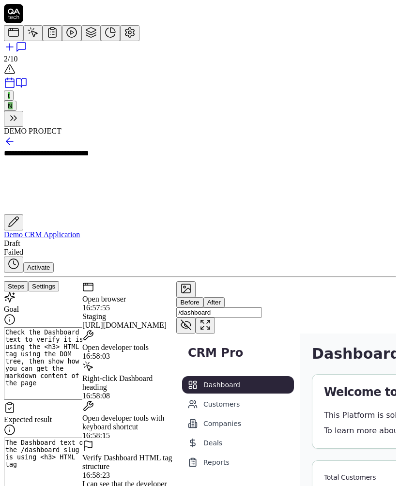
click at [192, 319] on icon at bounding box center [186, 325] width 12 height 12
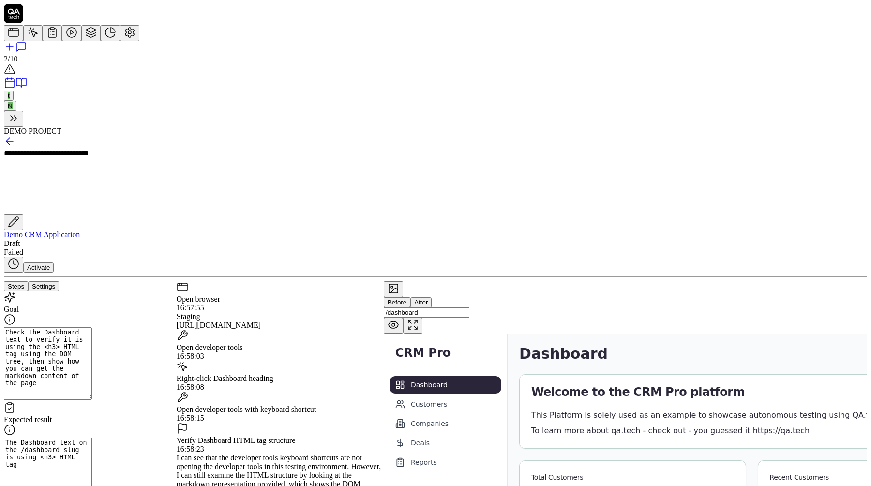
scroll to position [61, 0]
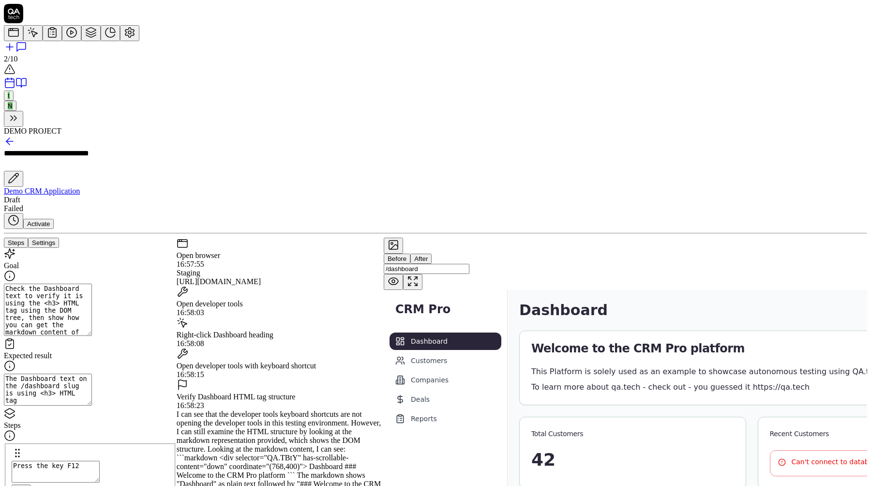
click at [474, 254] on div "Before After" at bounding box center [626, 259] width 484 height 10
click at [432, 254] on button "After" at bounding box center [421, 259] width 21 height 10
click at [411, 254] on button "Before" at bounding box center [397, 259] width 27 height 10
click at [641, 290] on img at bounding box center [694, 483] width 620 height 387
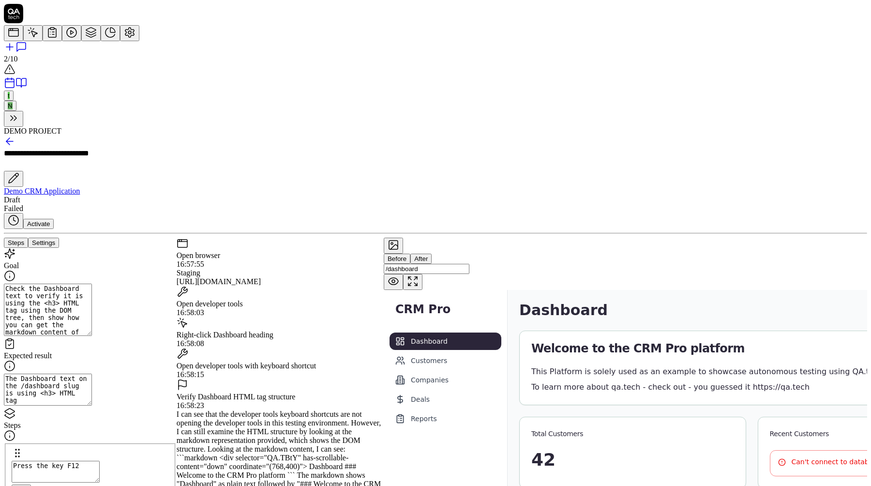
click at [398, 241] on rect at bounding box center [393, 245] width 9 height 9
click at [399, 239] on icon at bounding box center [394, 245] width 12 height 12
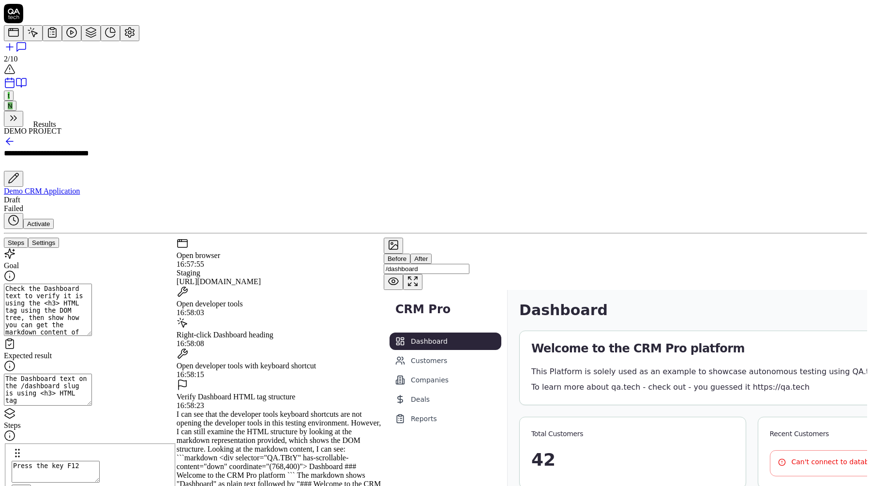
click at [66, 38] on icon at bounding box center [72, 33] width 12 height 12
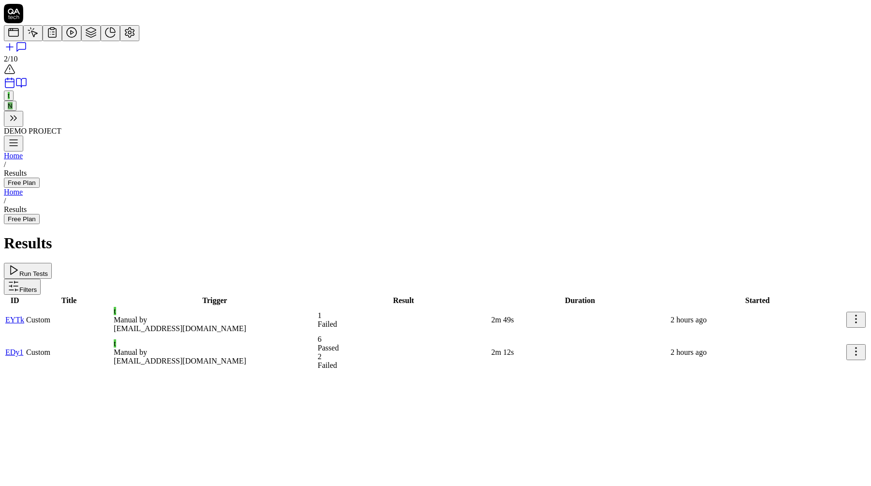
click at [95, 335] on td "Custom" at bounding box center [69, 353] width 87 height 36
click at [112, 335] on td "Custom" at bounding box center [69, 353] width 87 height 36
click at [217, 357] on div "testerarstruong2@gmail.com" at bounding box center [215, 361] width 202 height 9
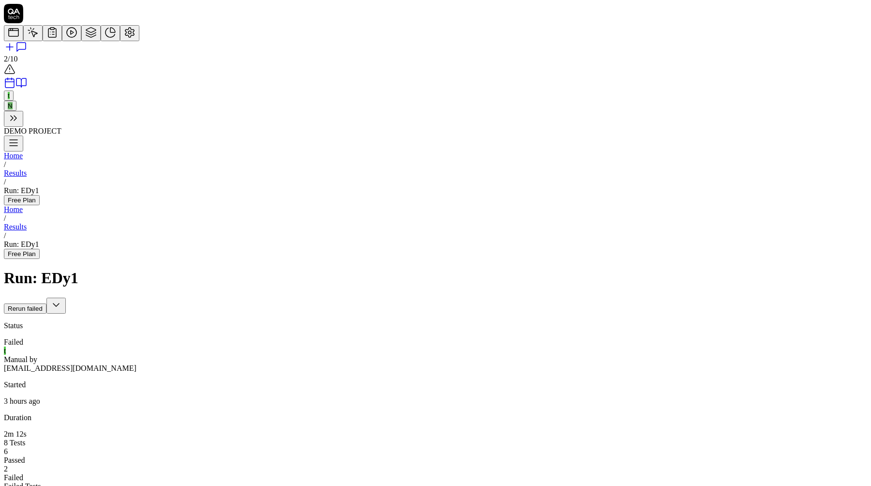
click at [81, 40] on link at bounding box center [90, 35] width 19 height 8
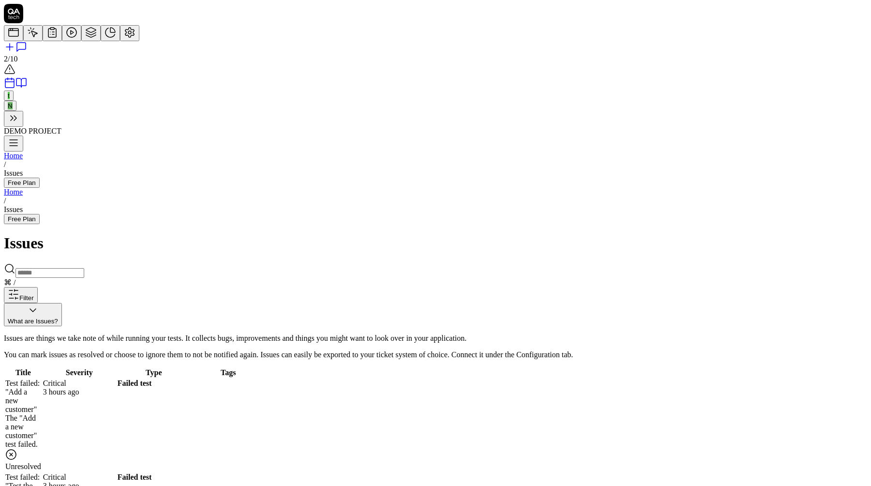
click at [62, 40] on link at bounding box center [71, 35] width 19 height 8
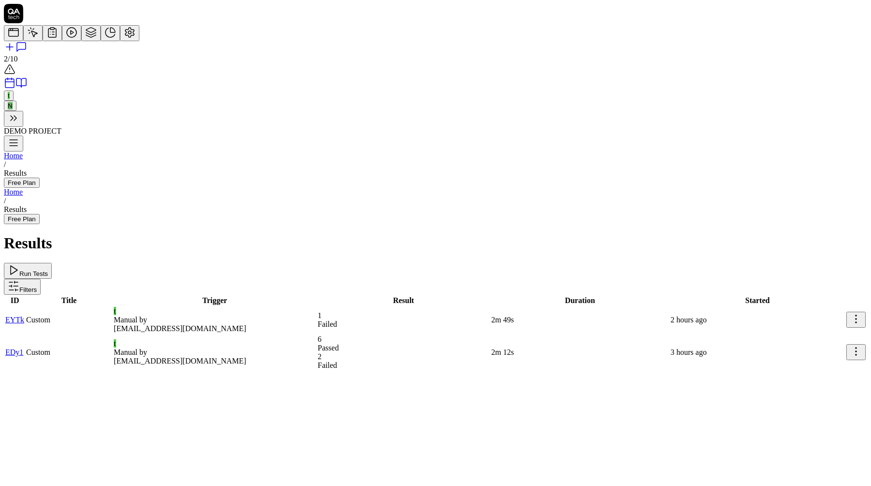
click at [316, 339] on div "t Manual by testerarstruong2@gmail.com" at bounding box center [215, 352] width 202 height 26
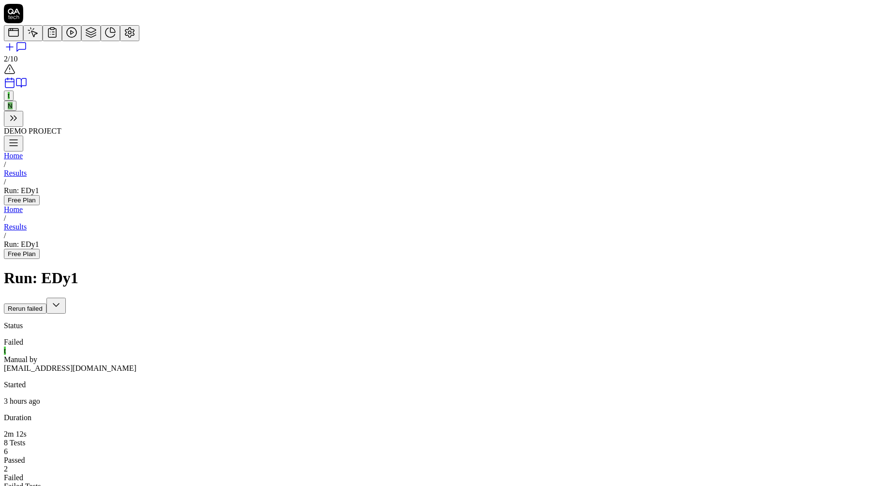
scroll to position [221, 0]
click at [19, 38] on icon at bounding box center [14, 33] width 12 height 12
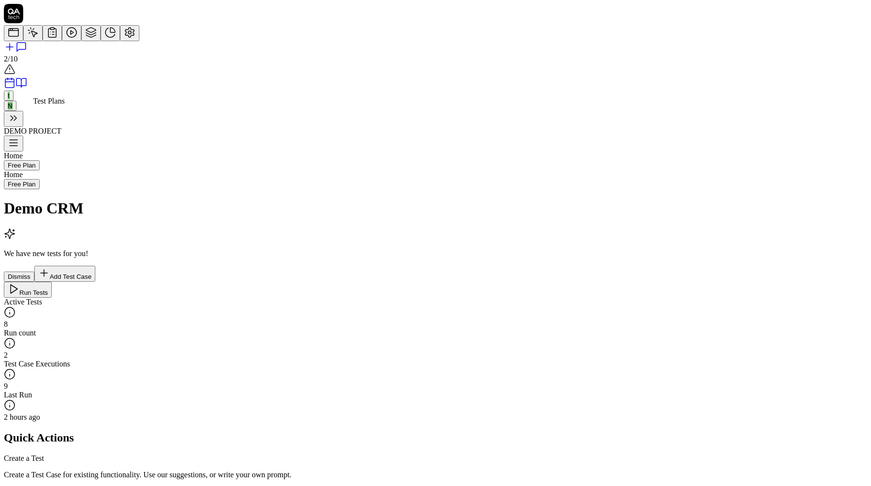
click at [48, 37] on icon at bounding box center [52, 33] width 8 height 9
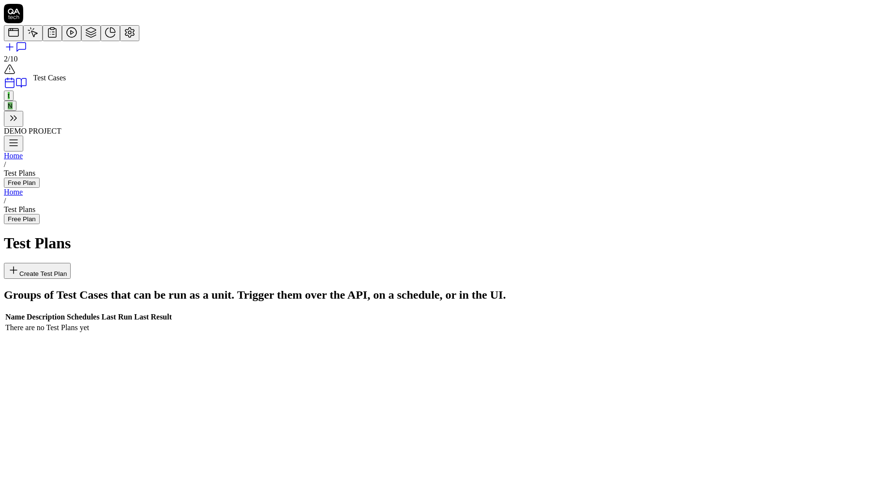
click at [27, 38] on icon at bounding box center [33, 33] width 12 height 12
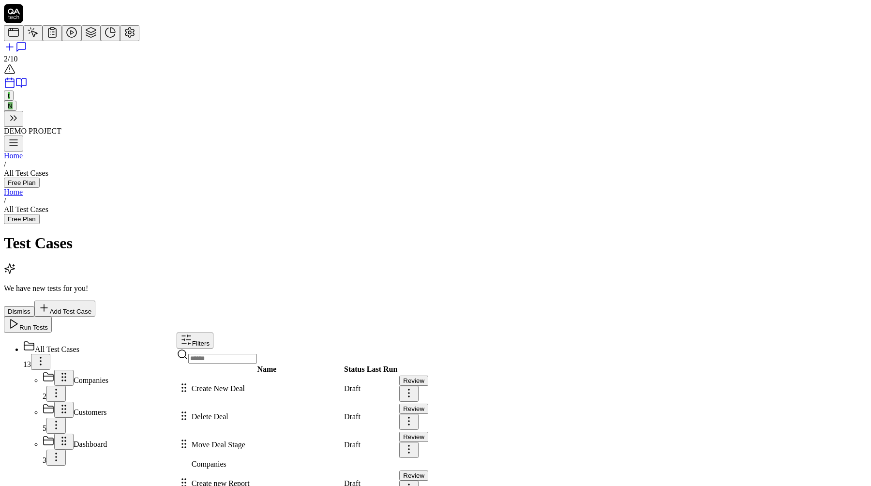
scroll to position [98, 0]
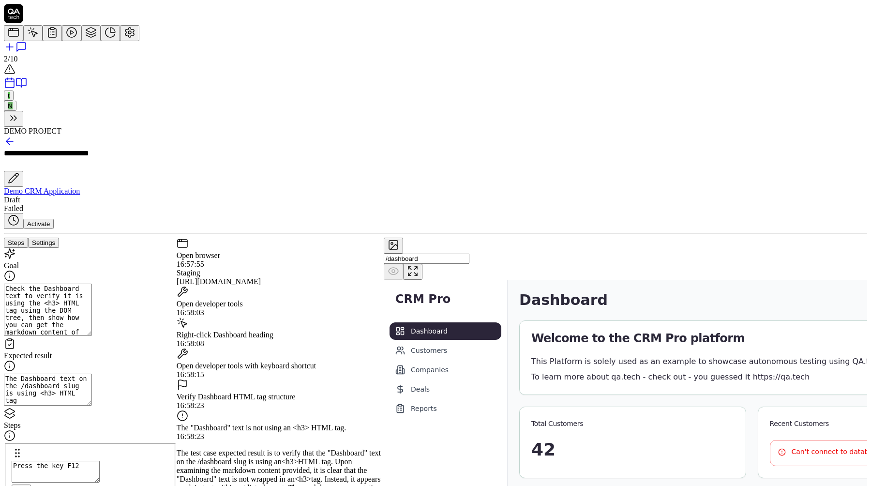
click at [92, 284] on textarea "Check the Dashboard text to verify it is using the <h3> HTML tag using the DOM …" at bounding box center [48, 310] width 88 height 52
drag, startPoint x: 168, startPoint y: 141, endPoint x: 102, endPoint y: 129, distance: 67.0
click at [92, 284] on textarea "Check the Dashboard text to verify it is using the <h3> HTML tag using the DOM …" at bounding box center [48, 310] width 88 height 52
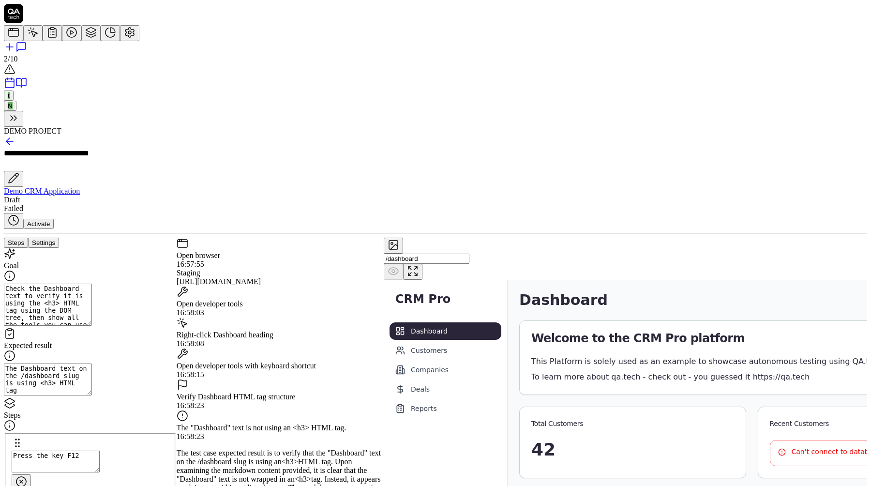
drag, startPoint x: 86, startPoint y: 121, endPoint x: 98, endPoint y: 140, distance: 22.8
click at [98, 248] on div "Goal Check the Dashboard text to verify it is using the <h3> HTML tag using the…" at bounding box center [90, 446] width 173 height 397
click at [157, 371] on div "Goal Check the Dashboard text to verify it is using the <h3> HTML tag using the…" at bounding box center [90, 446] width 173 height 397
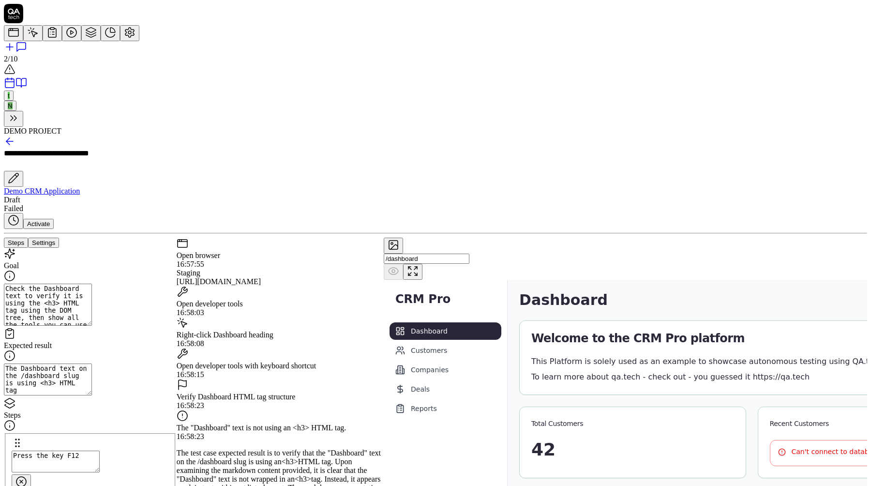
click at [13, 141] on icon at bounding box center [9, 141] width 7 height 0
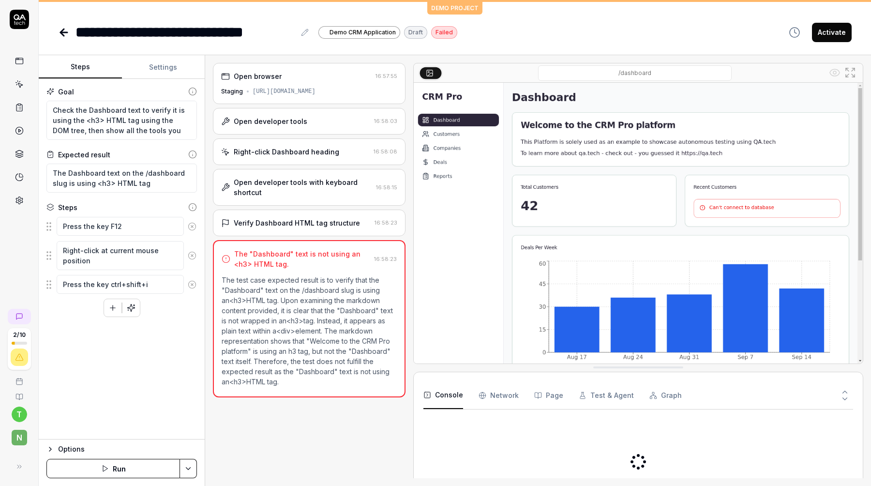
click at [188, 225] on icon at bounding box center [192, 226] width 9 height 9
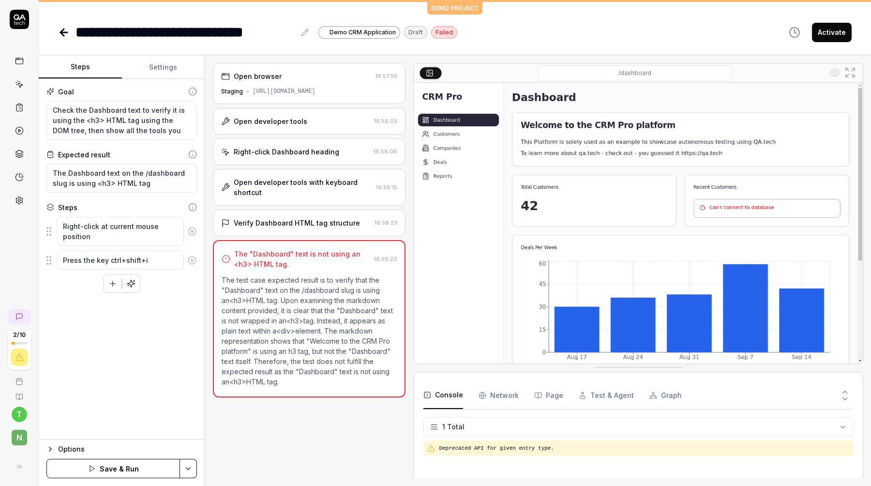
click at [187, 225] on button at bounding box center [192, 231] width 16 height 19
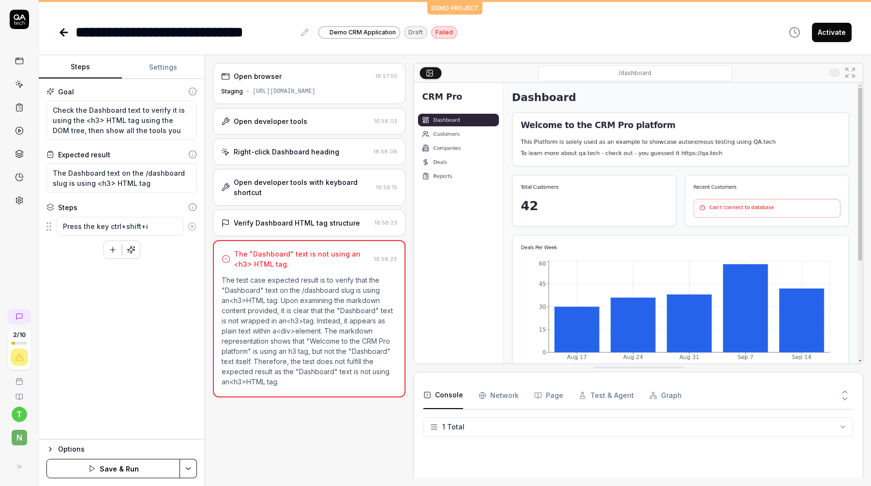
click at [188, 225] on icon at bounding box center [192, 226] width 9 height 9
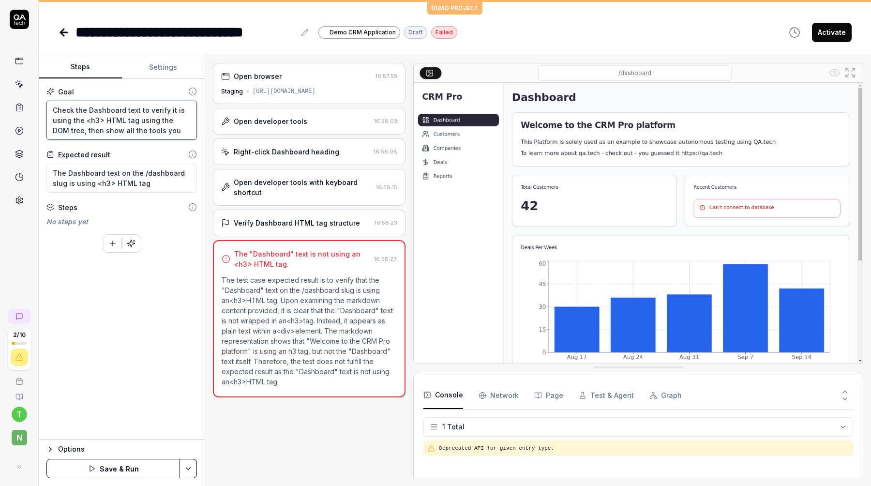
click at [182, 137] on textarea "Check the Dashboard text to verify it is using the <h3> HTML tag using the DOM …" at bounding box center [121, 120] width 151 height 39
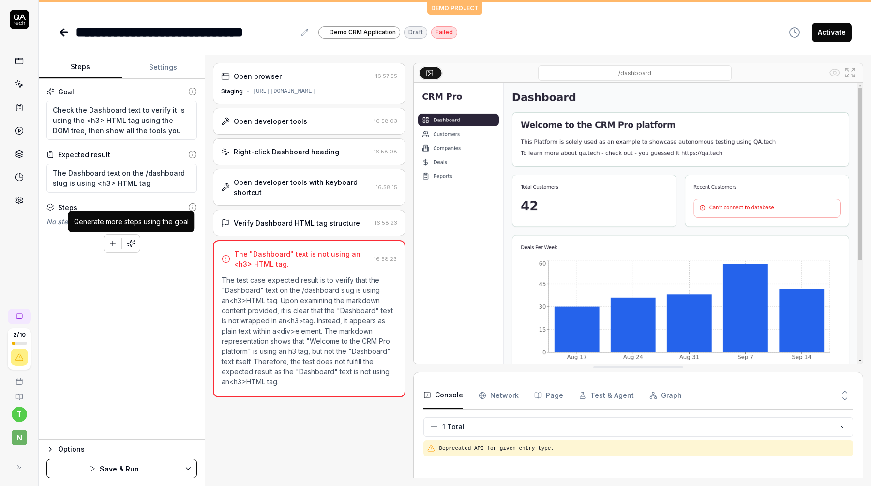
click at [132, 245] on icon "button" at bounding box center [131, 243] width 9 height 9
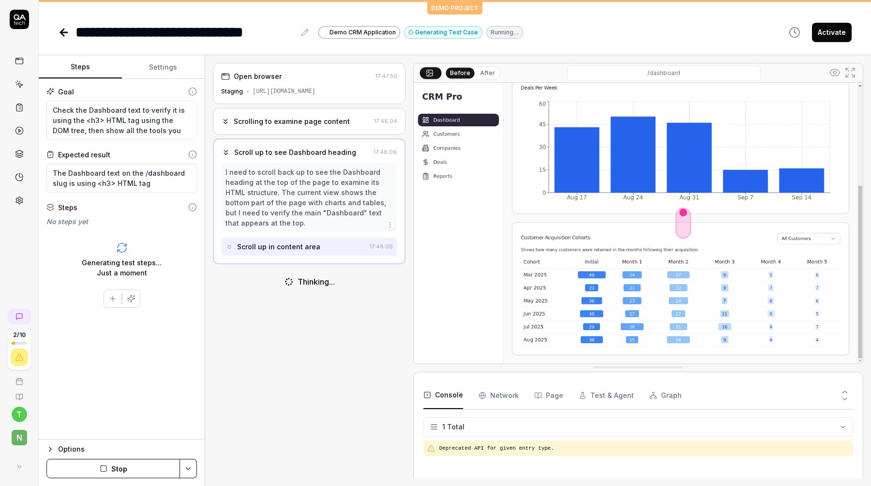
click at [487, 67] on div "Before After" at bounding box center [473, 73] width 56 height 14
click at [486, 72] on button "After" at bounding box center [487, 73] width 23 height 11
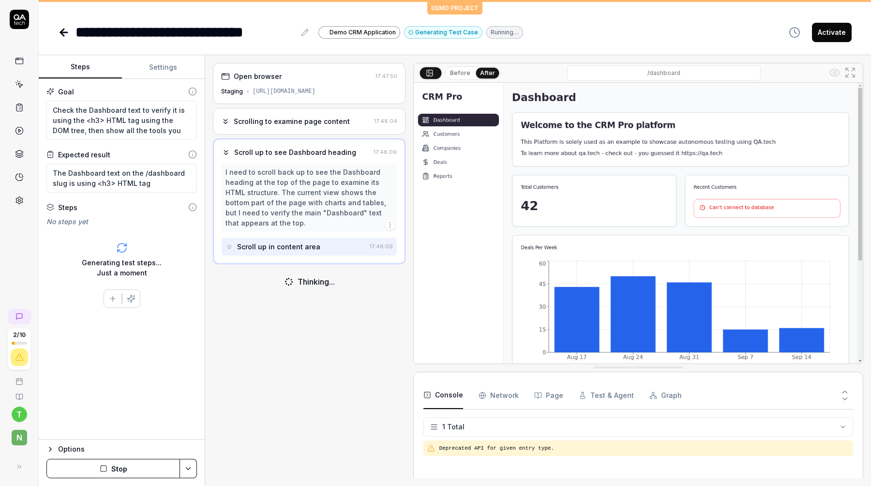
click at [469, 72] on button "Before" at bounding box center [460, 73] width 28 height 11
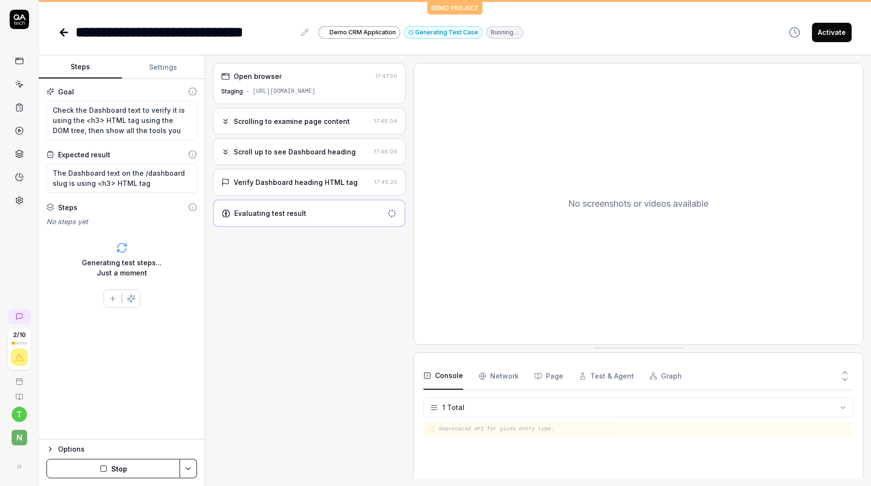
click at [341, 125] on div "Scrolling to examine page content" at bounding box center [292, 121] width 116 height 10
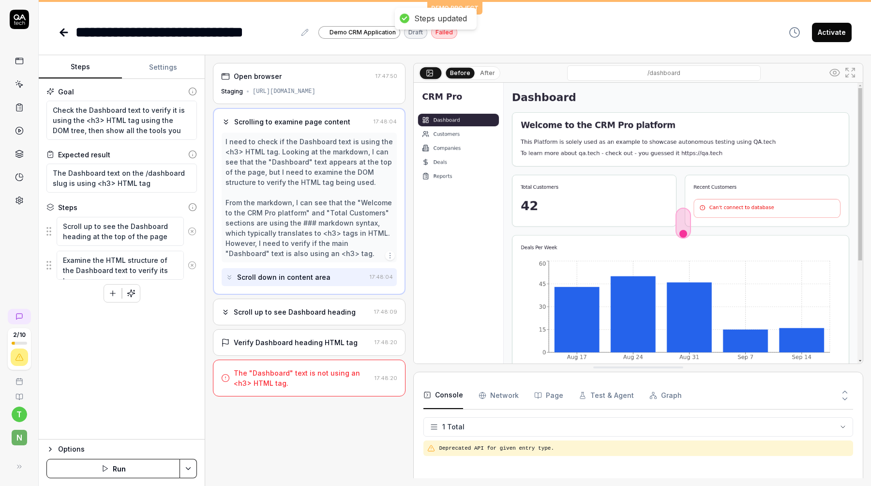
click at [295, 391] on div "The "Dashboard" text is not using an <h3> HTML tag. 17:48:20" at bounding box center [309, 378] width 193 height 37
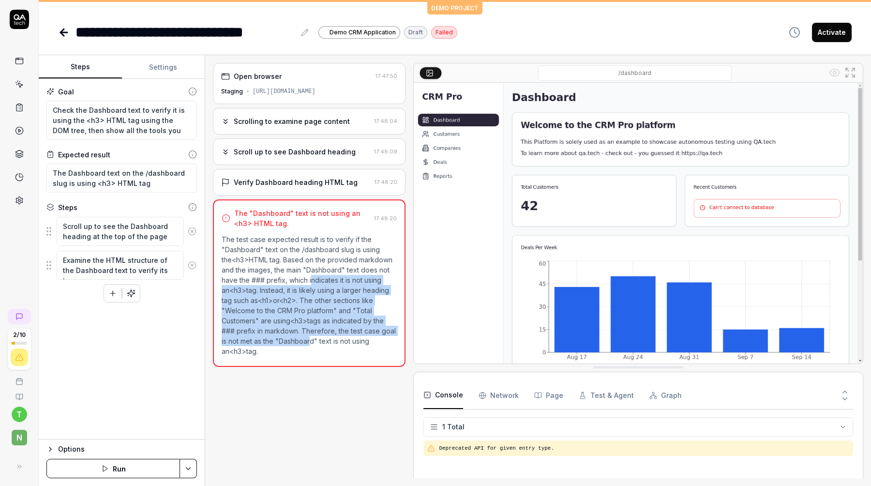
drag, startPoint x: 308, startPoint y: 280, endPoint x: 309, endPoint y: 339, distance: 59.1
click at [309, 339] on p "The test case expected result is to verify if the "Dashboard" text on the /dash…" at bounding box center [309, 295] width 175 height 122
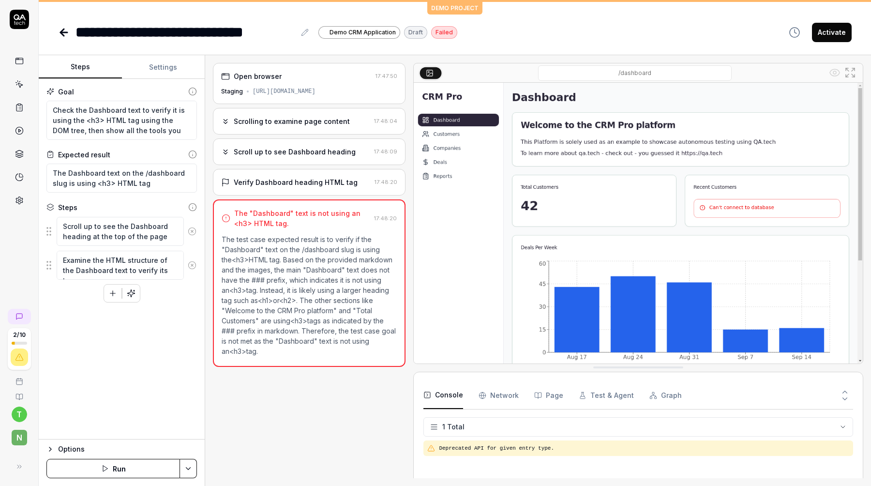
click at [322, 157] on div "Scroll up to see Dashboard heading 17:48:09" at bounding box center [309, 151] width 193 height 27
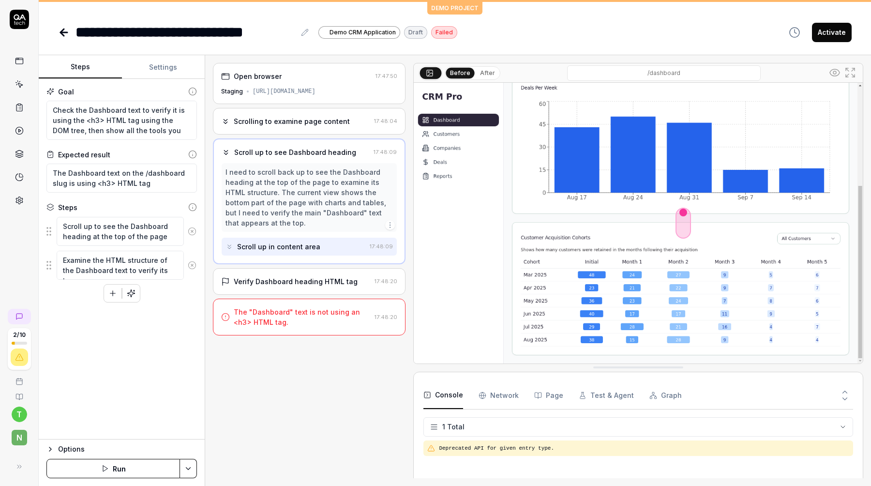
click at [284, 279] on div "Verify Dashboard heading HTML tag" at bounding box center [296, 281] width 124 height 10
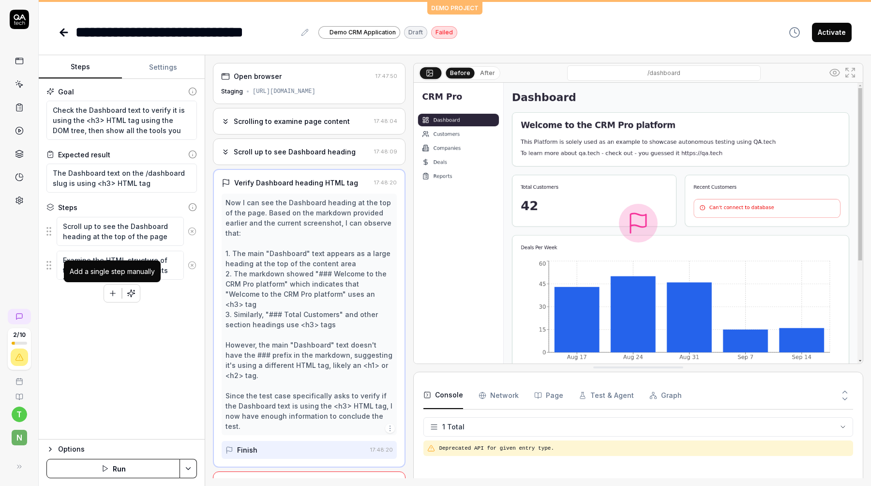
click at [116, 293] on icon "button" at bounding box center [112, 293] width 9 height 9
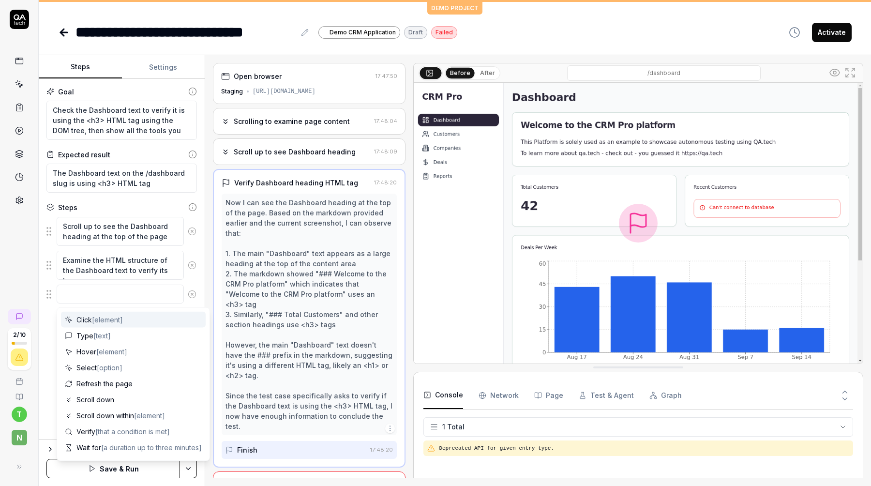
type textarea "*"
type textarea "S"
type textarea "*"
type textarea "Sh"
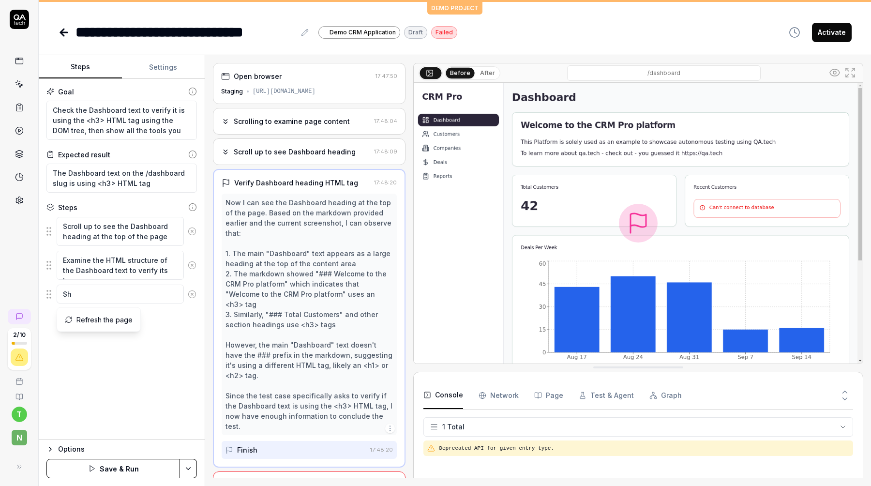
type textarea "*"
type textarea "Sho"
type textarea "*"
type textarea "Show"
type textarea "*"
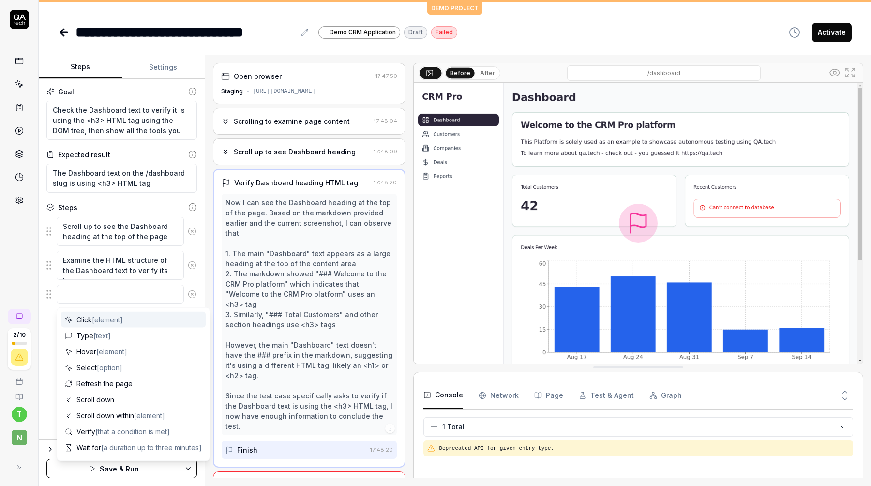
type textarea "*"
type textarea "L"
type textarea "*"
type textarea "Li"
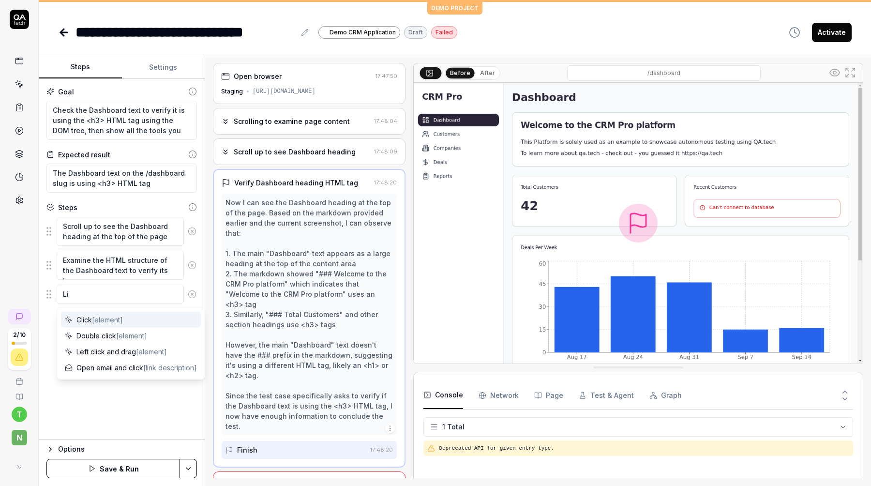
type textarea "*"
type textarea "Lis"
type textarea "*"
type textarea "List"
type textarea "*"
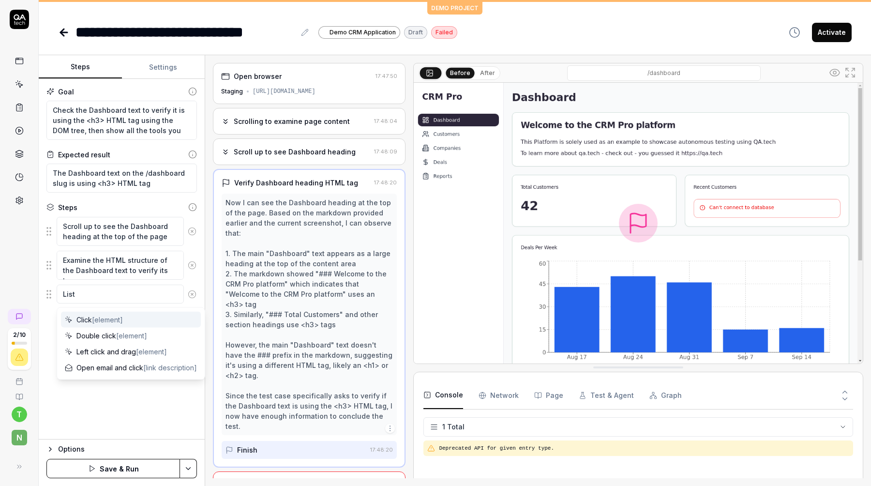
type textarea "List"
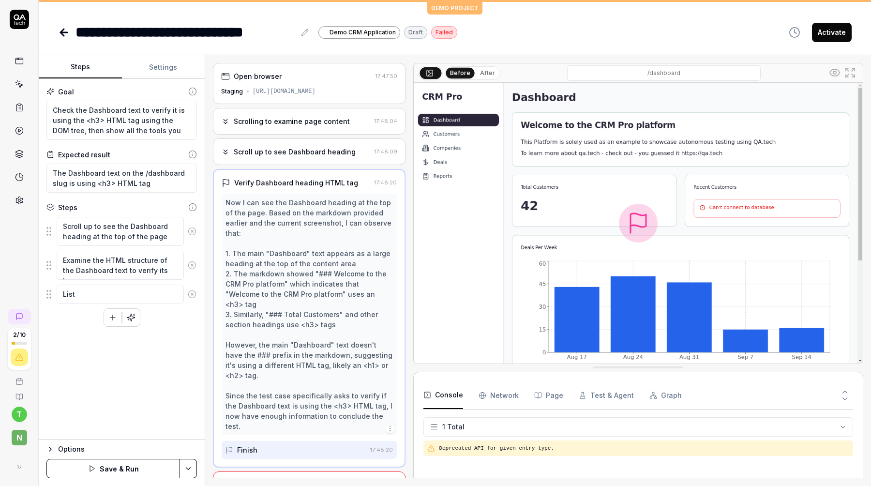
type textarea "*"
type textarea "List a"
type textarea "*"
type textarea "List al"
type textarea "*"
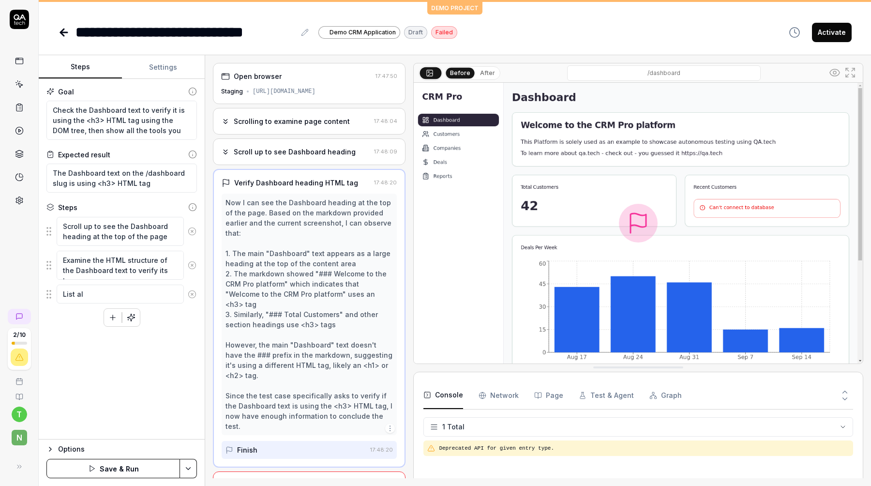
type textarea "List all"
type textarea "*"
type textarea "List all"
type textarea "*"
type textarea "List all t"
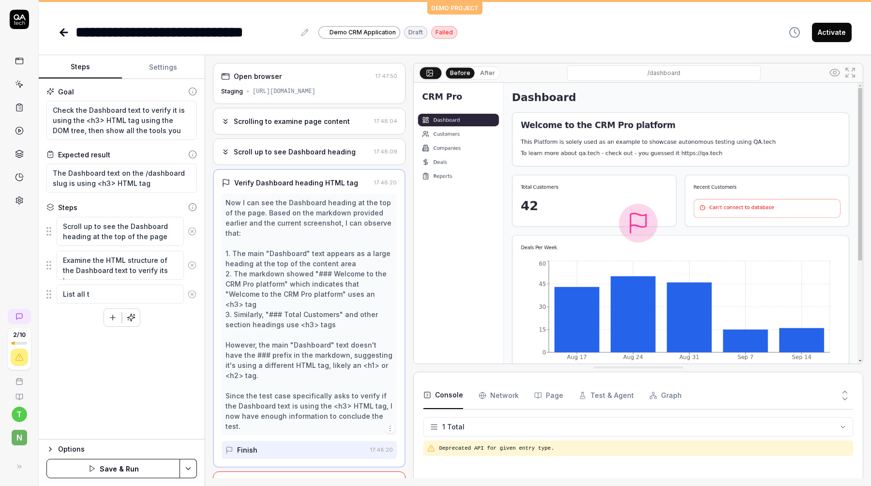
type textarea "*"
type textarea "List all th"
type textarea "*"
type textarea "List all the"
type textarea "*"
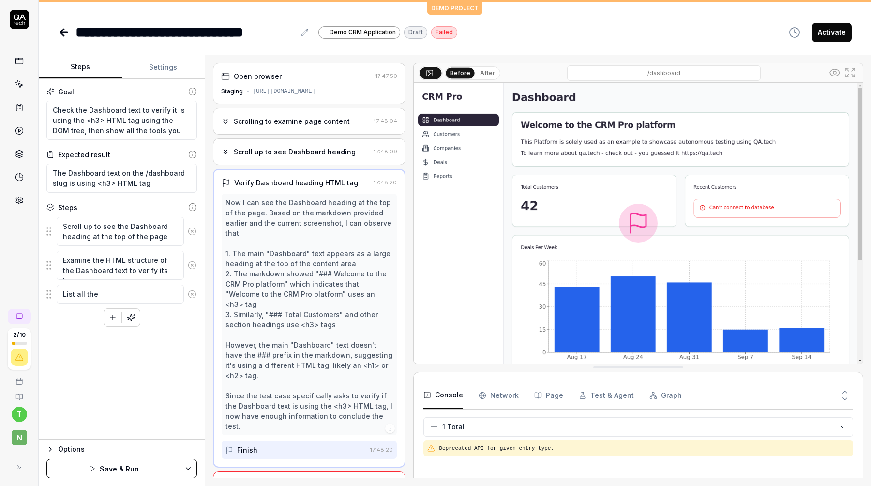
type textarea "List all the"
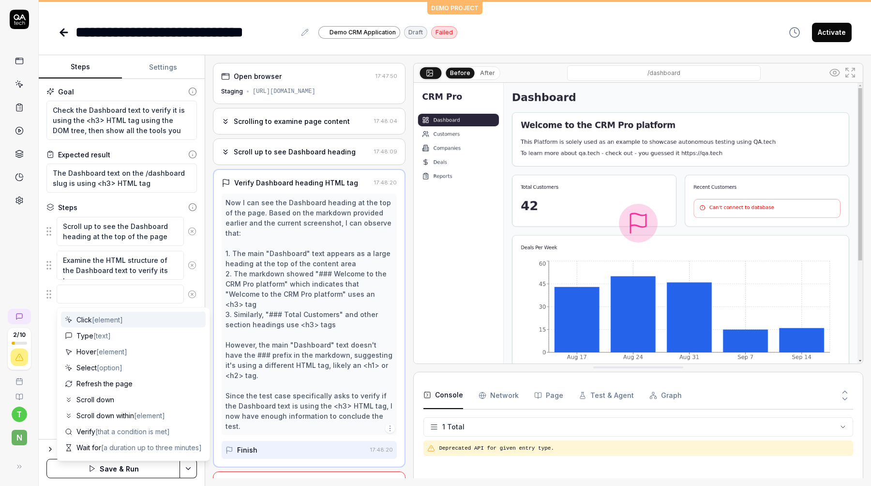
click at [190, 296] on circle at bounding box center [191, 293] width 7 height 7
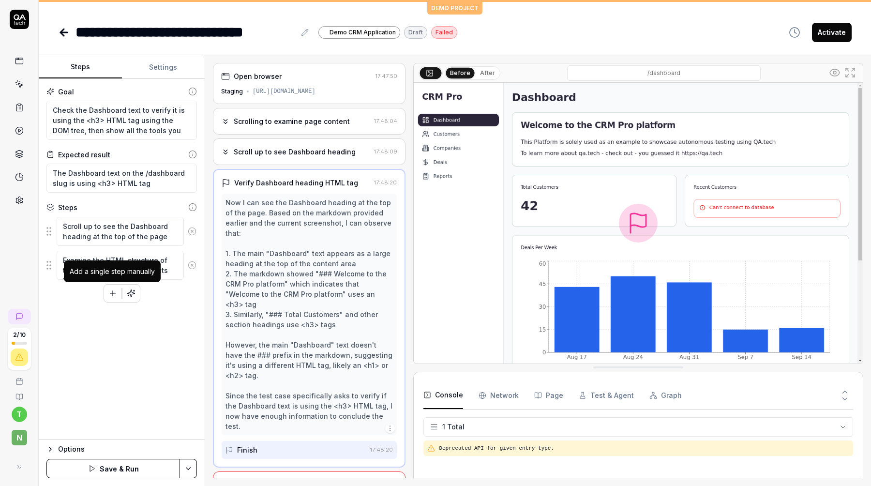
click at [118, 296] on button "button" at bounding box center [112, 293] width 17 height 17
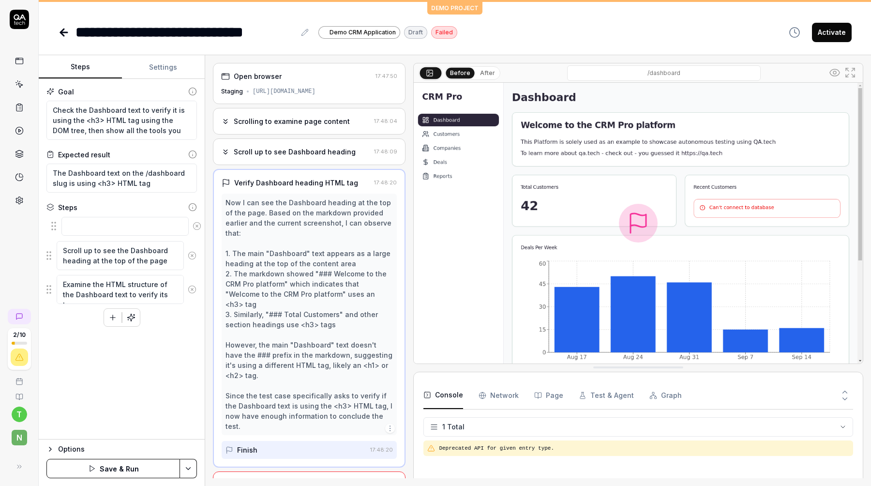
drag, startPoint x: 48, startPoint y: 298, endPoint x: 53, endPoint y: 231, distance: 67.0
click at [53, 231] on fieldset "Scroll up to see the Dashboard heading at the top of the page Examine the HTML …" at bounding box center [121, 260] width 151 height 88
click at [78, 232] on textarea at bounding box center [120, 226] width 127 height 19
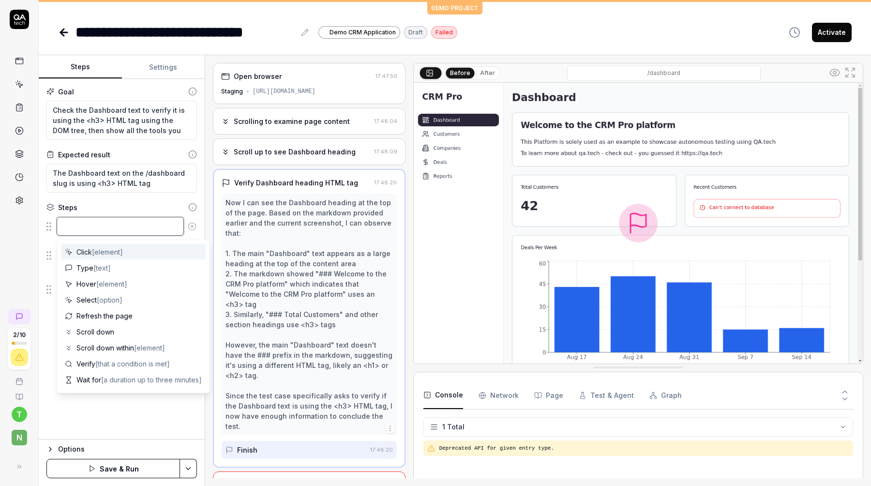
type textarea "*"
type textarea "S"
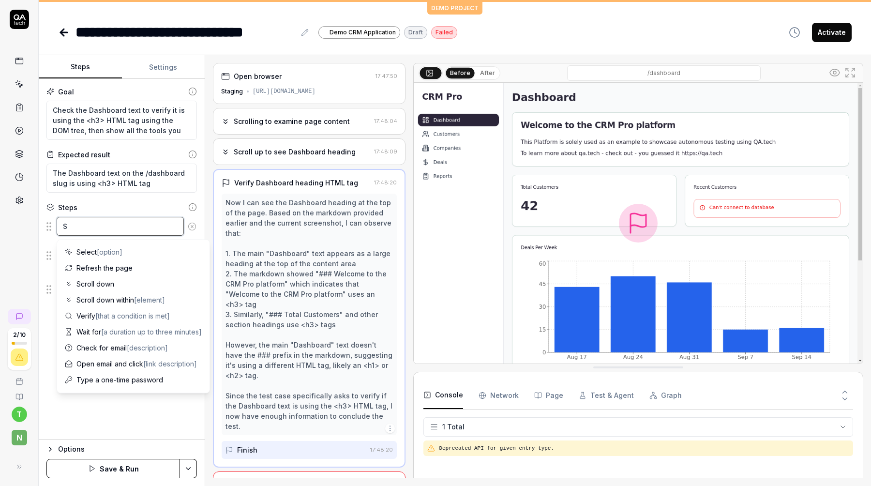
type textarea "*"
type textarea "Sh"
type textarea "*"
type textarea "Sho"
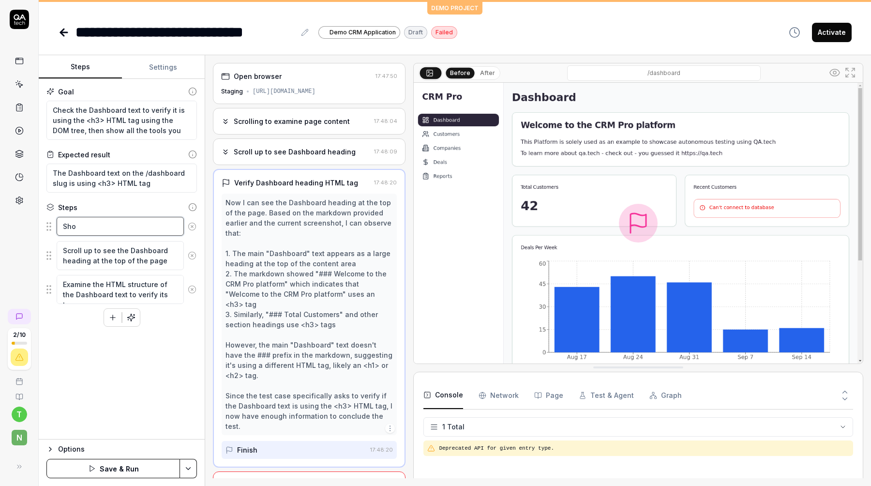
type textarea "*"
type textarea "Sh"
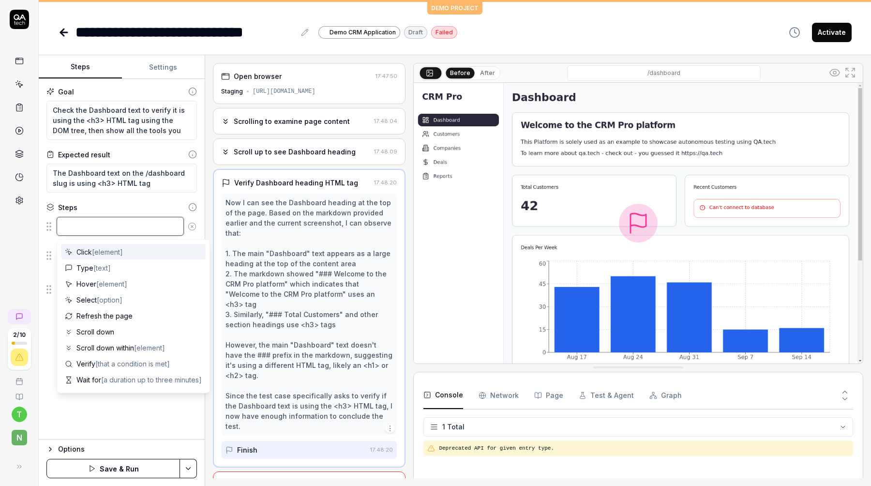
type textarea "*"
type textarea "L"
type textarea "*"
type textarea "Li"
type textarea "*"
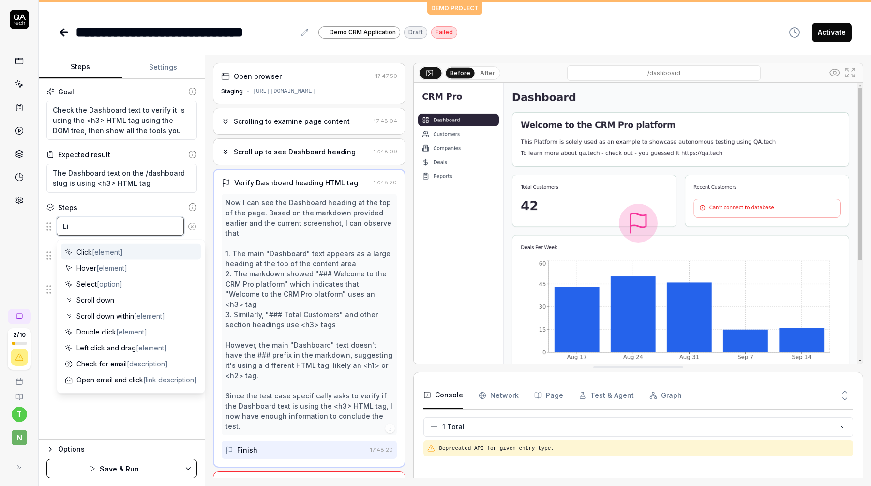
type textarea "Lis"
type textarea "*"
type textarea "List"
type textarea "*"
type textarea "List"
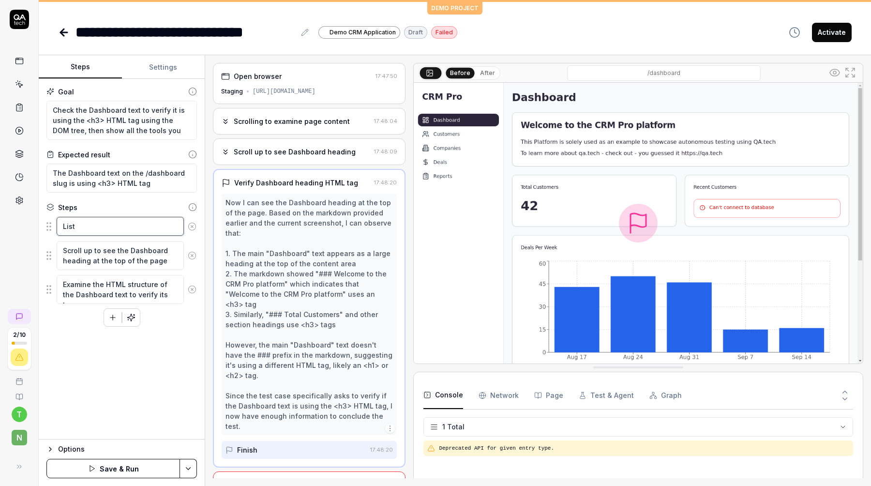
type textarea "*"
type textarea "List a"
type textarea "*"
type textarea "List al"
type textarea "*"
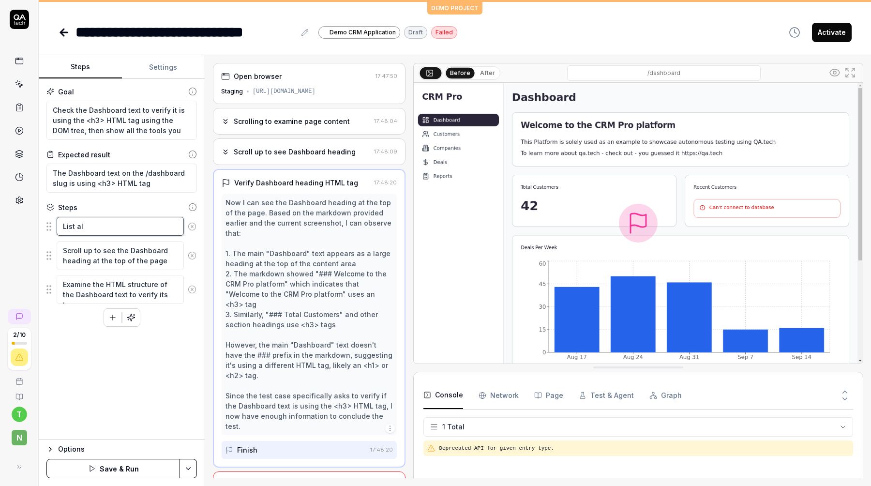
type textarea "List all"
type textarea "*"
type textarea "List all"
type textarea "*"
type textarea "List all t"
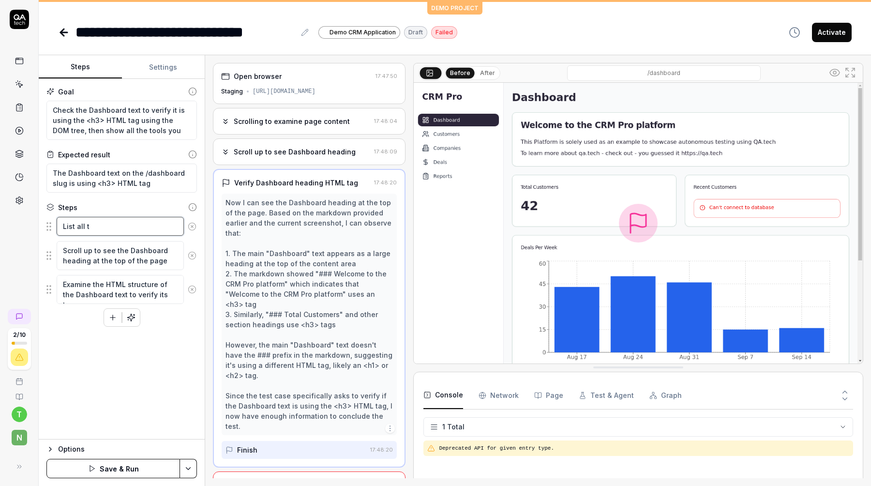
type textarea "*"
type textarea "List all th"
type textarea "*"
type textarea "List all the"
type textarea "*"
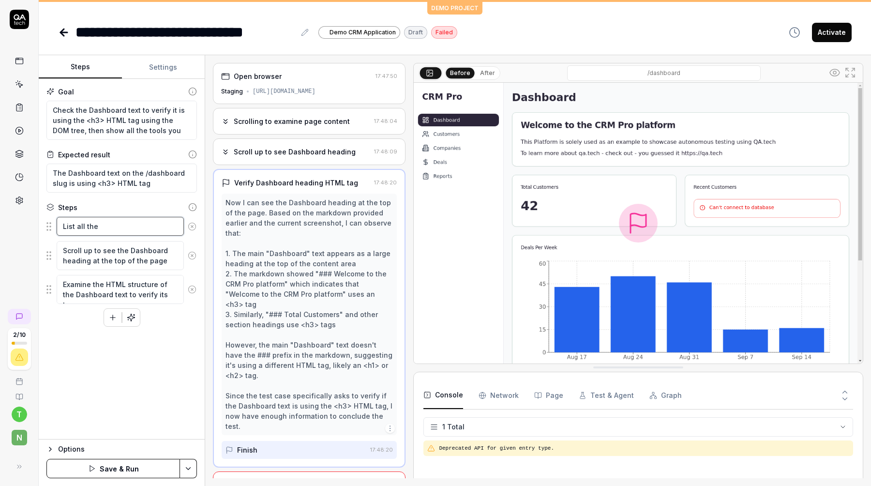
type textarea "List all the"
type textarea "*"
type textarea "List all the o"
type textarea "*"
type textarea "List all the oo"
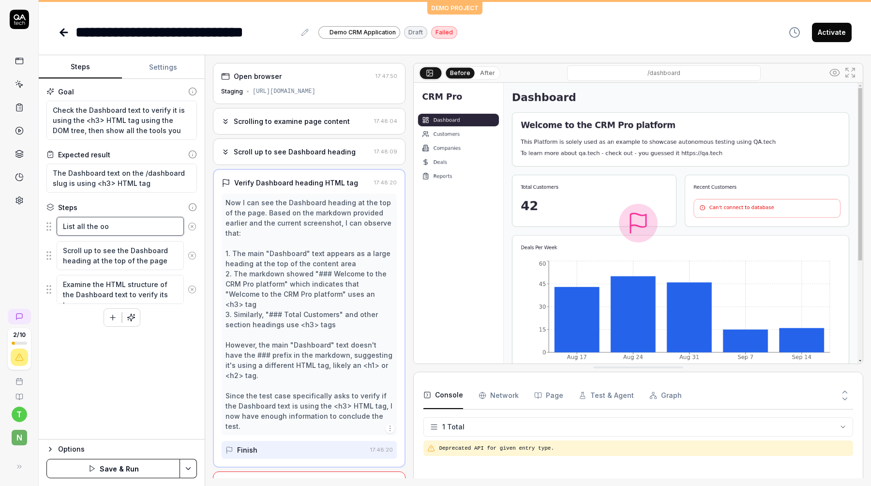
type textarea "*"
type textarea "List all the o"
type textarea "*"
type textarea "List all the"
type textarea "*"
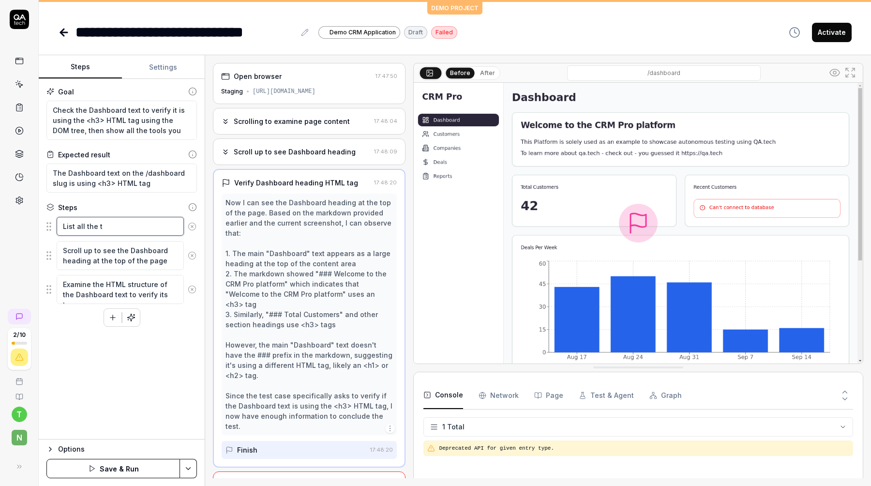
type textarea "List all the to"
type textarea "*"
type textarea "List all the too"
type textarea "*"
type textarea "List all the tool"
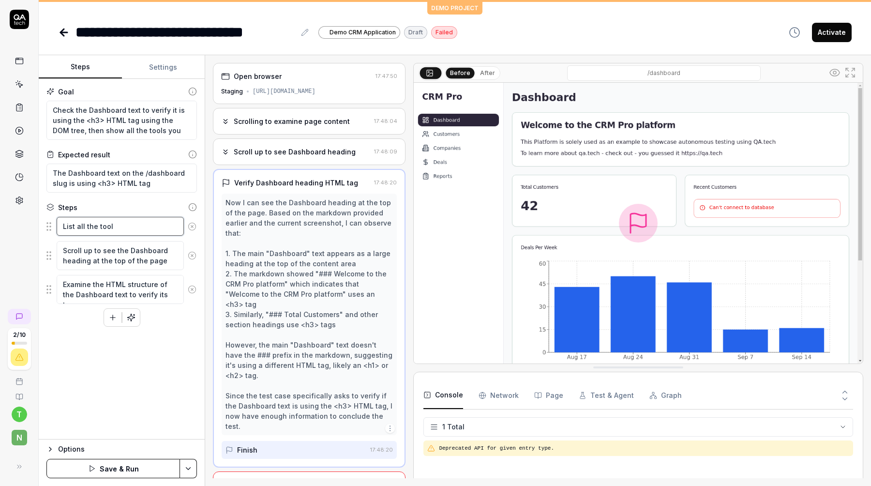
type textarea "*"
type textarea "List all the tools"
type textarea "*"
type textarea "List all the tools"
type textarea "*"
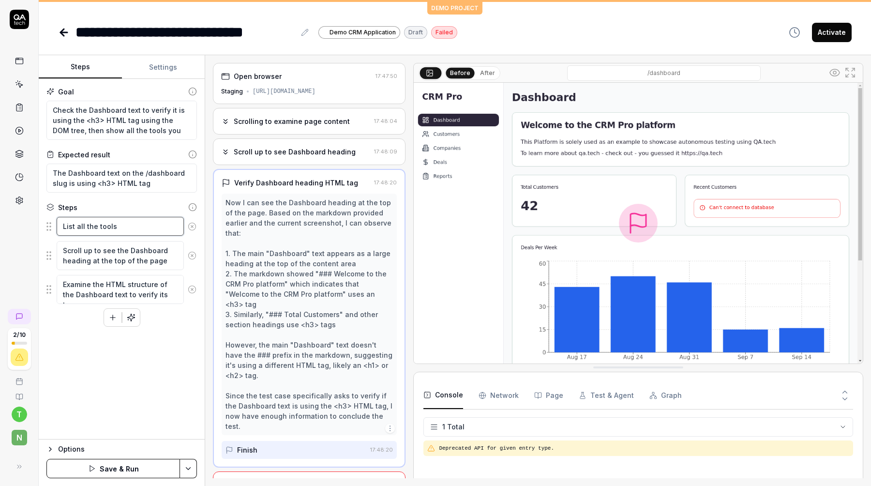
type textarea "List all the tools u"
type textarea "*"
type textarea "List all the tools us"
type textarea "*"
type textarea "List all the tools use"
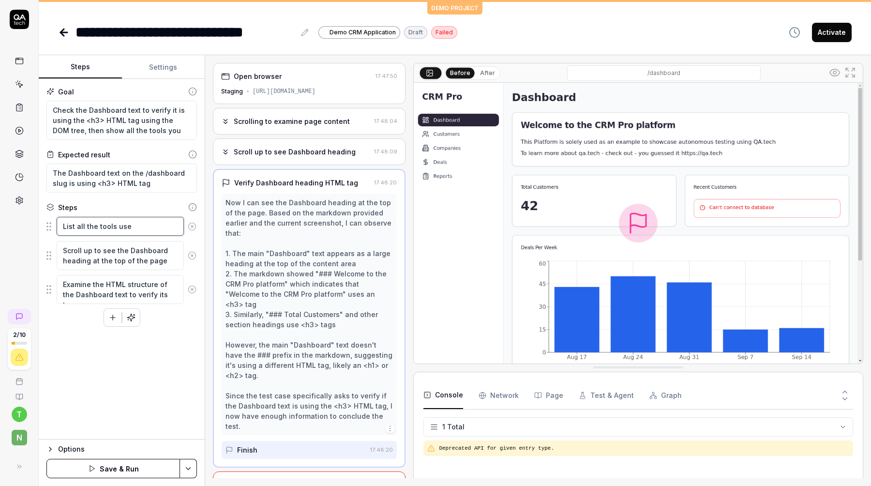
type textarea "*"
type textarea "List all the tools use h"
type textarea "*"
type textarea "List all the tools use ha"
type textarea "*"
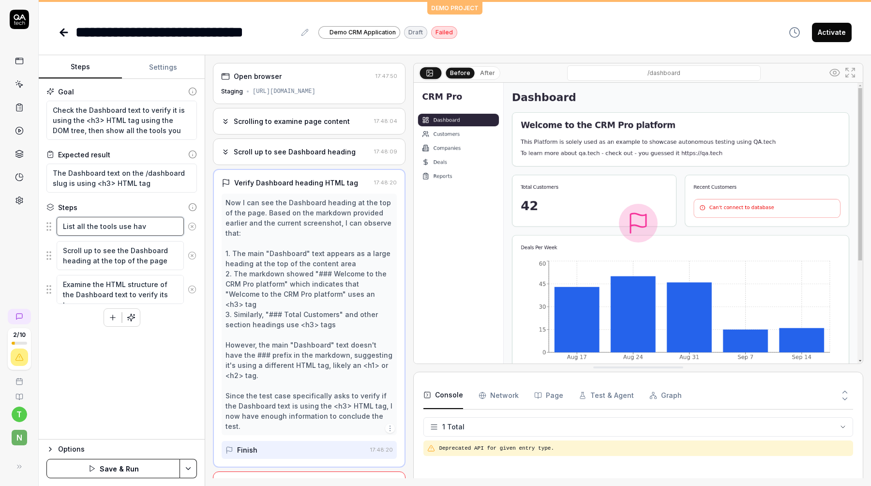
type textarea "List all the tools use have"
type textarea "*"
type textarea "List all the tools use have"
type textarea "*"
type textarea "List all the tools use have an"
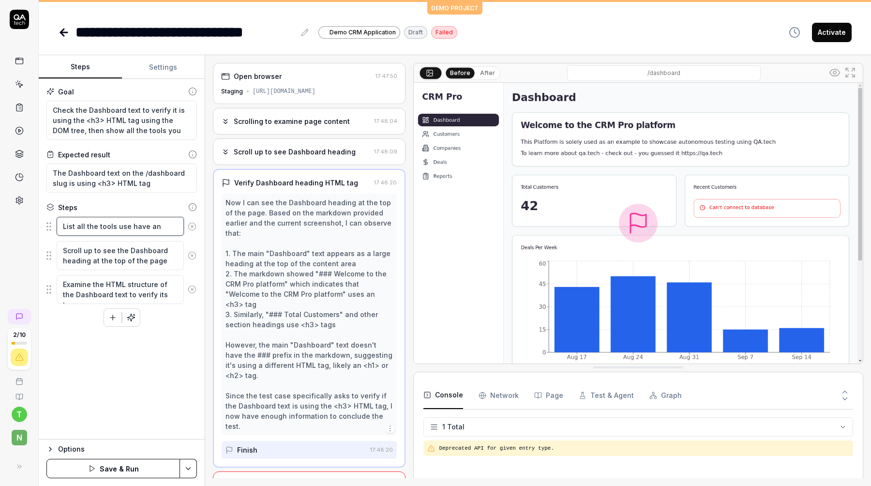
type textarea "*"
type textarea "List all the tools use have and"
type textarea "*"
type textarea "List all the tools use have and t"
type textarea "*"
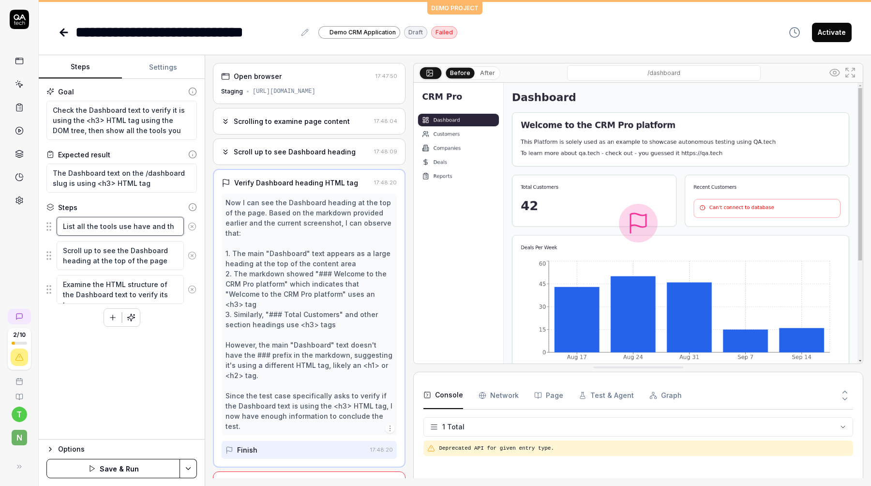
type textarea "List all the tools use have and the"
type textarea "*"
type textarea "List all the tools use have and the"
type textarea "*"
type textarea "List all the tools use have and the n"
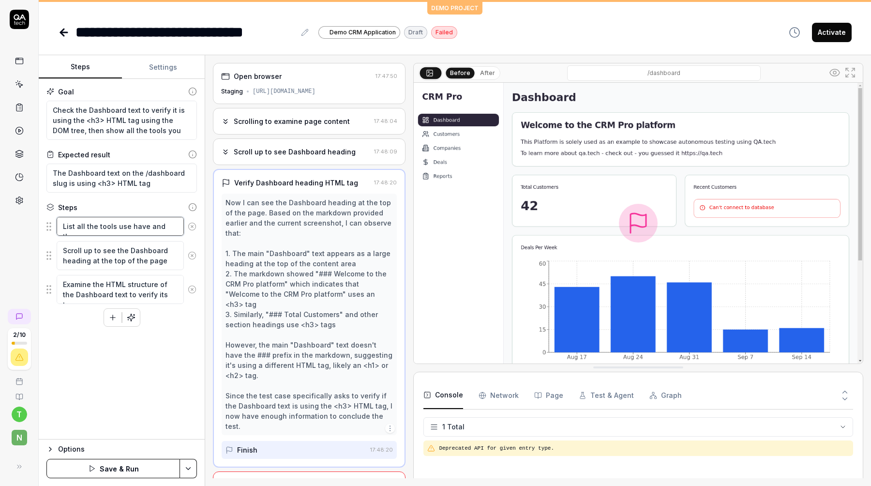
type textarea "*"
type textarea "List all the tools use have and the"
type textarea "*"
type textarea "List all the tools use have and the"
type textarea "*"
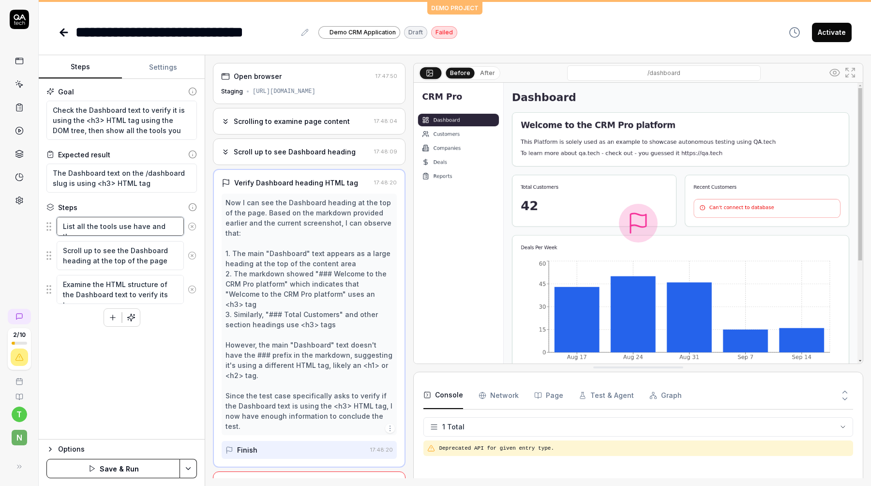
type textarea "List all the tools use have and then"
type textarea "*"
type textarea "List all the tools use have and then"
type textarea "*"
type textarea "List all the tools use have and then t"
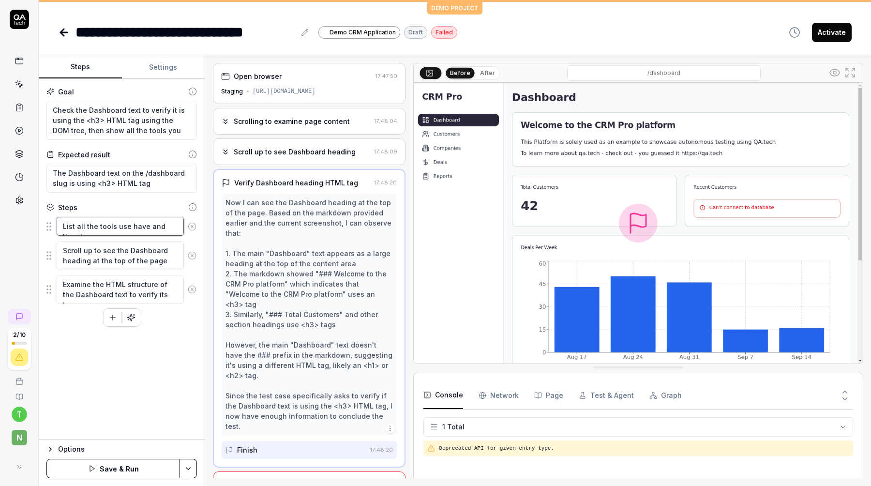
type textarea "*"
type textarea "List all the tools use have and then tr"
type textarea "*"
type textarea "List all the tools use have and then try"
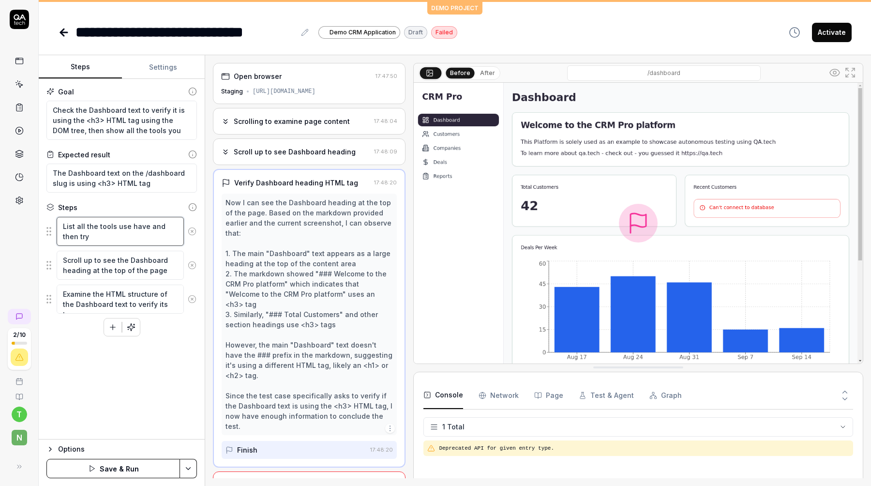
type textarea "*"
type textarea "List all the tools use have and then try"
type textarea "*"
type textarea "List all the tools use have and then try t"
type textarea "*"
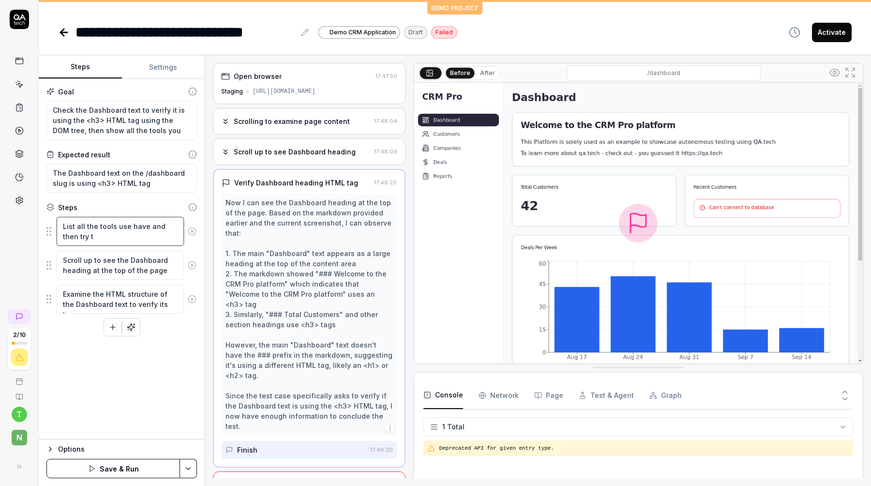
type textarea "List all the tools use have and then try to"
type textarea "*"
type textarea "List all the tools use have and then try to"
type textarea "*"
type textarea "List all the tools use have and then try to"
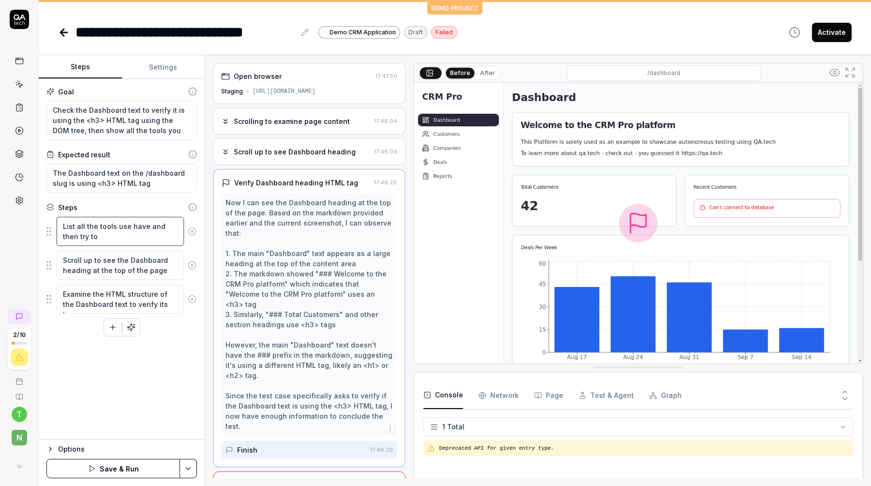
type textarea "*"
type textarea "List all the tools use have and then try t"
type textarea "*"
type textarea "List all the tools use have and then try the"
type textarea "*"
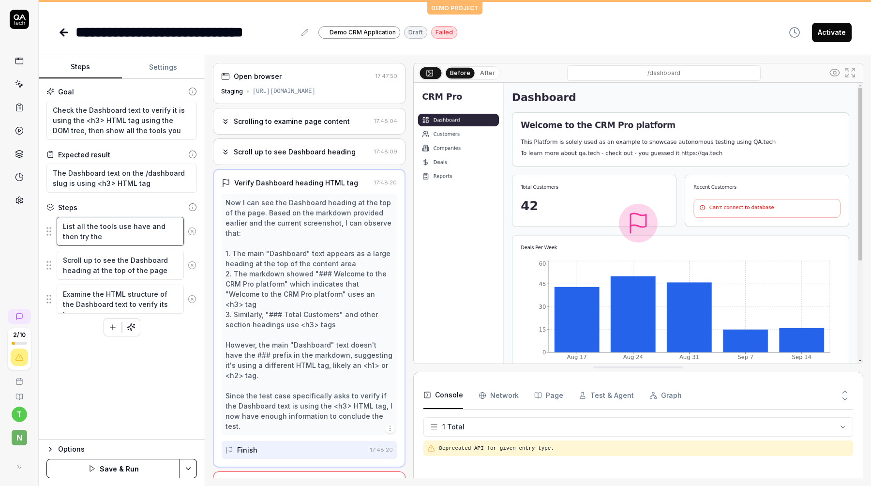
type textarea "List all the tools use have and then try the"
type textarea "*"
type textarea "List all the tools use have and then try the b"
type textarea "*"
type textarea "List all the tools use have and then try the be"
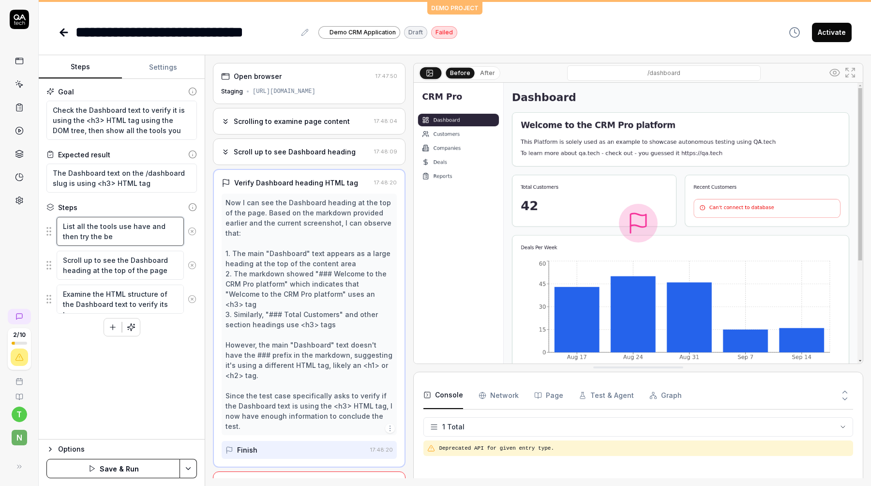
type textarea "*"
type textarea "List all the tools use have and then try the bes"
type textarea "*"
type textarea "List all the tools use have and then try the best"
type textarea "*"
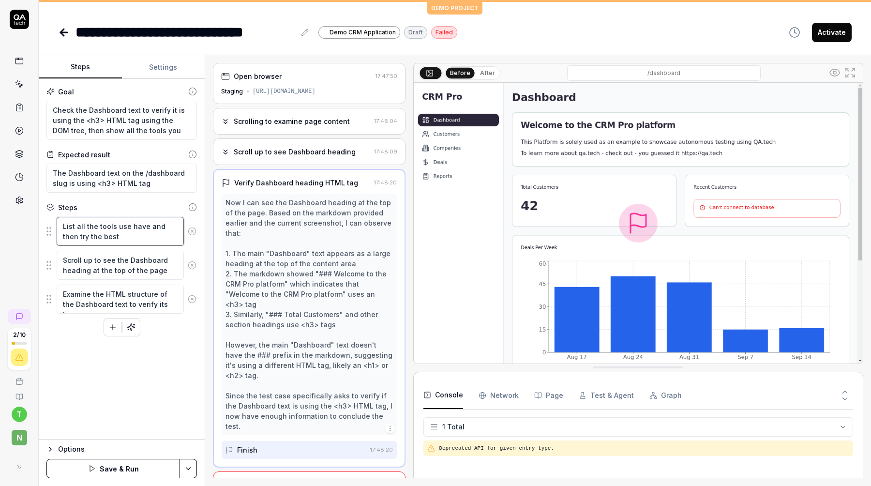
type textarea "List all the tools use have and then try the best t"
type textarea "*"
type textarea "List all the tools use have and then try the best to"
type textarea "*"
type textarea "List all the tools use have and then try the best too"
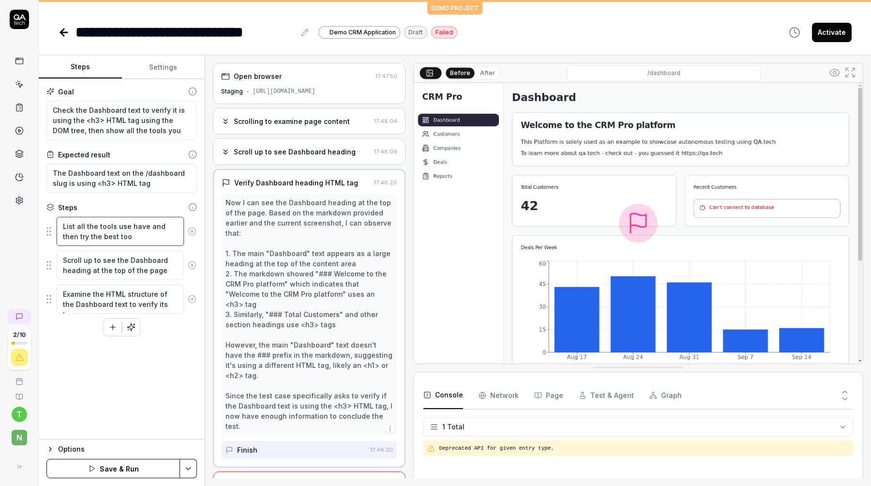
type textarea "*"
type textarea "List all the tools use have and then try the best too"
type textarea "*"
type textarea "List all the tools use have and then try the best too"
type textarea "*"
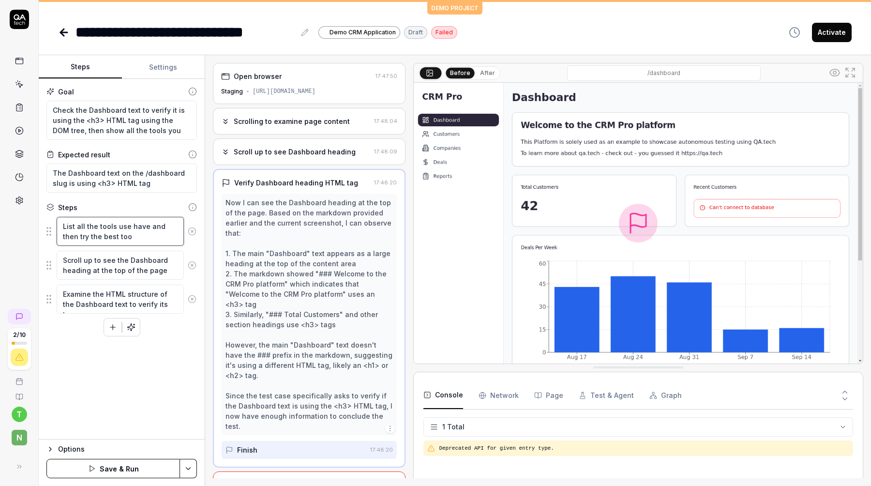
type textarea "List all the tools use have and then try the best tool"
type textarea "*"
type textarea "List all the tools use have and then try the best tool"
type textarea "*"
type textarea "List all the tools use have and then try the best tool t"
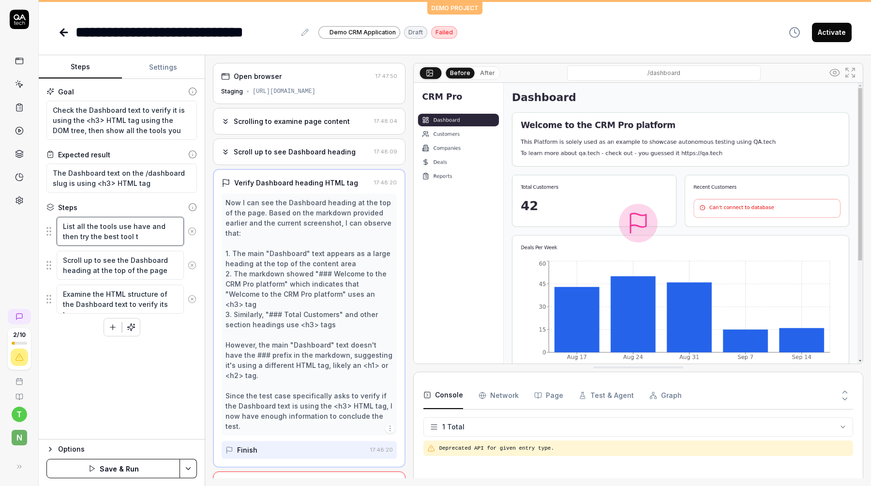
type textarea "*"
type textarea "List all the tools use have and then try the best tool to"
type textarea "*"
type textarea "List all the tools use have and then try the best tool to"
type textarea "*"
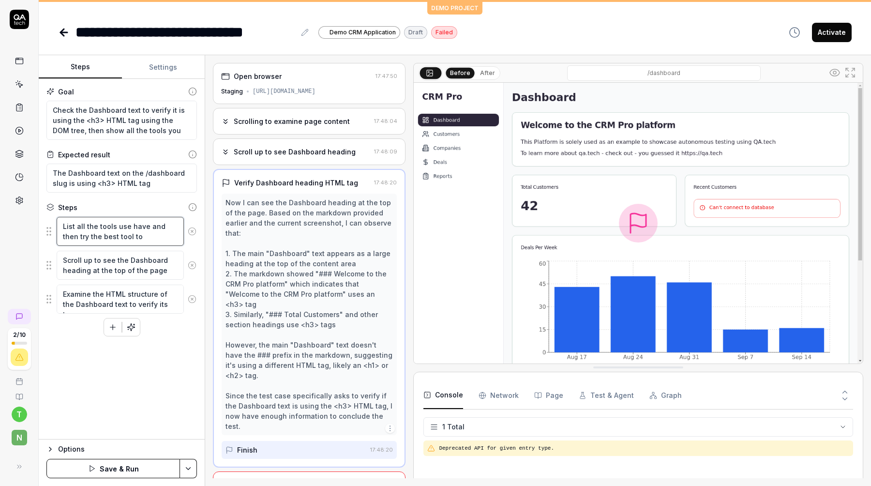
type textarea "List all the tools use have and then try the best tool to d"
type textarea "*"
type textarea "List all the tools use have and then try the best tool to do"
type textarea "*"
type textarea "List all the tools use have and then try the best tool to do"
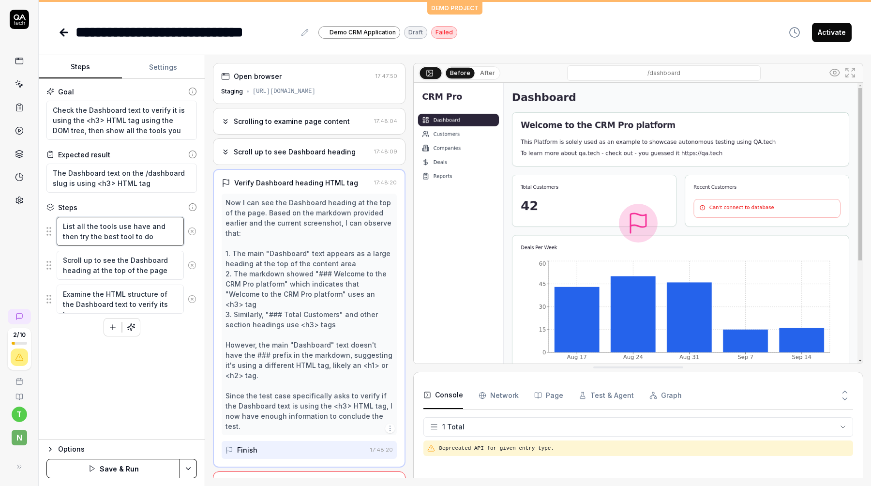
type textarea "*"
type textarea "List all the tools use have and then try the best tool to do th"
type textarea "*"
type textarea "List all the tools use have and then try the best tool to do the"
type textarea "*"
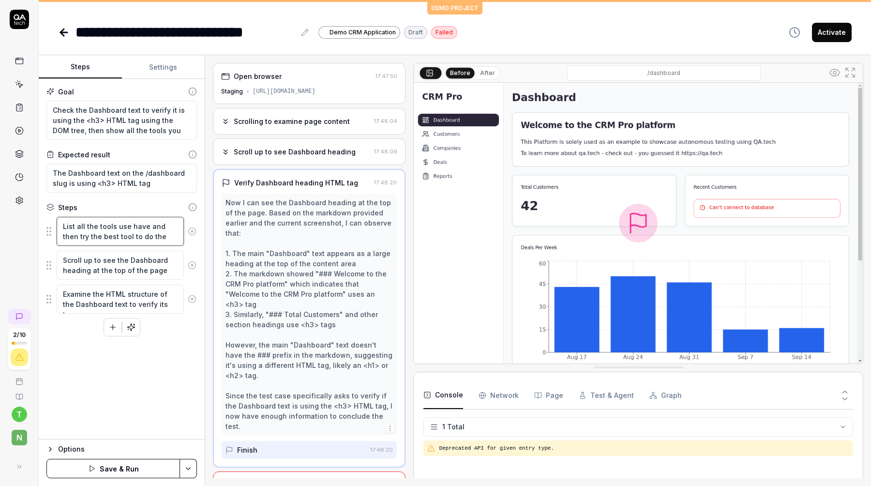
type textarea "List all the tools use have and then try the best tool to do the"
type textarea "*"
type textarea "List all the tools use have and then try the best tool to do the t"
type textarea "*"
type textarea "List all the tools use have and then try the best tool to do the ta"
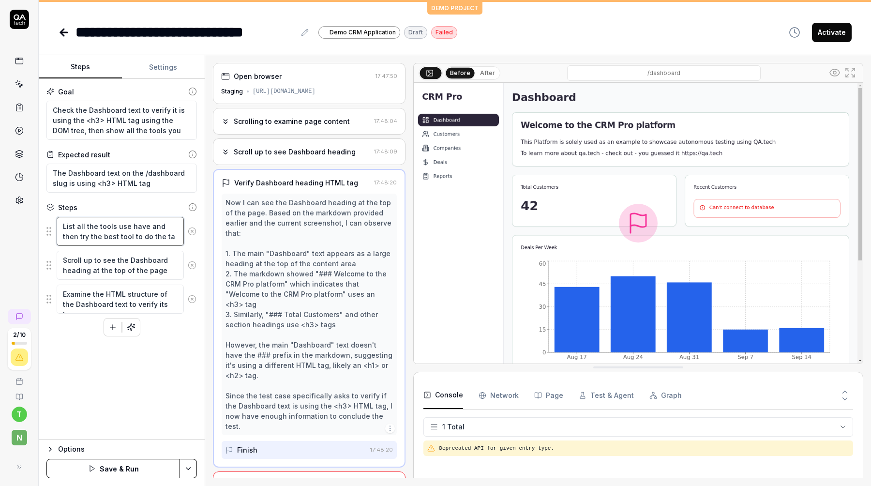
type textarea "*"
type textarea "List all the tools use have and then try the best tool to do the tas"
type textarea "*"
type textarea "List all the tools use have and then try the best tool to do the task"
click at [146, 352] on div "Goal Check the Dashboard text to verify it is using the <h3> HTML tag using the…" at bounding box center [122, 259] width 166 height 361
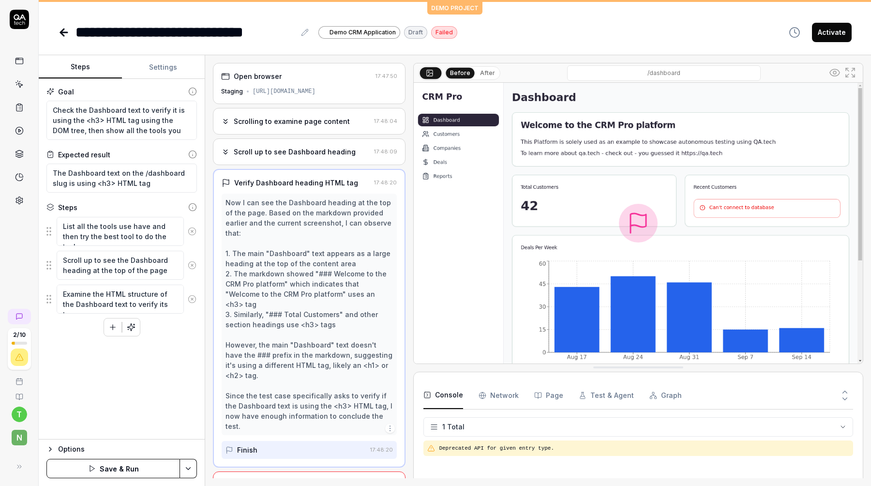
click at [192, 264] on icon at bounding box center [192, 265] width 2 height 2
click at [192, 298] on icon at bounding box center [192, 299] width 2 height 2
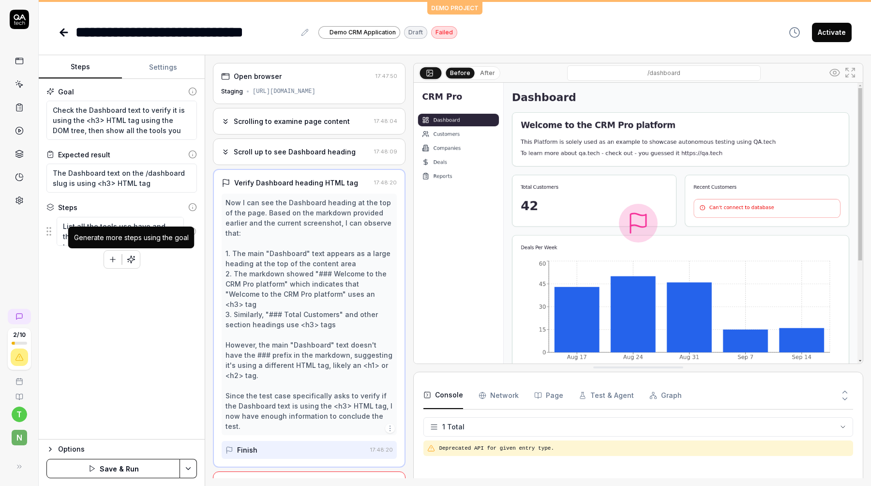
click at [135, 256] on button "button" at bounding box center [130, 259] width 17 height 17
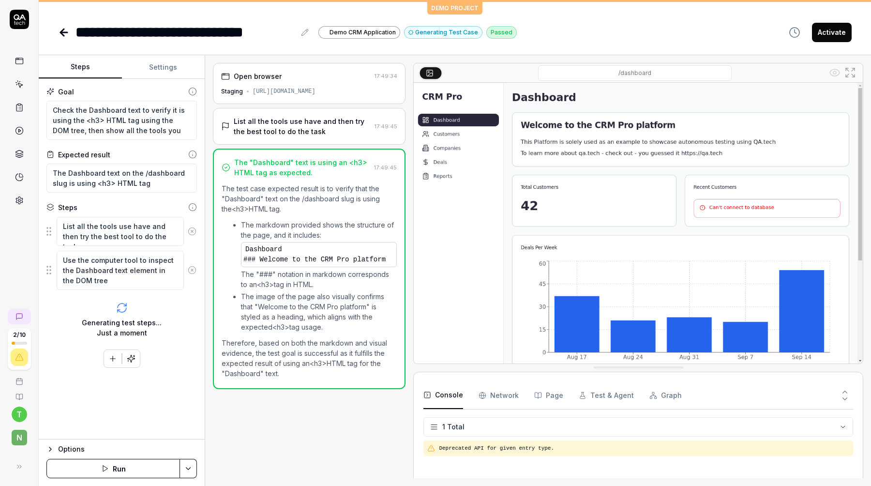
click at [305, 116] on div "List all the tools use have and then try the best tool to do the task 17:49:45" at bounding box center [309, 126] width 193 height 37
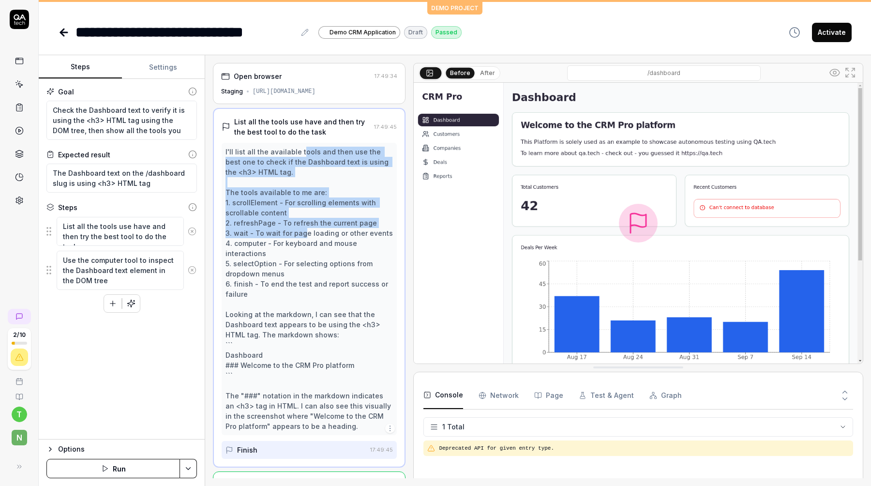
drag, startPoint x: 300, startPoint y: 154, endPoint x: 305, endPoint y: 236, distance: 82.4
click at [304, 235] on div "I'll list all the available tools and then use the best one to check if the Das…" at bounding box center [310, 289] width 168 height 285
click at [305, 236] on div "I'll list all the available tools and then use the best one to check if the Das…" at bounding box center [310, 289] width 168 height 285
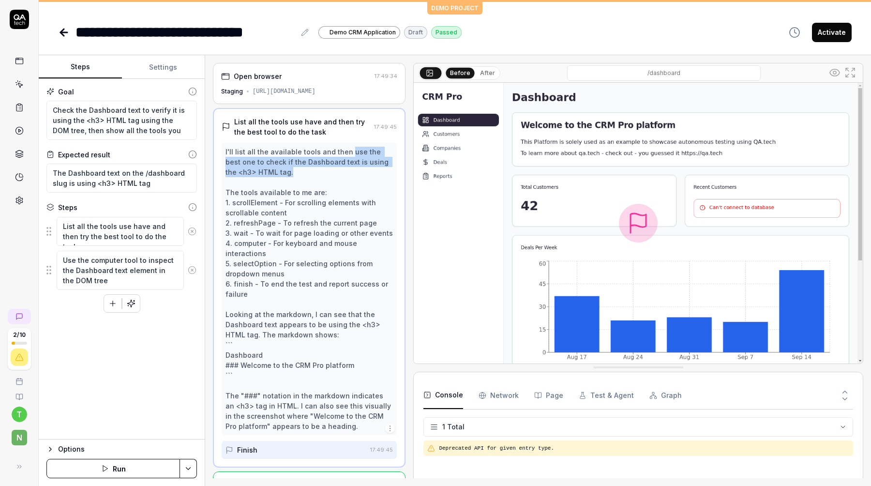
drag, startPoint x: 346, startPoint y: 152, endPoint x: 345, endPoint y: 169, distance: 17.0
click at [346, 169] on div "I'll list all the available tools and then use the best one to check if the Das…" at bounding box center [310, 289] width 168 height 285
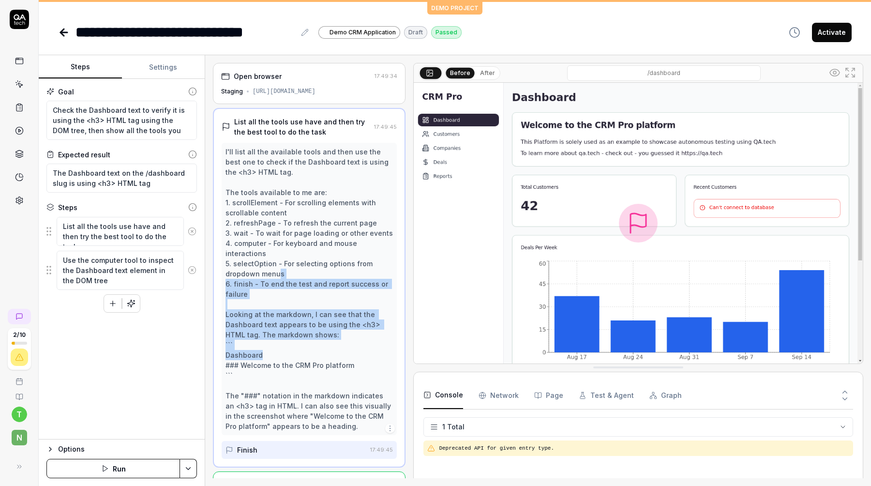
drag, startPoint x: 279, startPoint y: 349, endPoint x: 278, endPoint y: 264, distance: 84.7
click at [278, 264] on div "I'll list all the available tools and then use the best one to check if the Das…" at bounding box center [310, 289] width 168 height 285
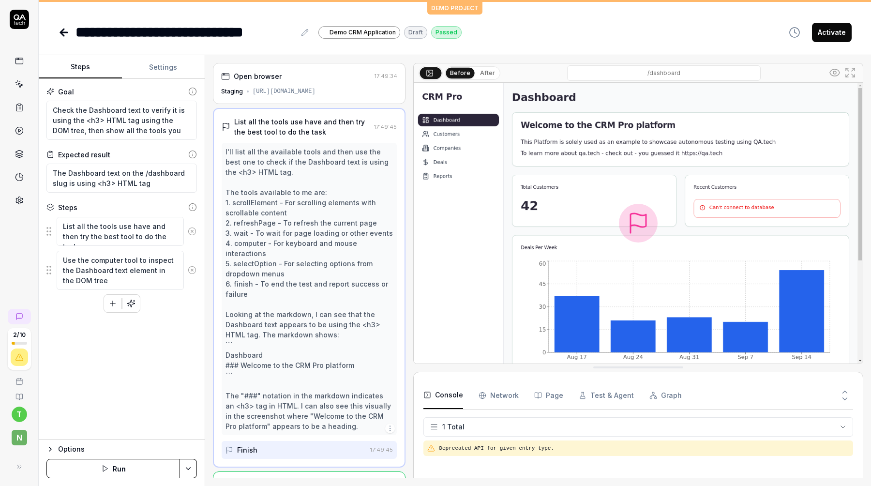
click at [292, 86] on div "Open browser 17:49:34 Staging https://qacrmdemo.netlify.app/" at bounding box center [309, 83] width 193 height 41
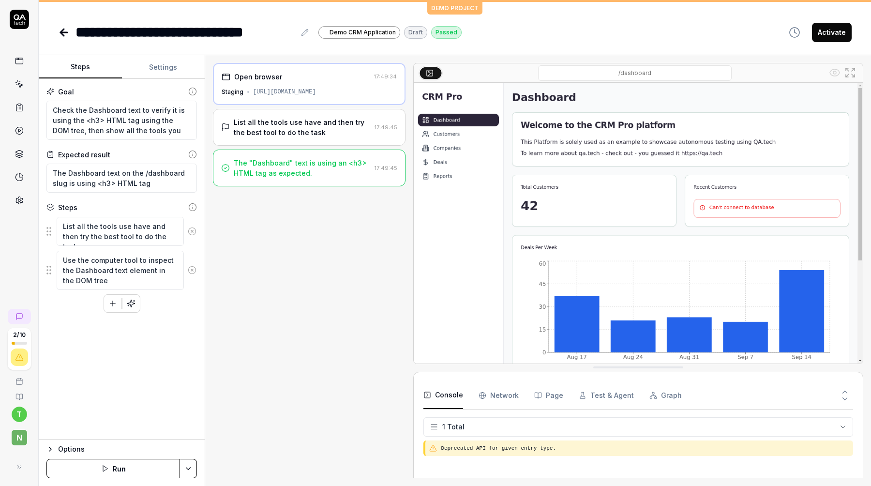
click at [268, 162] on div "The "Dashboard" text is using an <h3> HTML tag as expected." at bounding box center [302, 168] width 137 height 20
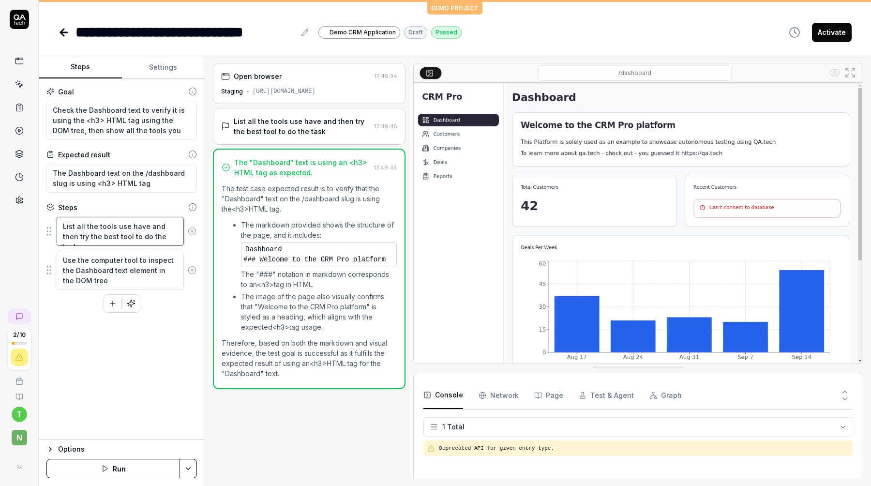
click at [172, 236] on textarea "List all the tools use have and then try the best tool to do the task" at bounding box center [120, 231] width 127 height 29
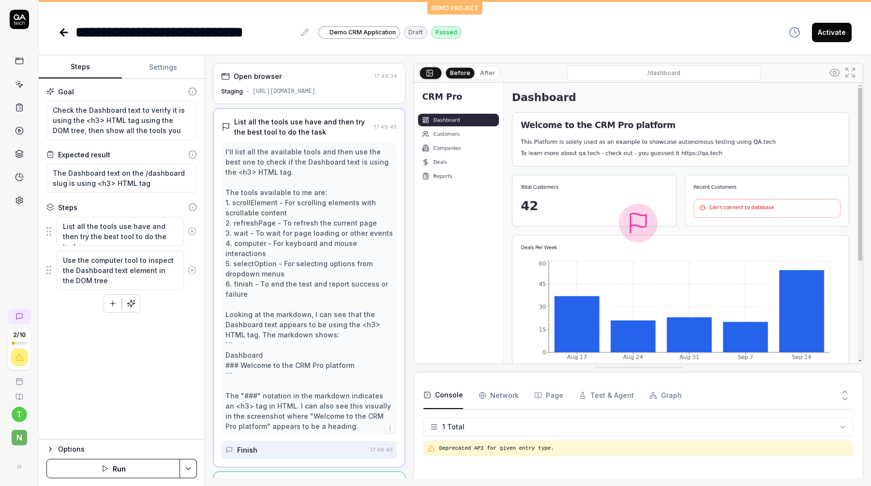
click at [107, 301] on button "button" at bounding box center [112, 303] width 17 height 17
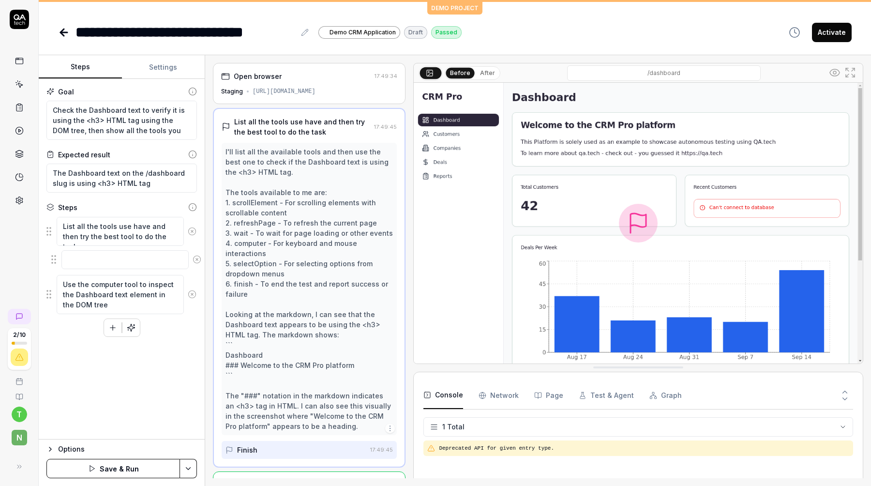
drag, startPoint x: 50, startPoint y: 298, endPoint x: 56, endPoint y: 254, distance: 44.4
click at [56, 254] on fieldset "List all the tools use have and then try the best tool to do the task Use the c…" at bounding box center [121, 265] width 151 height 98
click at [96, 266] on textarea at bounding box center [120, 260] width 127 height 19
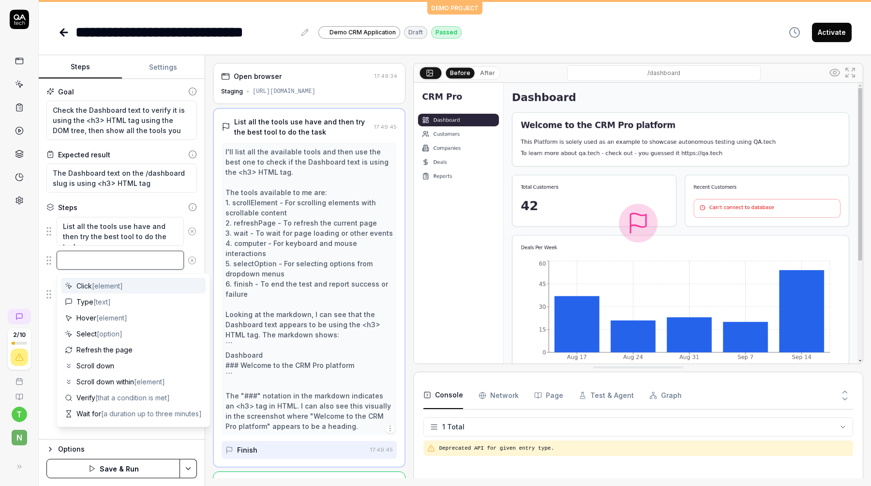
type textarea "*"
type textarea "T"
type textarea "*"
type textarea "Tr"
type textarea "*"
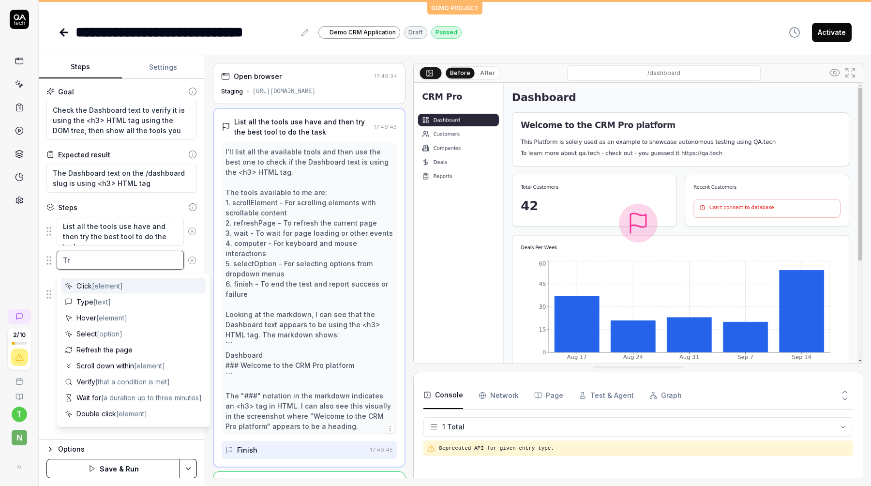
type textarea "Try"
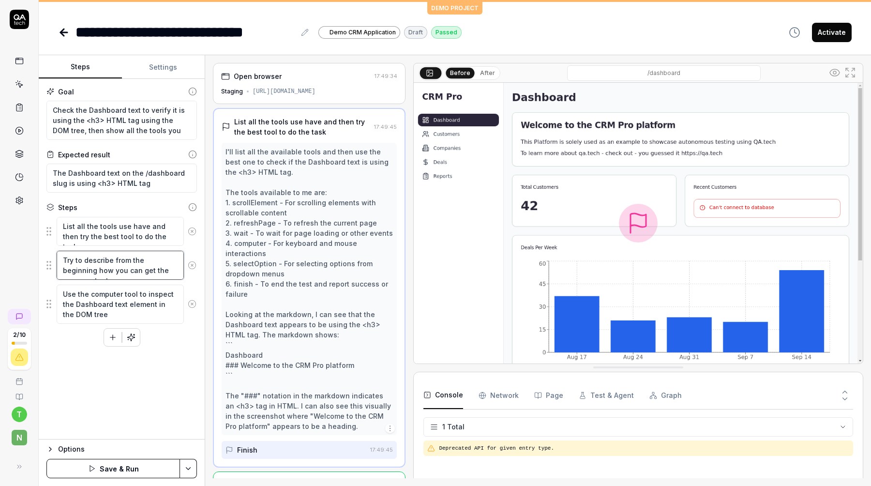
click at [178, 275] on textarea "Try to describe from the beginning how you can get the page content" at bounding box center [120, 265] width 127 height 29
click at [189, 313] on icon at bounding box center [192, 314] width 9 height 9
click at [133, 309] on button "button" at bounding box center [130, 303] width 17 height 17
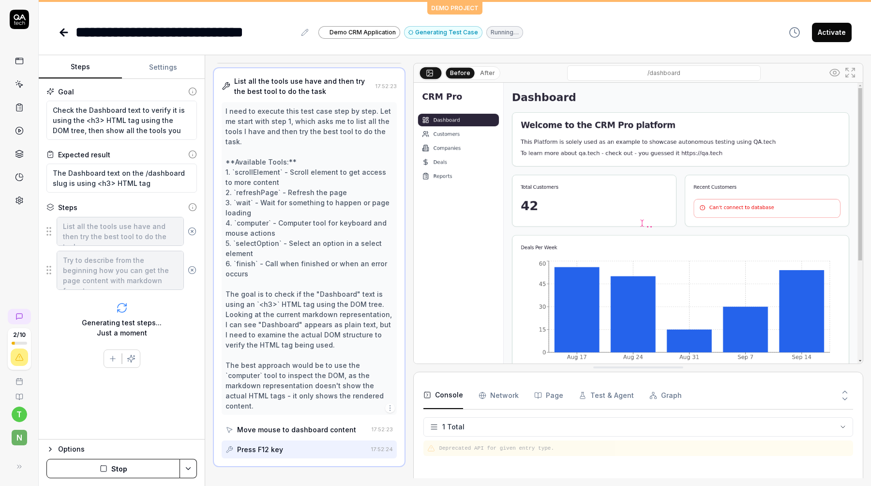
scroll to position [40, 0]
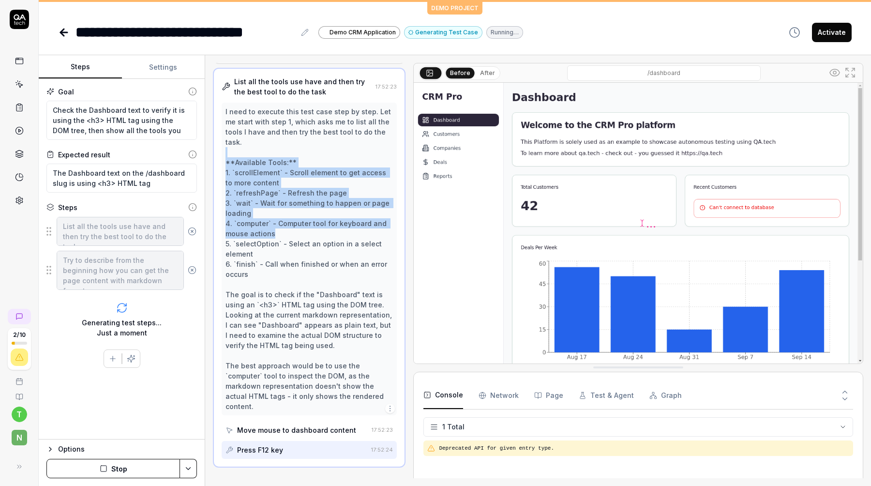
drag, startPoint x: 288, startPoint y: 173, endPoint x: 288, endPoint y: 227, distance: 54.2
click at [288, 227] on div "I need to execute this test case step by step. Let me start with step 1, which …" at bounding box center [310, 259] width 168 height 305
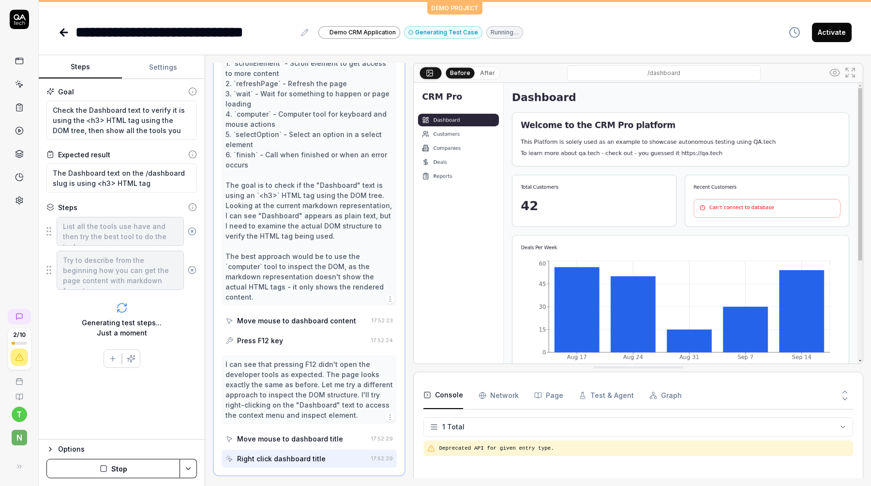
scroll to position [148, 0]
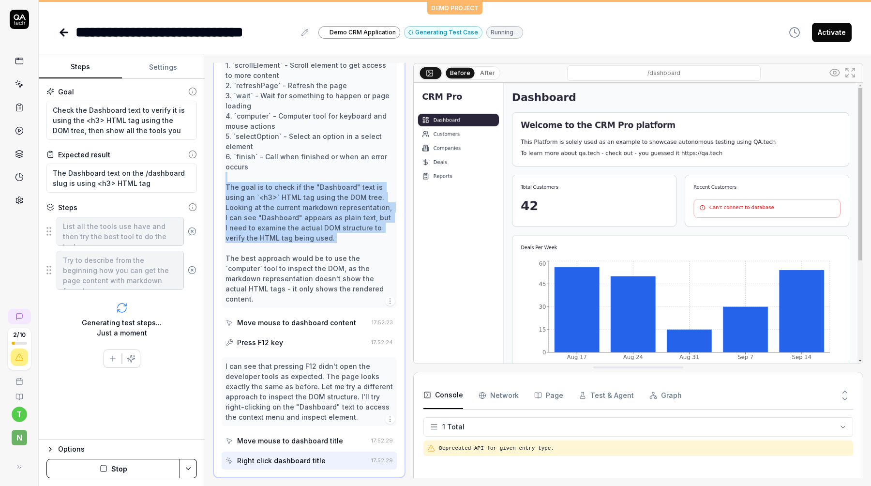
drag, startPoint x: 291, startPoint y: 172, endPoint x: 291, endPoint y: 239, distance: 66.8
click at [291, 239] on div "I need to execute this test case step by step. Let me start with step 1, which …" at bounding box center [310, 151] width 168 height 305
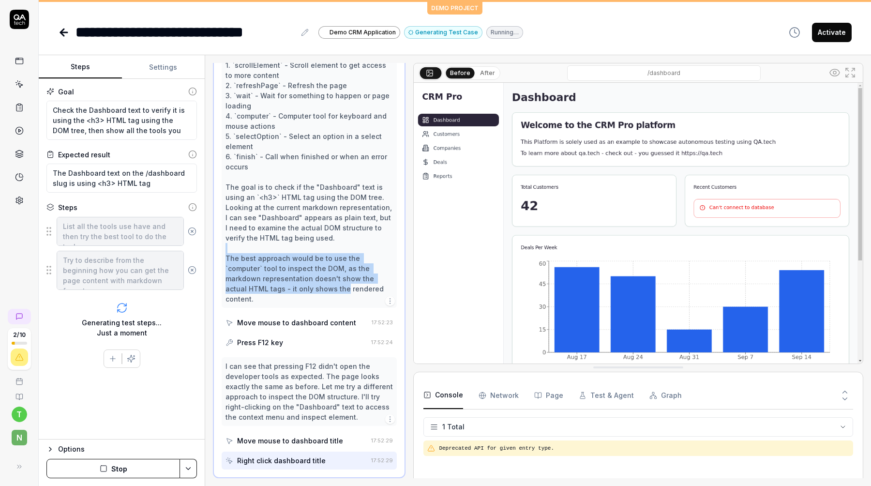
drag, startPoint x: 285, startPoint y: 241, endPoint x: 285, endPoint y: 274, distance: 32.9
click at [285, 274] on div "I need to execute this test case step by step. Let me start with step 1, which …" at bounding box center [310, 151] width 168 height 305
drag, startPoint x: 292, startPoint y: 250, endPoint x: 292, endPoint y: 270, distance: 19.8
click at [292, 270] on div "I need to execute this test case step by step. Let me start with step 1, which …" at bounding box center [310, 151] width 168 height 305
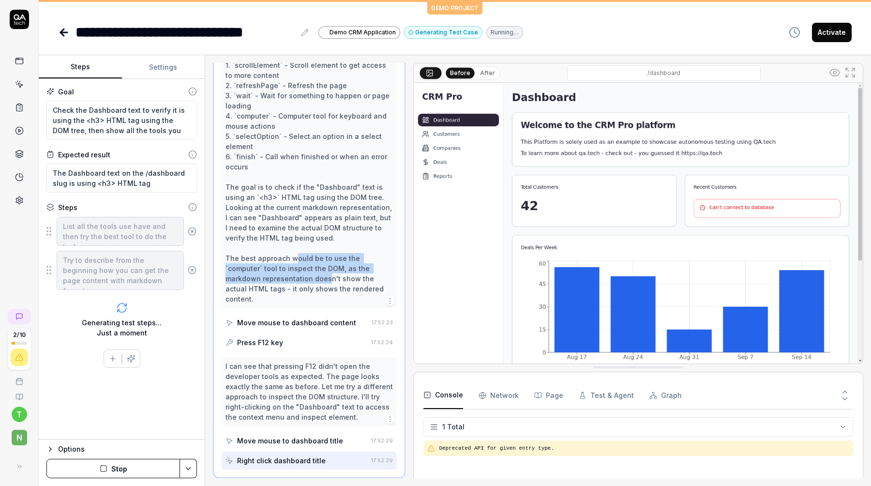
click at [292, 270] on div "I need to execute this test case step by step. Let me start with step 1, which …" at bounding box center [310, 151] width 168 height 305
drag, startPoint x: 287, startPoint y: 243, endPoint x: 289, endPoint y: 276, distance: 33.5
click at [289, 276] on div "I need to execute this test case step by step. Let me start with step 1, which …" at bounding box center [310, 151] width 168 height 305
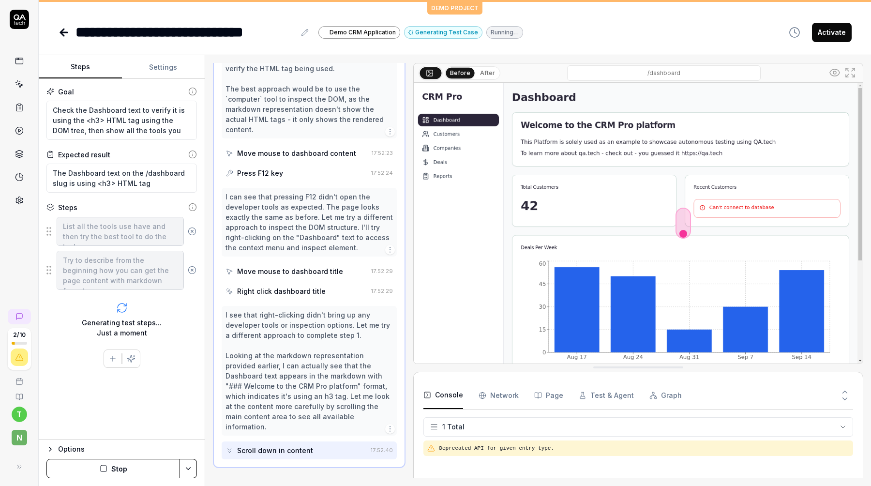
scroll to position [307, 0]
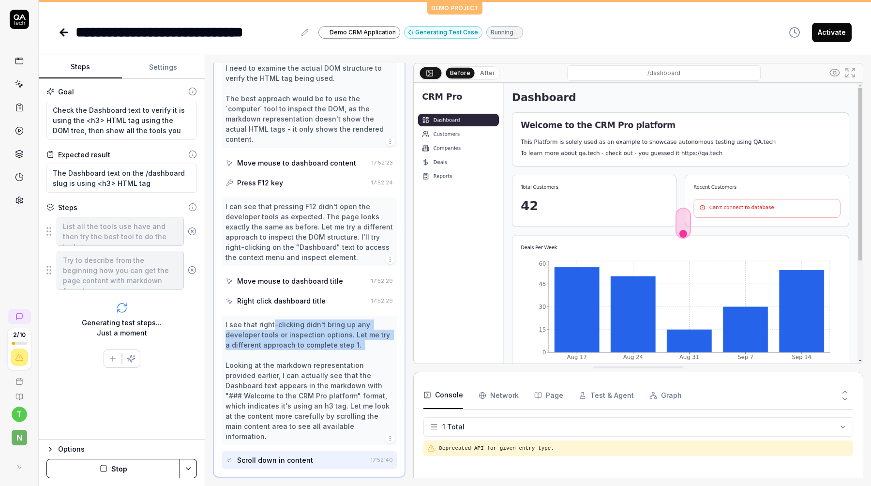
drag, startPoint x: 271, startPoint y: 302, endPoint x: 272, endPoint y: 339, distance: 37.3
click at [271, 339] on div "I see that right-clicking didn't bring up any developer tools or inspection opt…" at bounding box center [310, 381] width 168 height 122
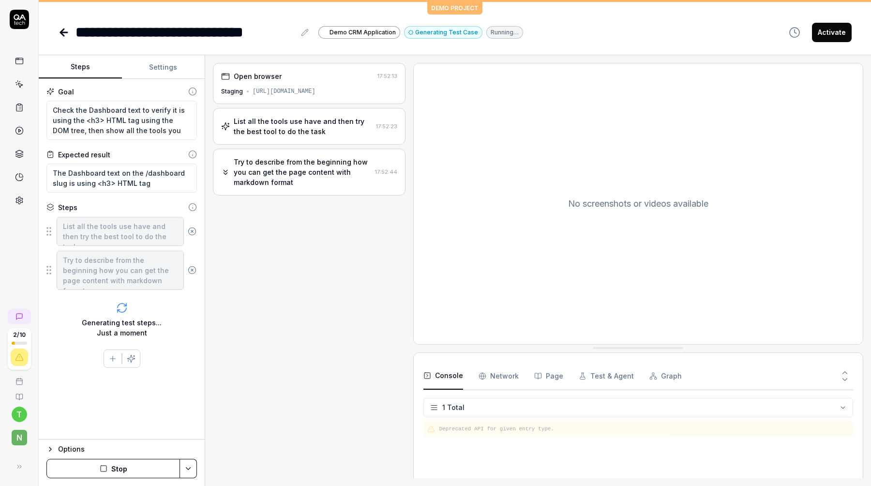
scroll to position [0, 0]
click at [312, 209] on div "Complete DOM analysis" at bounding box center [296, 213] width 151 height 10
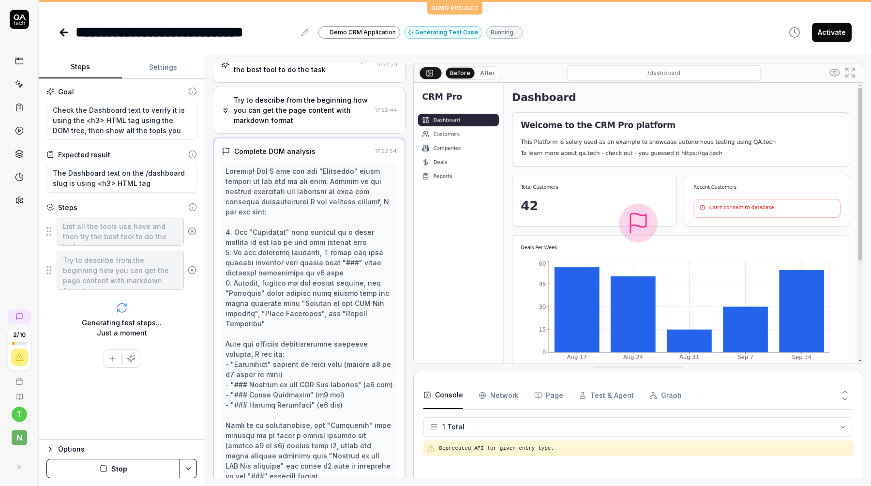
scroll to position [60, 0]
click at [317, 109] on div "Try to describe from the beginning how you can get the page content with markdo…" at bounding box center [302, 112] width 137 height 30
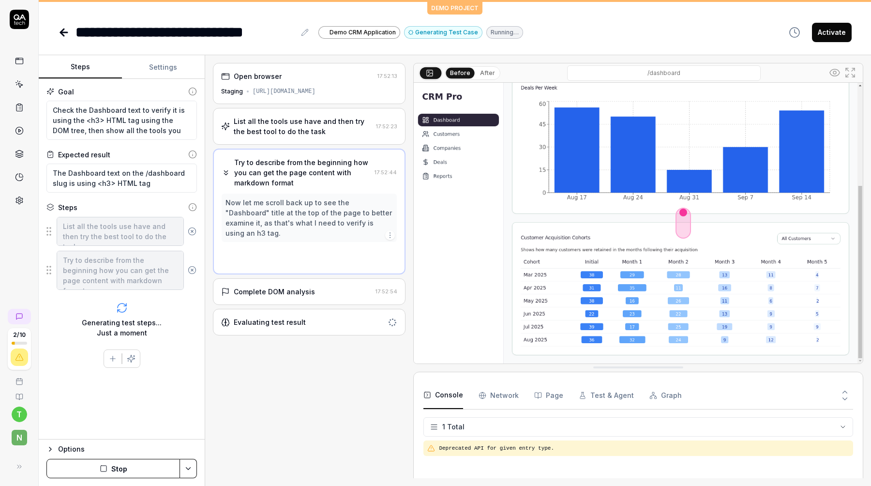
scroll to position [0, 0]
click at [389, 231] on icon "button" at bounding box center [390, 235] width 8 height 8
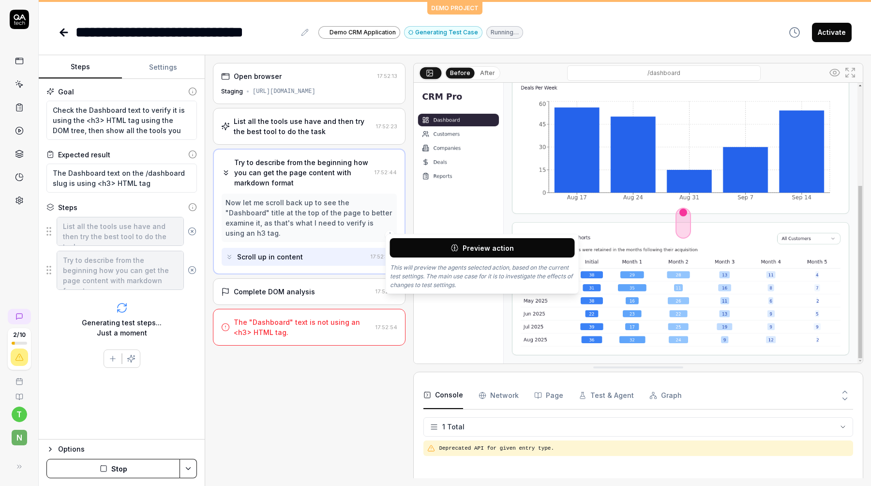
click at [430, 252] on button "Preview action" at bounding box center [482, 247] width 185 height 19
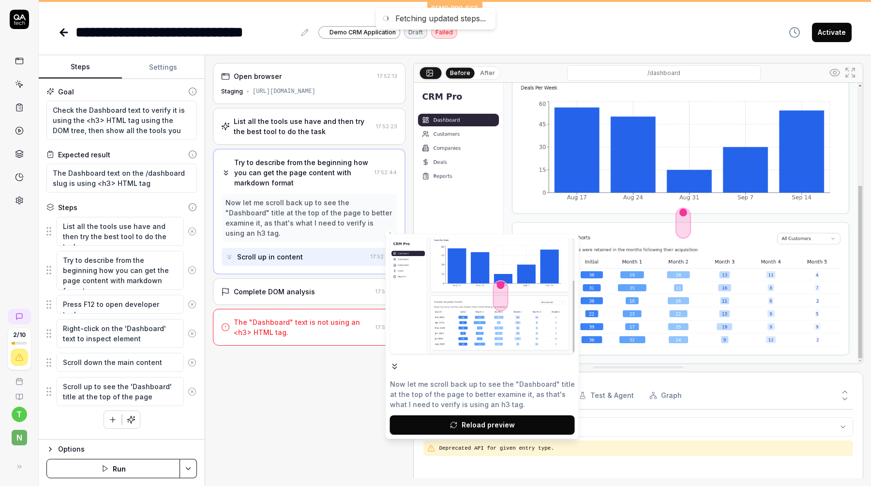
click at [484, 296] on icon at bounding box center [482, 295] width 9 height 9
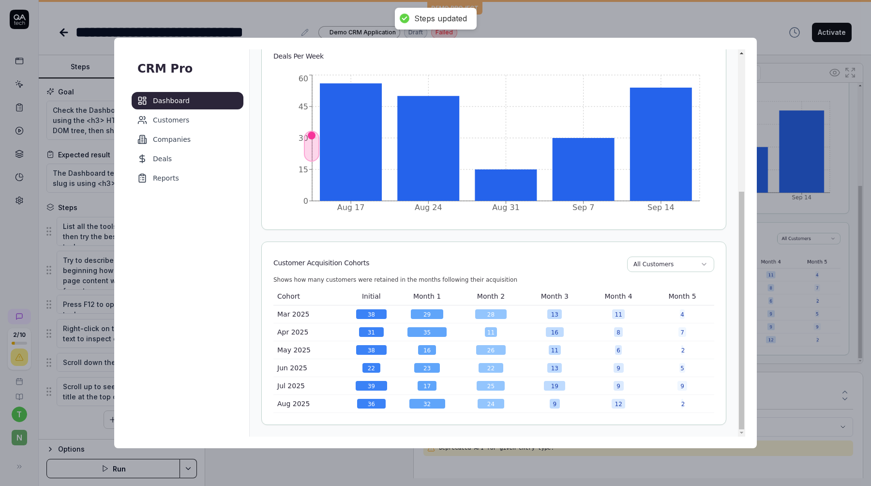
click at [465, 258] on img at bounding box center [436, 242] width 620 height 387
drag, startPoint x: 465, startPoint y: 258, endPoint x: 465, endPoint y: 225, distance: 32.9
click at [465, 225] on img at bounding box center [436, 242] width 620 height 387
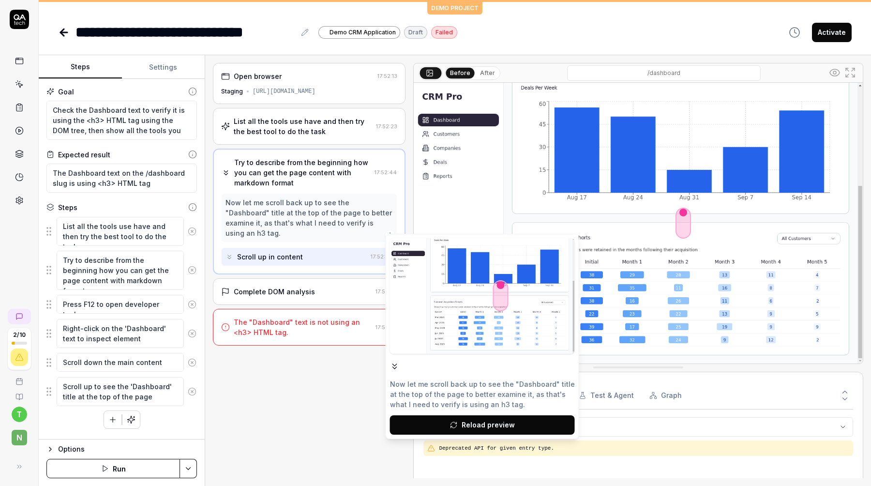
click at [282, 278] on div "Complete DOM analysis 17:52:54" at bounding box center [309, 291] width 193 height 27
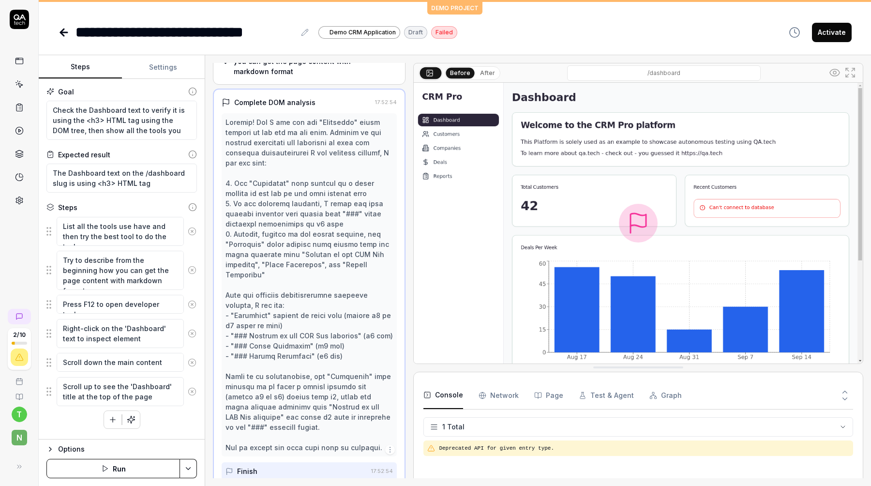
scroll to position [111, 0]
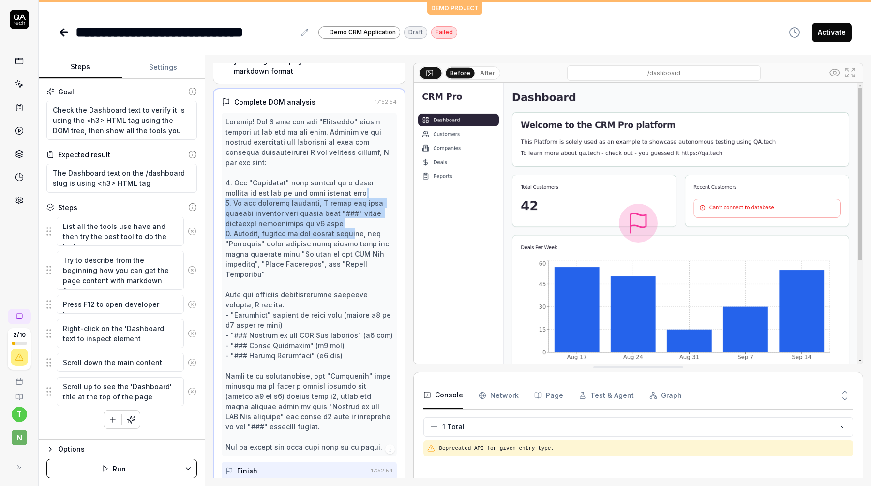
drag, startPoint x: 336, startPoint y: 186, endPoint x: 347, endPoint y: 225, distance: 40.2
click at [347, 225] on div at bounding box center [310, 284] width 168 height 335
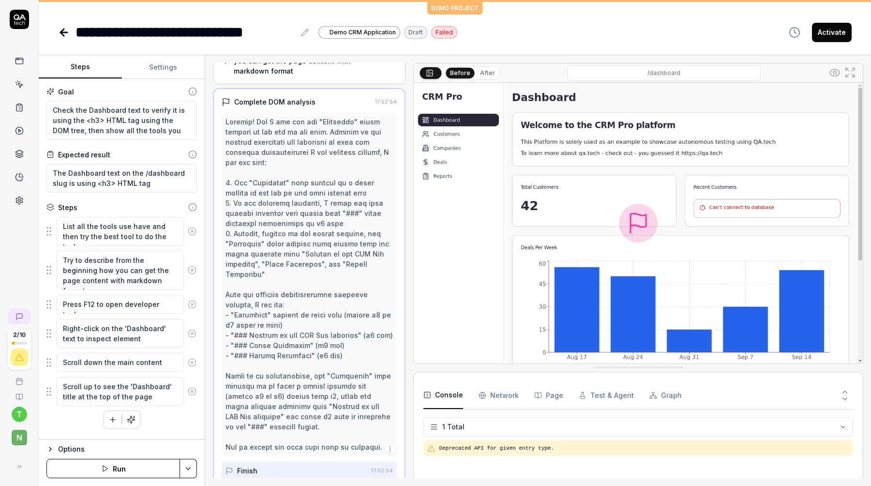
click at [322, 174] on div at bounding box center [310, 284] width 168 height 335
drag, startPoint x: 296, startPoint y: 131, endPoint x: 262, endPoint y: 143, distance: 36.0
click at [262, 143] on div at bounding box center [310, 284] width 168 height 335
drag, startPoint x: 265, startPoint y: 102, endPoint x: 280, endPoint y: 103, distance: 15.0
click at [281, 102] on div "Complete DOM analysis" at bounding box center [274, 102] width 81 height 10
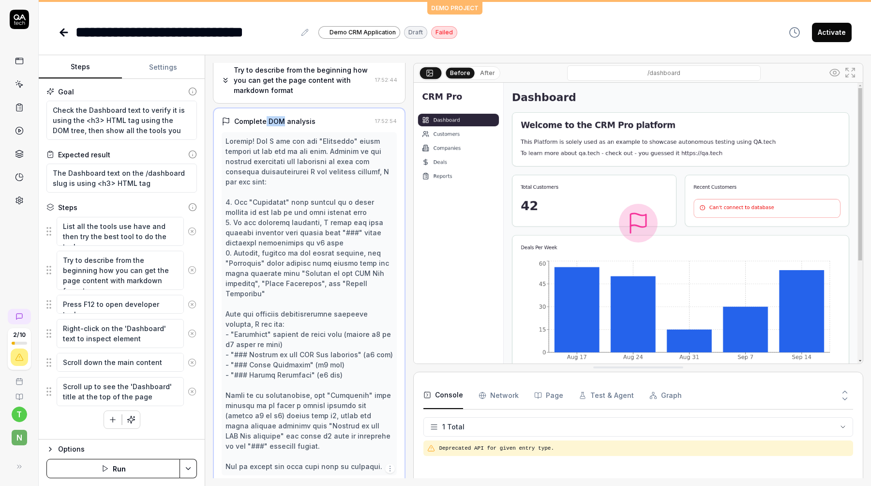
scroll to position [0, 0]
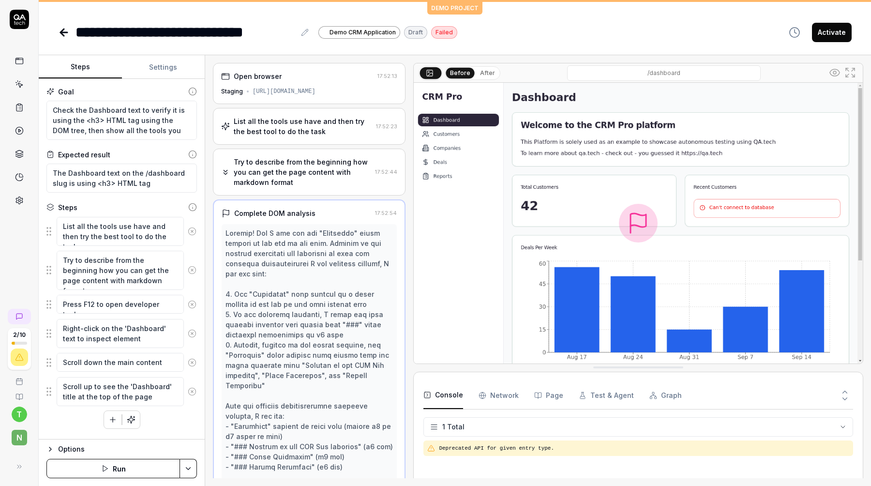
click at [270, 122] on div "List all the tools use have and then try the best tool to do the task" at bounding box center [303, 126] width 138 height 20
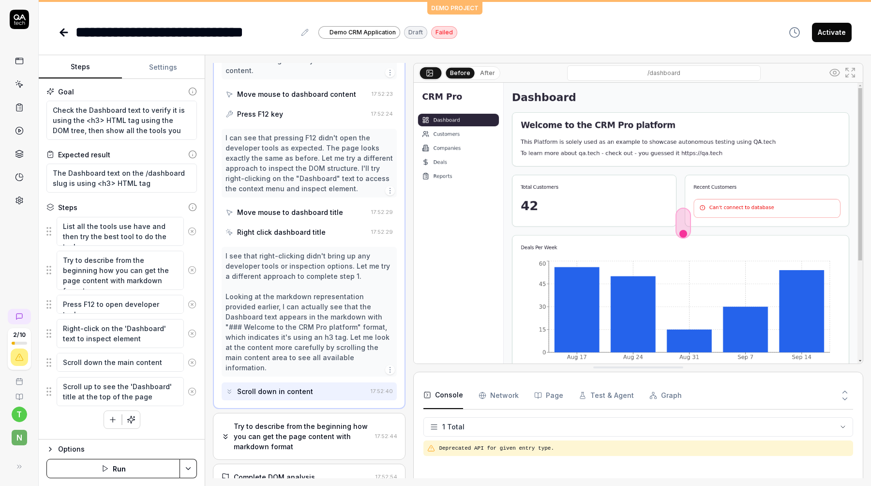
scroll to position [398, 0]
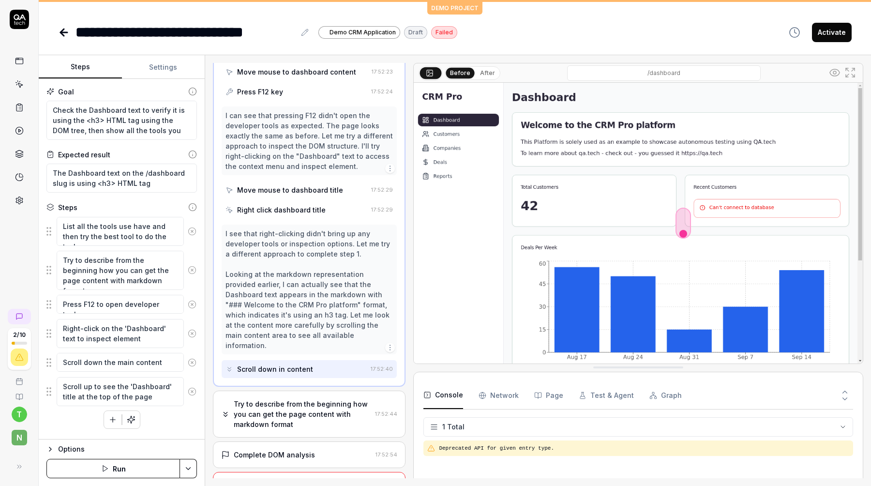
click at [311, 450] on div "Complete DOM analysis" at bounding box center [296, 455] width 151 height 10
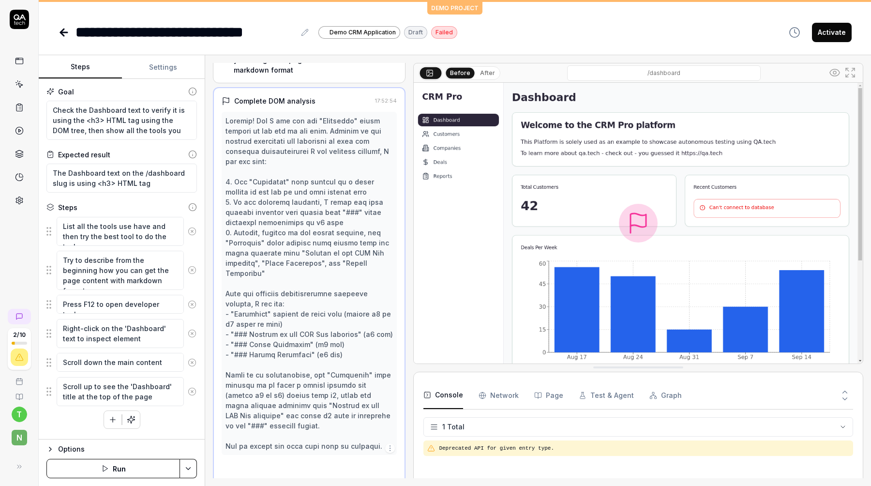
scroll to position [111, 0]
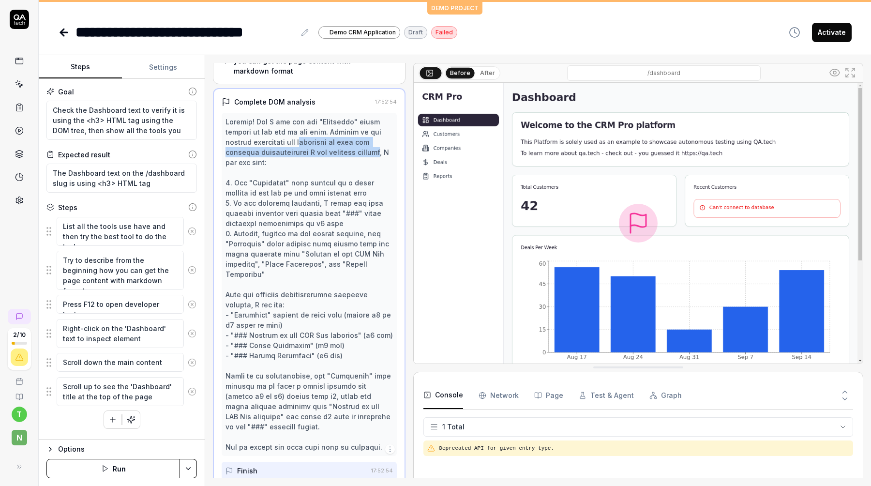
drag, startPoint x: 283, startPoint y: 144, endPoint x: 343, endPoint y: 151, distance: 60.8
click at [343, 151] on div at bounding box center [310, 284] width 168 height 335
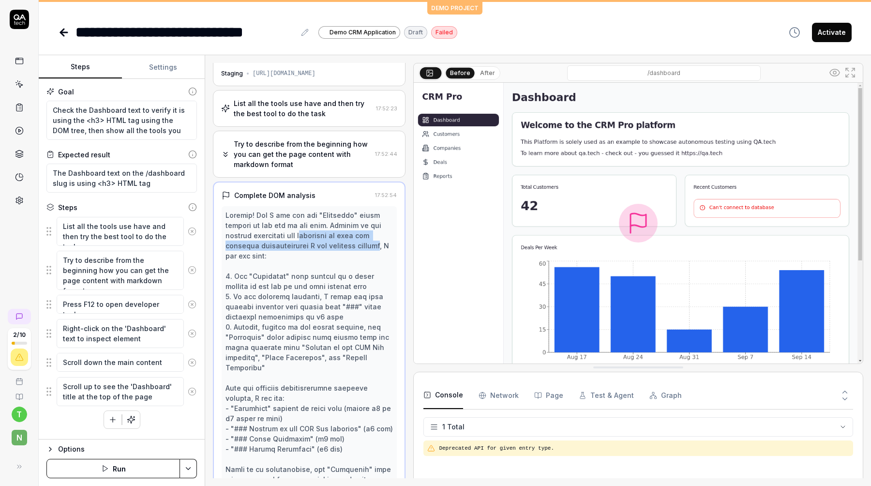
scroll to position [41, 0]
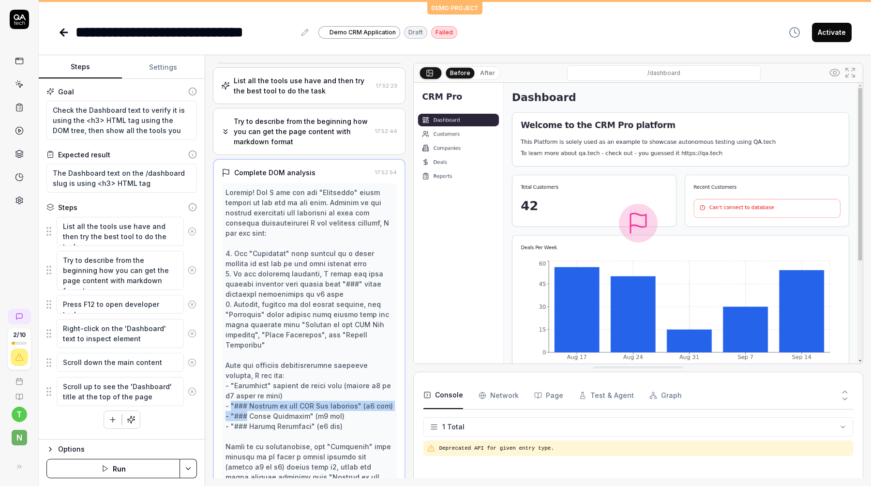
drag, startPoint x: 231, startPoint y: 398, endPoint x: 246, endPoint y: 401, distance: 15.3
click at [246, 401] on div at bounding box center [310, 354] width 168 height 335
drag, startPoint x: 239, startPoint y: 386, endPoint x: 249, endPoint y: 414, distance: 29.4
click at [249, 414] on div at bounding box center [310, 354] width 168 height 335
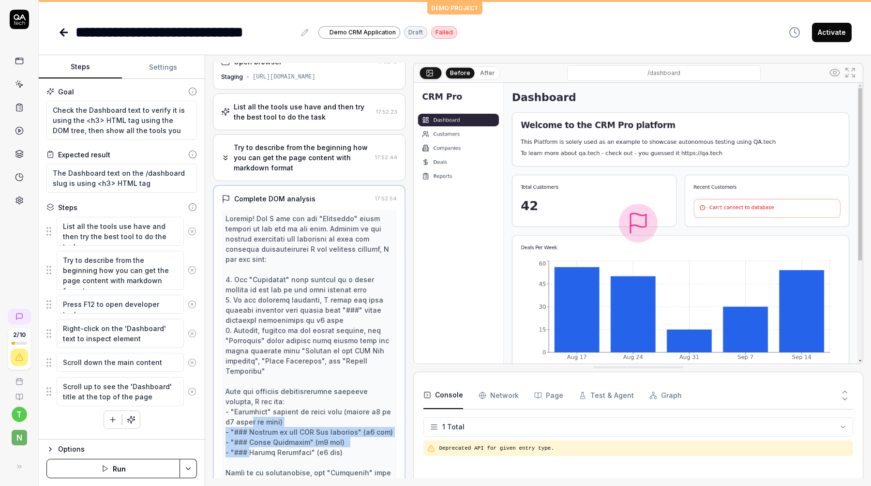
scroll to position [18, 0]
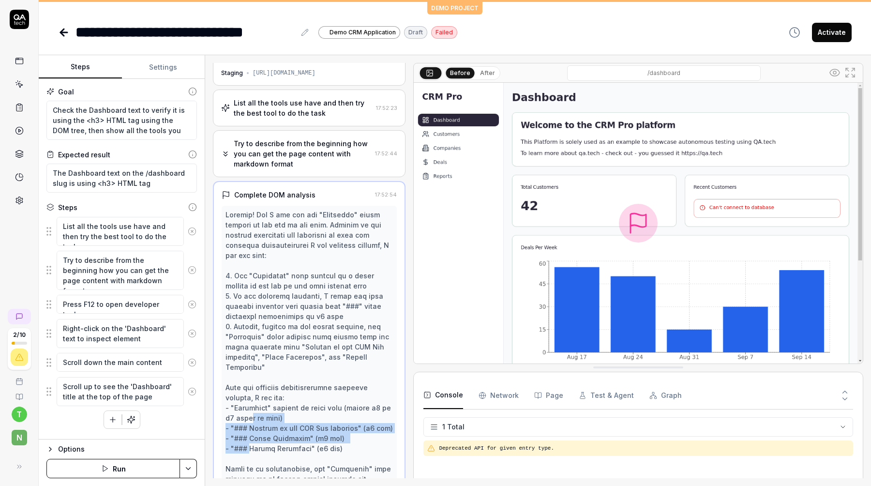
click at [832, 74] on icon at bounding box center [835, 73] width 12 height 12
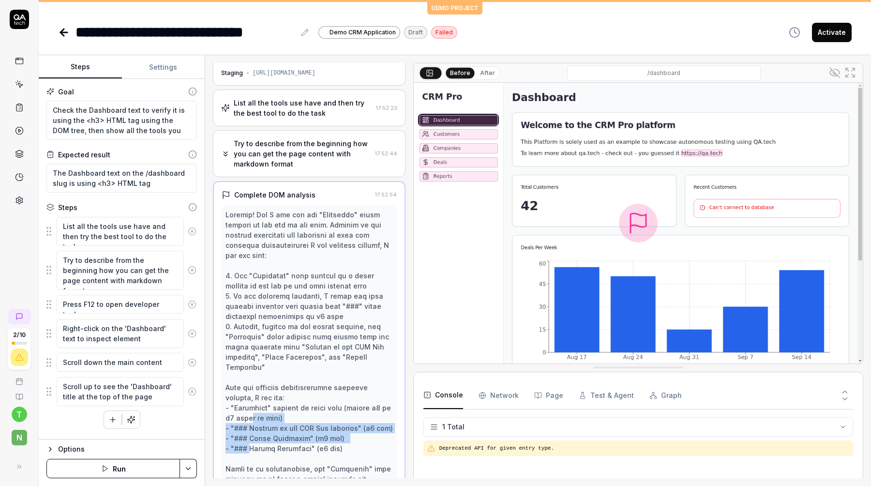
scroll to position [46, 0]
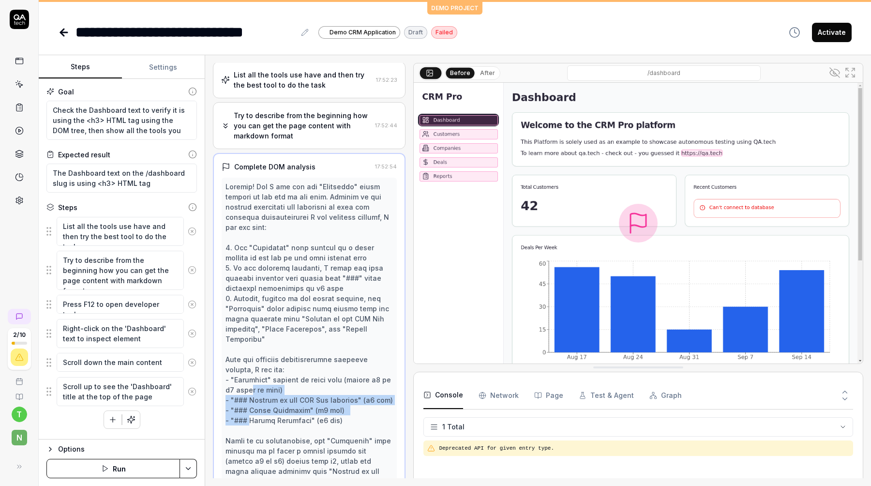
click at [484, 72] on button "After" at bounding box center [487, 73] width 23 height 11
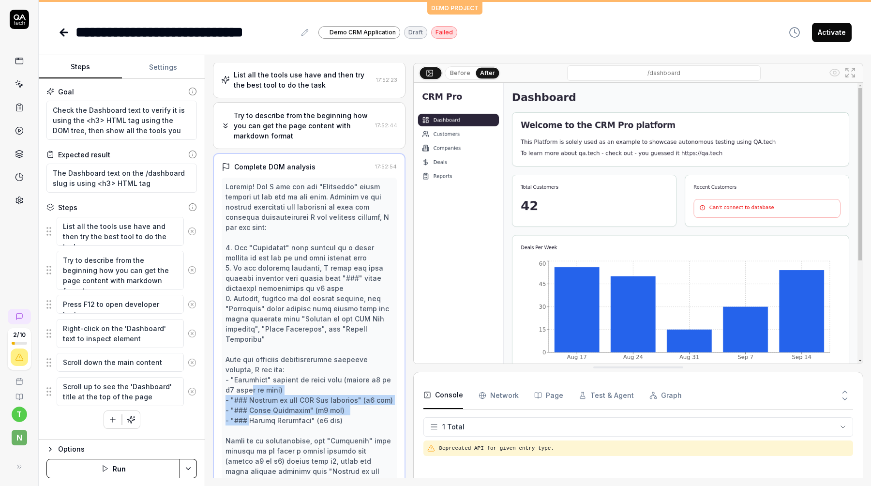
click at [461, 76] on button "Before" at bounding box center [460, 73] width 28 height 11
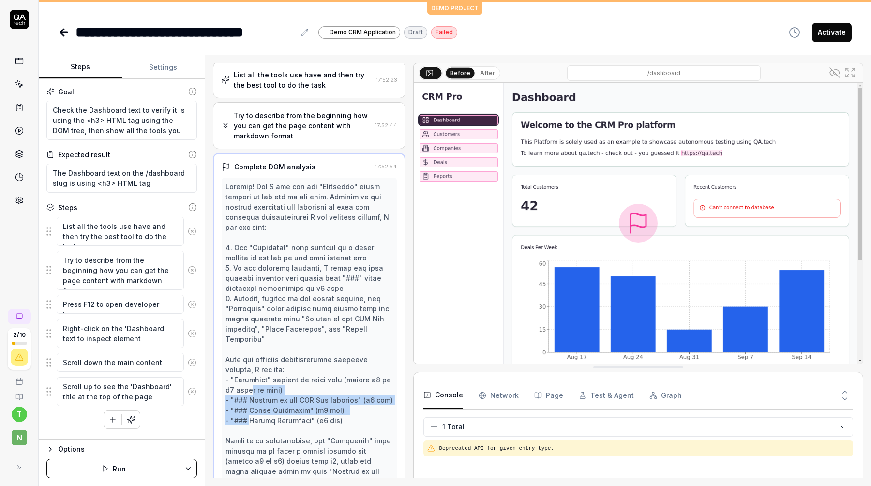
scroll to position [0, 0]
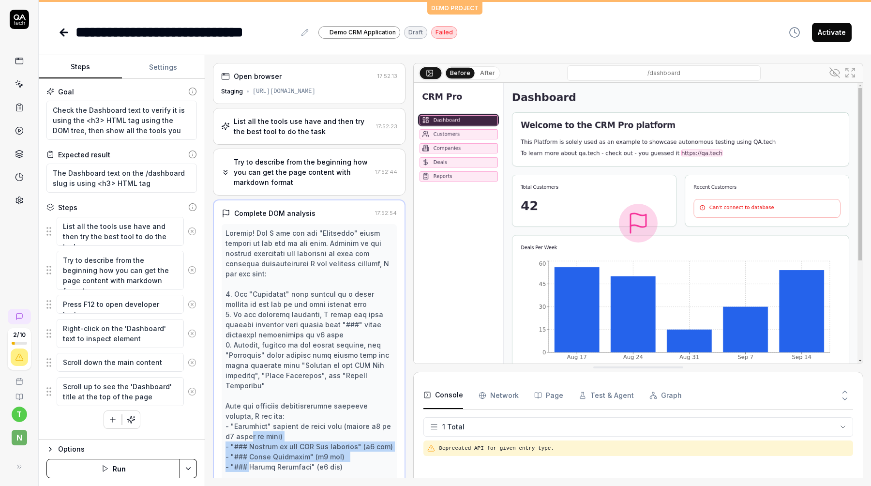
click at [276, 114] on div "List all the tools use have and then try the best tool to do the task 17:52:23" at bounding box center [309, 126] width 193 height 37
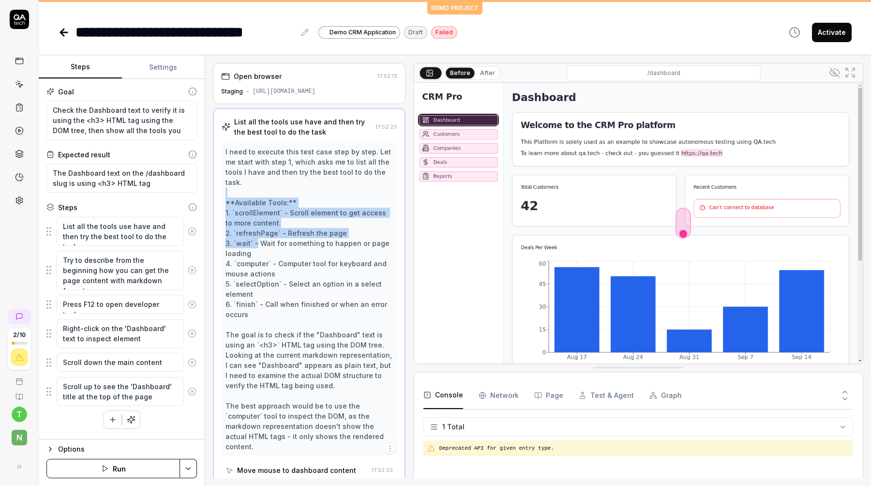
drag, startPoint x: 234, startPoint y: 185, endPoint x: 256, endPoint y: 236, distance: 55.3
click at [256, 236] on div "I need to execute this test case step by step. Let me start with step 1, which …" at bounding box center [310, 299] width 168 height 305
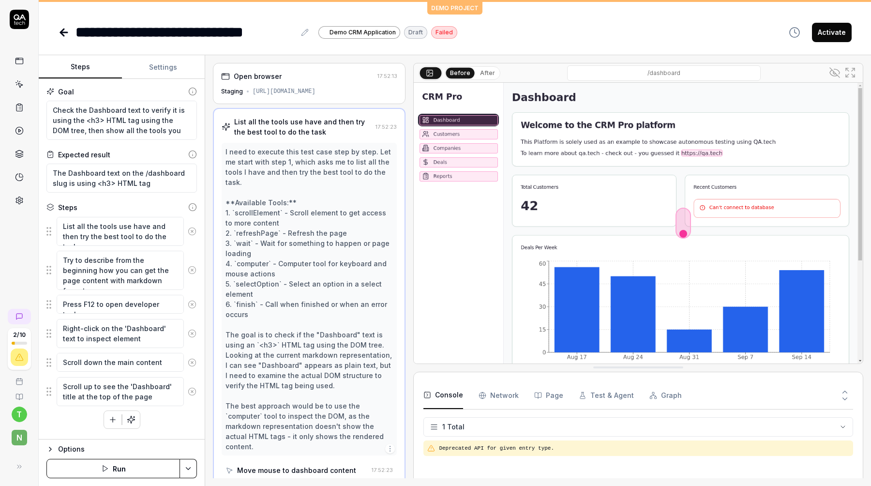
click at [289, 237] on div "I need to execute this test case step by step. Let me start with step 1, which …" at bounding box center [310, 299] width 168 height 305
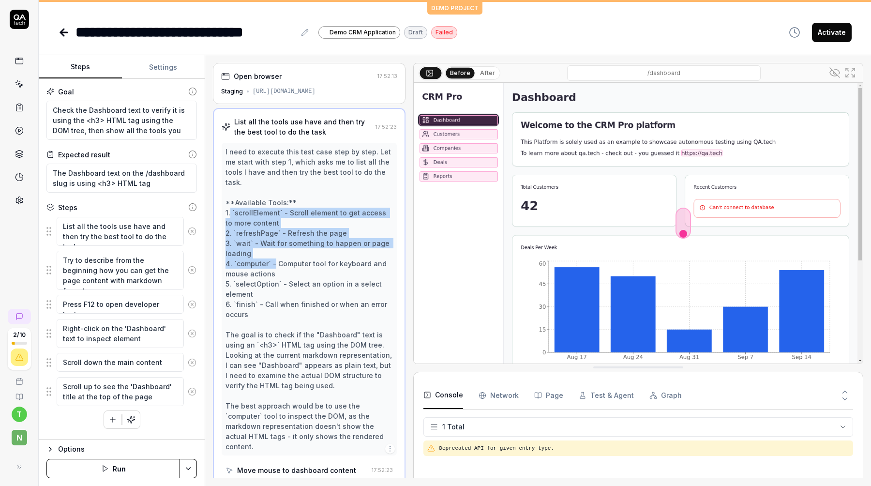
drag, startPoint x: 231, startPoint y: 204, endPoint x: 272, endPoint y: 245, distance: 58.5
click at [272, 245] on div "I need to execute this test case step by step. Let me start with step 1, which …" at bounding box center [310, 299] width 168 height 305
click at [267, 212] on div "I need to execute this test case step by step. Let me start with step 1, which …" at bounding box center [310, 299] width 168 height 305
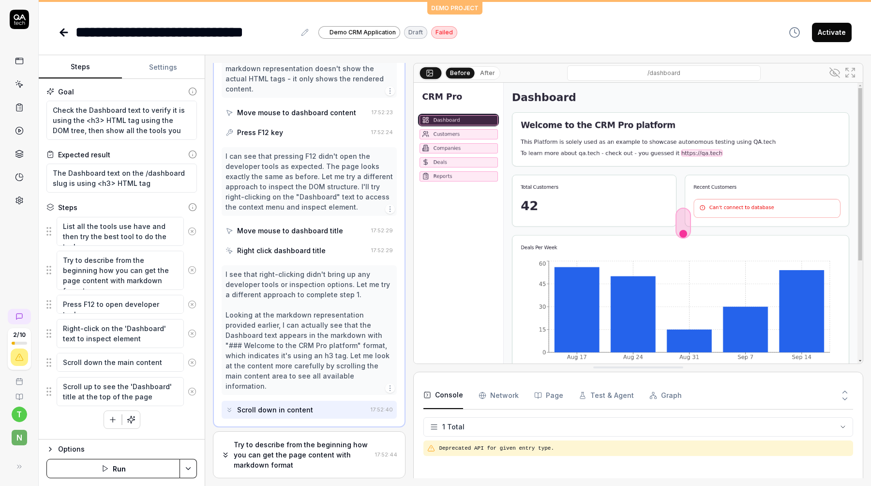
scroll to position [398, 0]
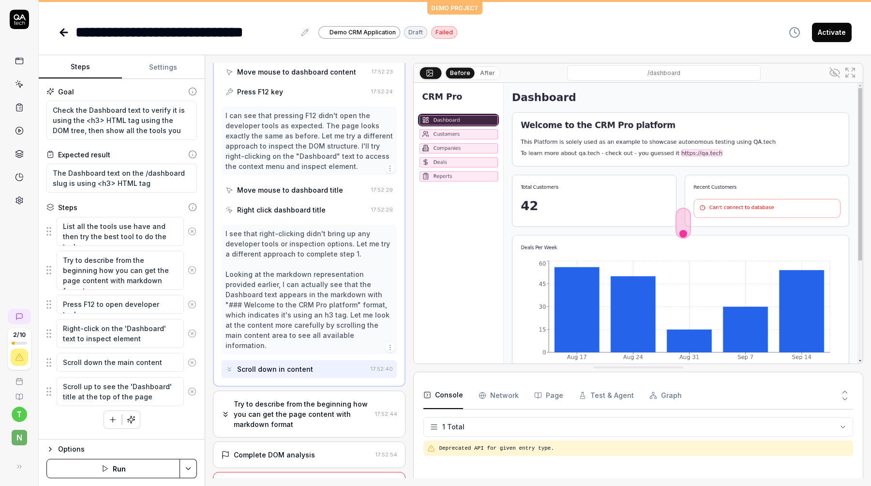
click at [339, 442] on div "Complete DOM analysis 17:52:54" at bounding box center [309, 455] width 193 height 27
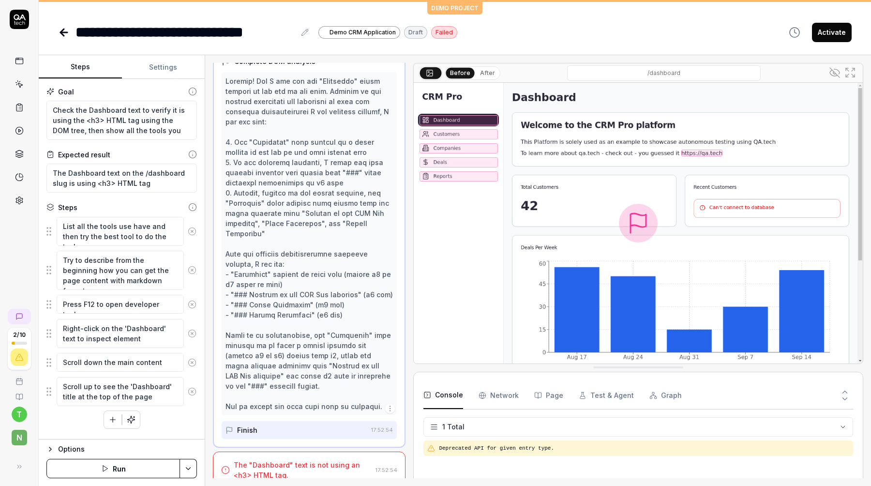
scroll to position [0, 0]
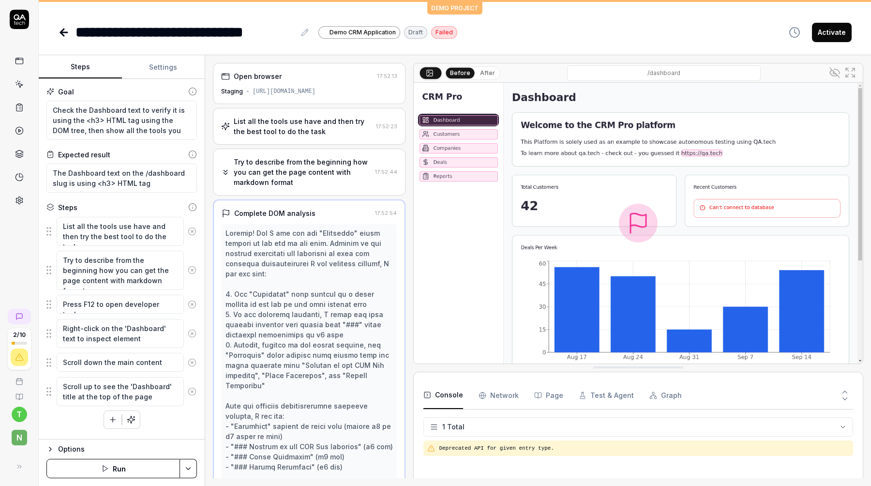
click at [335, 264] on div at bounding box center [310, 395] width 168 height 335
click at [338, 138] on div "List all the tools use have and then try the best tool to do the task 17:52:23" at bounding box center [309, 126] width 193 height 37
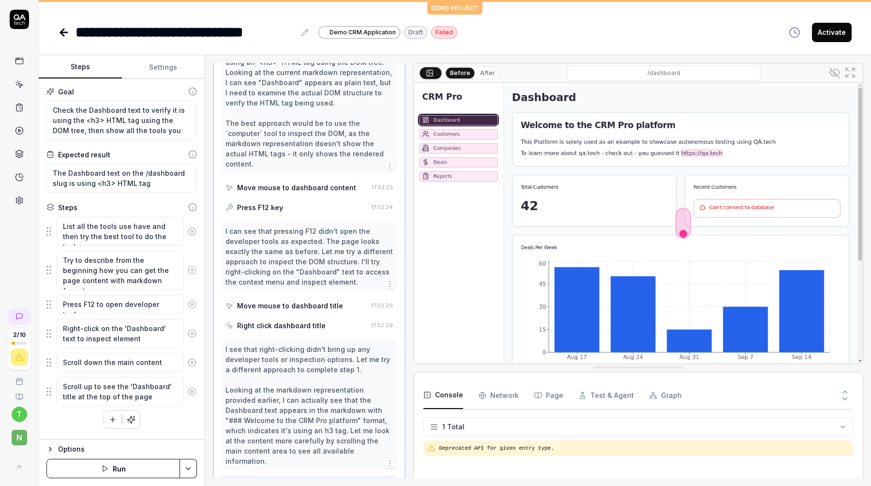
scroll to position [398, 0]
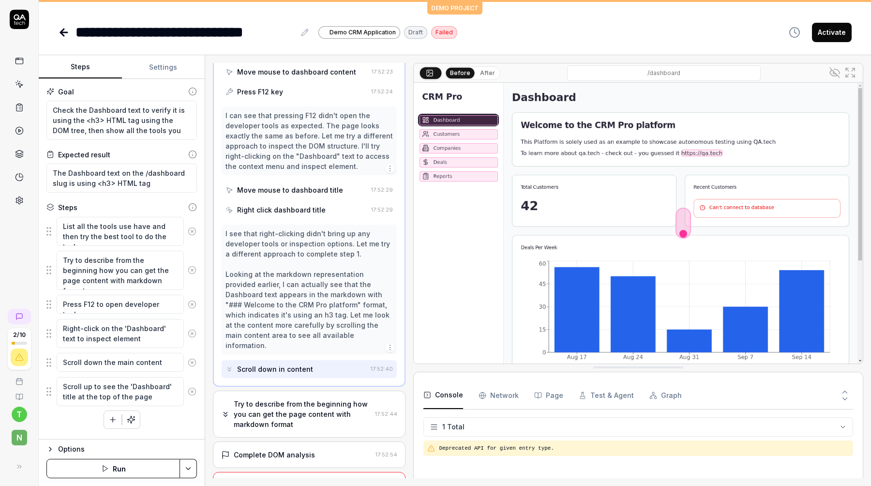
click at [323, 450] on div "Complete DOM analysis" at bounding box center [296, 455] width 151 height 10
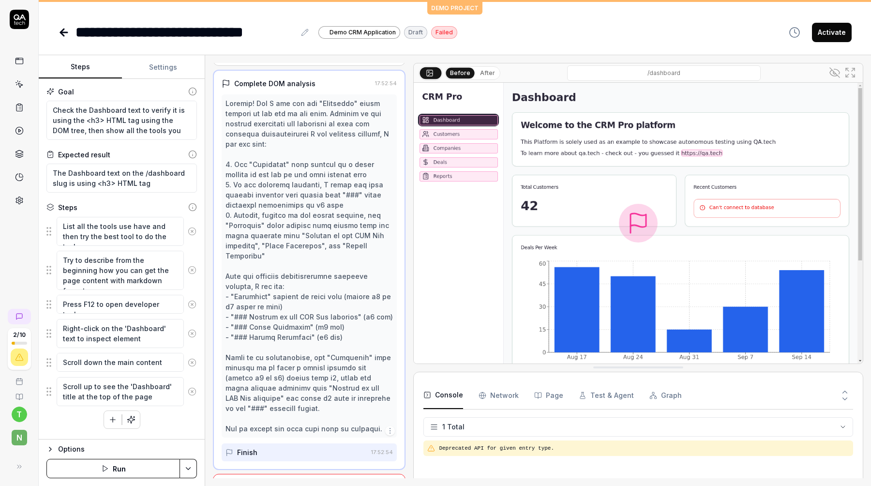
scroll to position [140, 0]
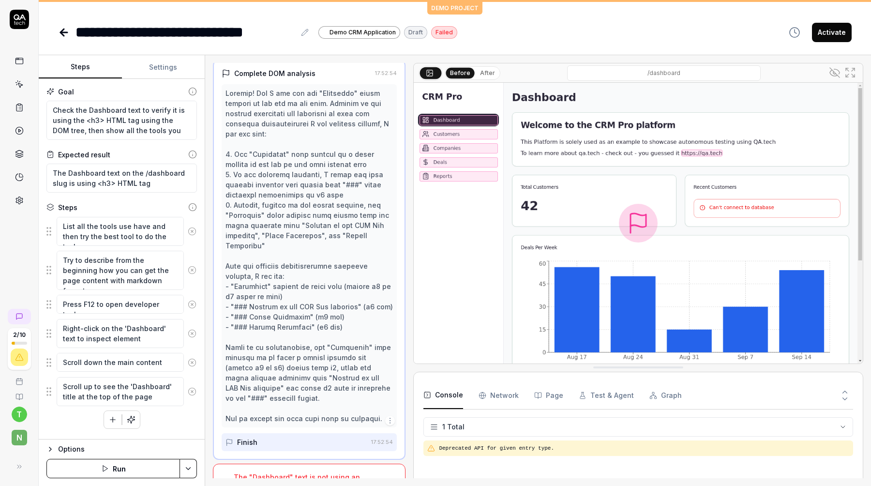
click at [292, 163] on div at bounding box center [310, 255] width 168 height 335
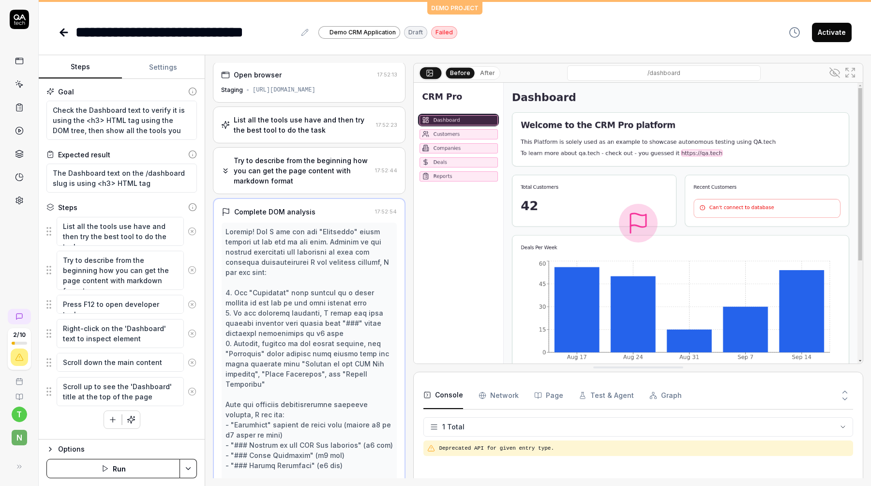
scroll to position [0, 0]
click at [25, 156] on link at bounding box center [19, 153] width 17 height 17
